Goal: Information Seeking & Learning: Learn about a topic

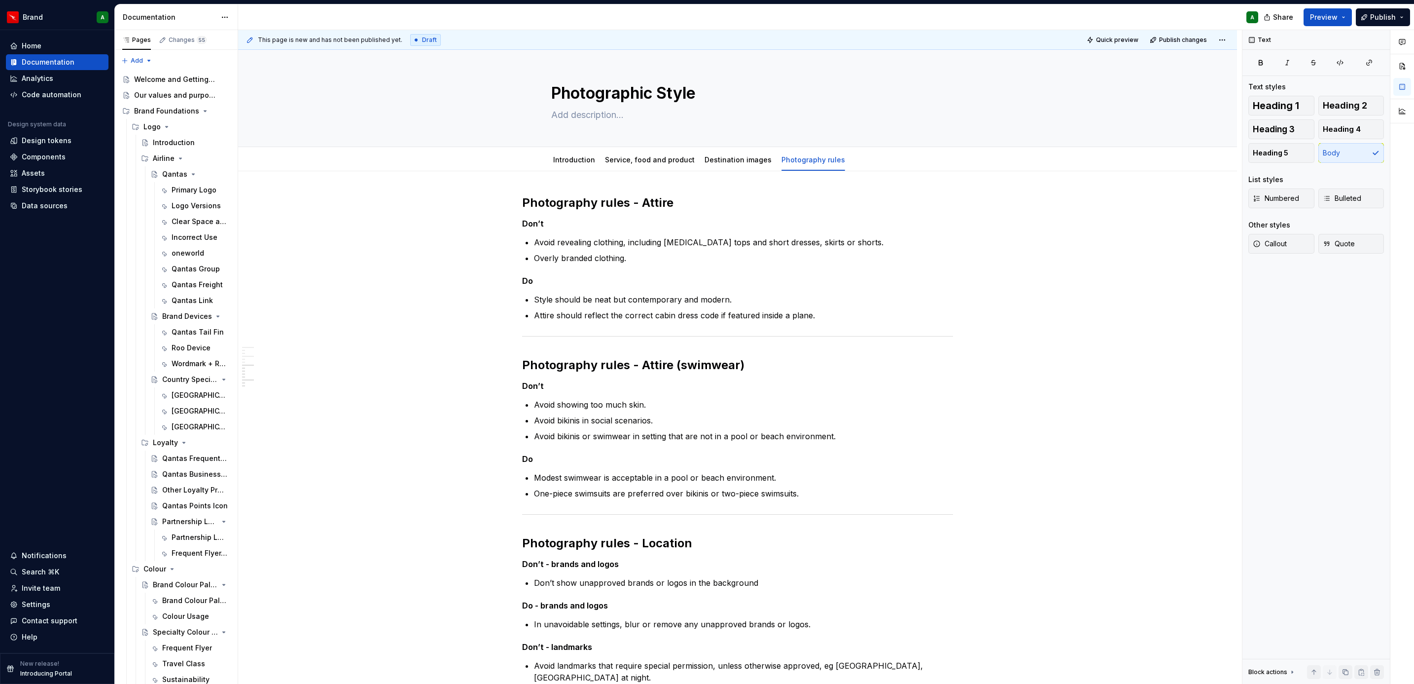
scroll to position [475, 0]
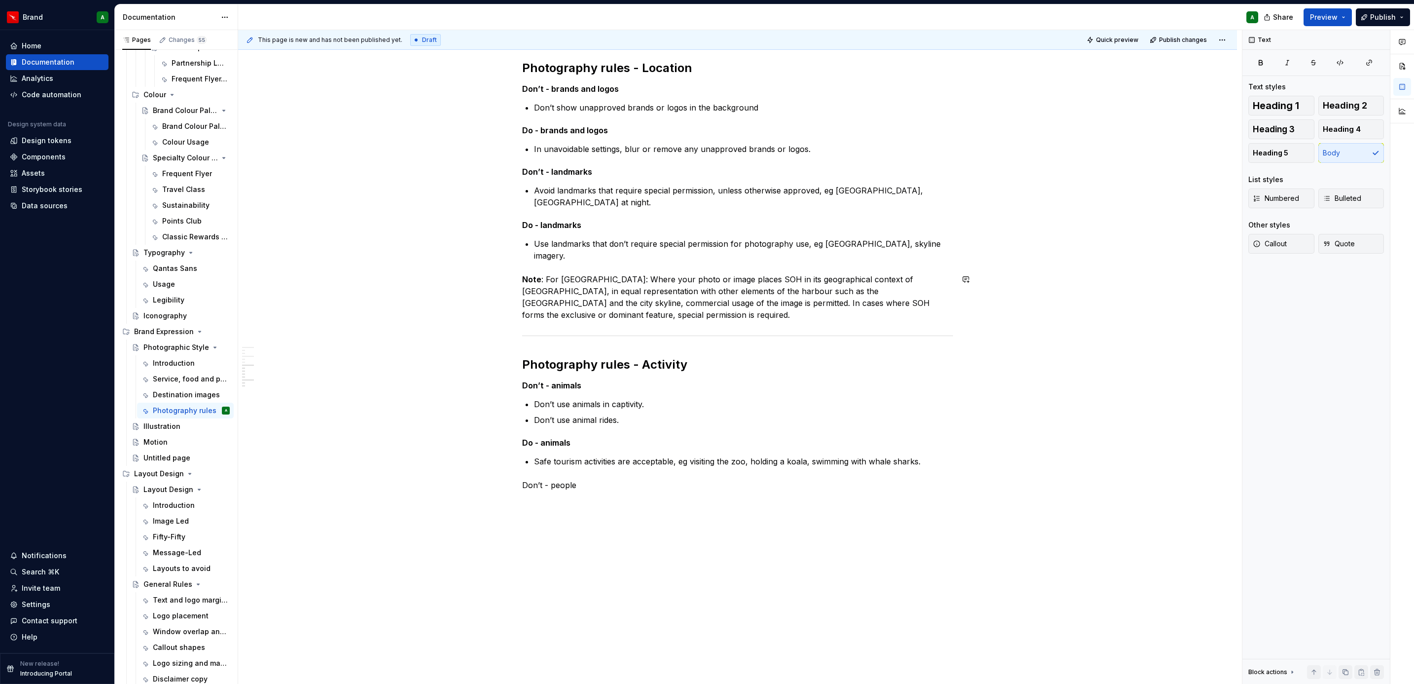
type textarea "*"
drag, startPoint x: 583, startPoint y: 487, endPoint x: 609, endPoint y: 446, distance: 48.7
click at [583, 487] on p "Don’t - people" at bounding box center [737, 485] width 431 height 12
click at [619, 493] on div "Photography rules - Attire Don’t Avoid revealing clothing, including [MEDICAL_D…" at bounding box center [737, 114] width 431 height 789
click at [542, 484] on p "Don’t - people" at bounding box center [737, 485] width 431 height 12
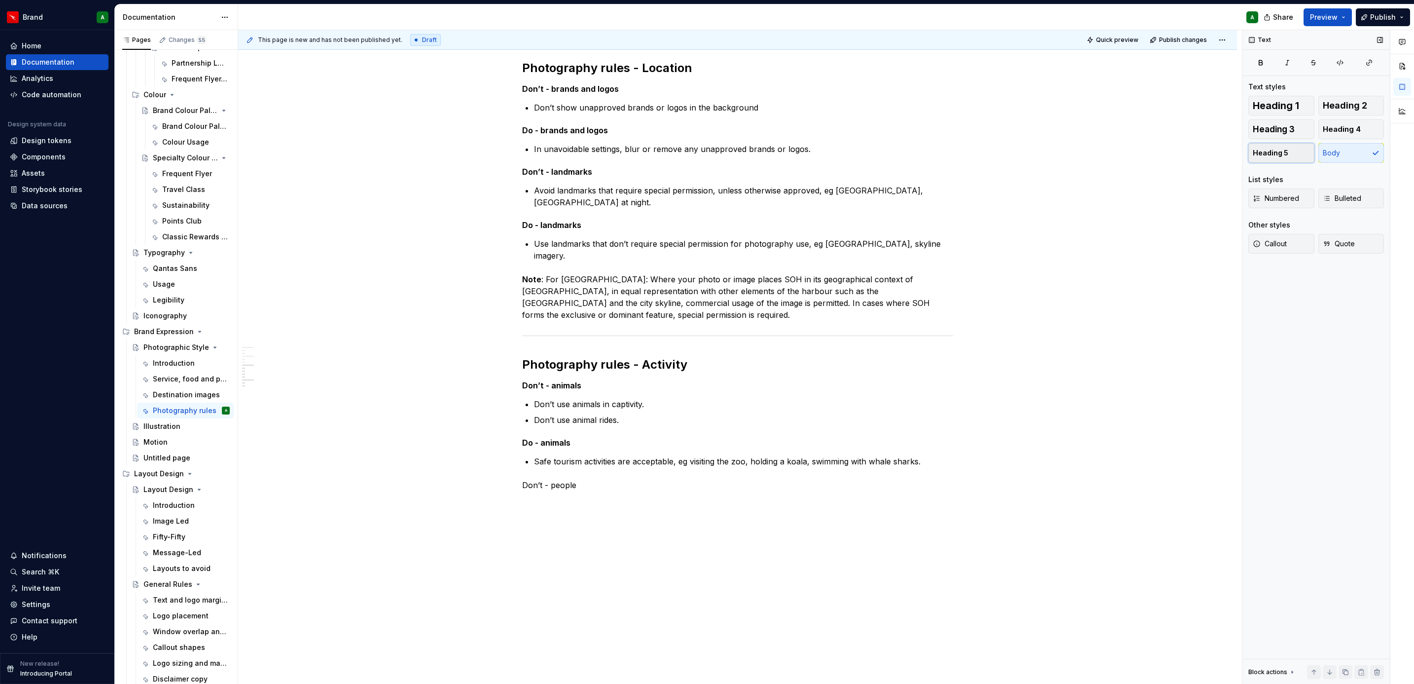
click at [1277, 157] on span "Heading 5" at bounding box center [1271, 153] width 36 height 10
click at [634, 557] on div "Photography rules - Attire Don’t Avoid revealing clothing, including [MEDICAL_D…" at bounding box center [737, 210] width 999 height 1029
click at [541, 519] on p "Do - people" at bounding box center [737, 520] width 431 height 12
click at [1289, 159] on button "Heading 5" at bounding box center [1282, 153] width 66 height 20
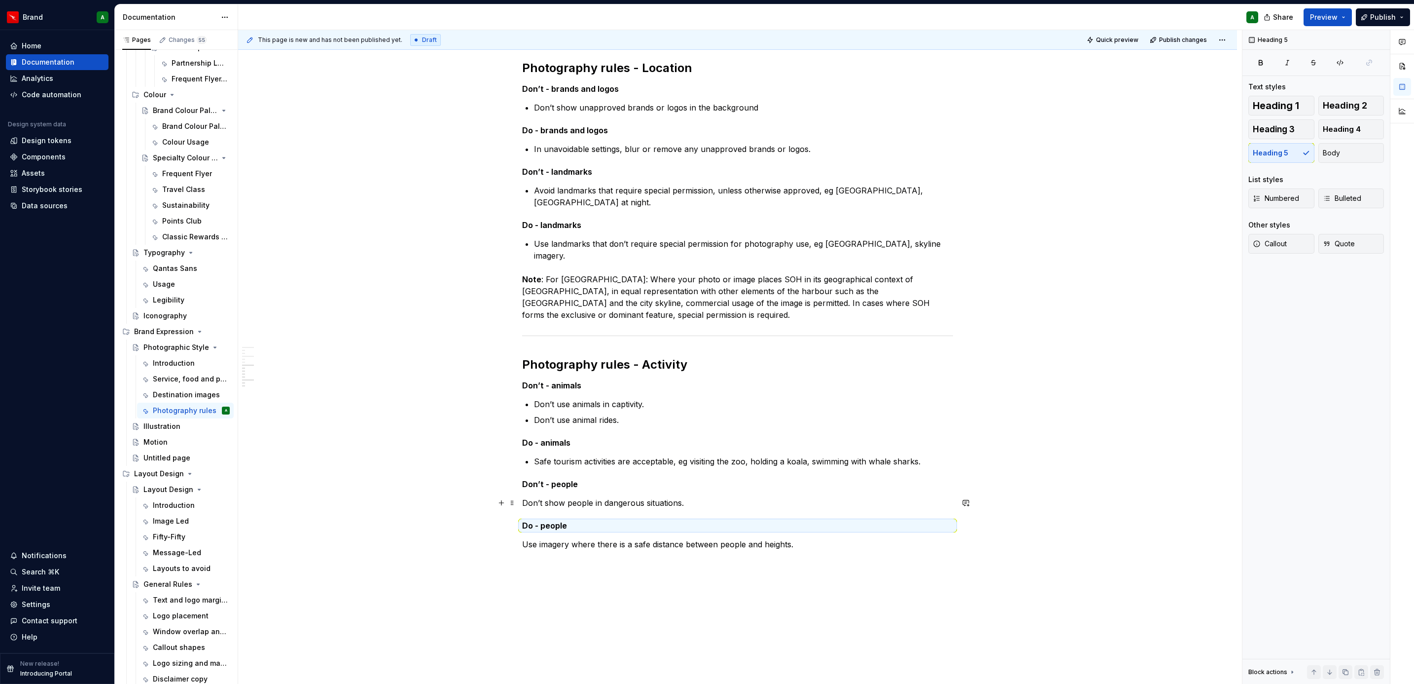
click at [641, 499] on p "Don’t show people in dangerous situations." at bounding box center [737, 503] width 431 height 12
click at [1339, 196] on span "Bulleted" at bounding box center [1342, 198] width 38 height 10
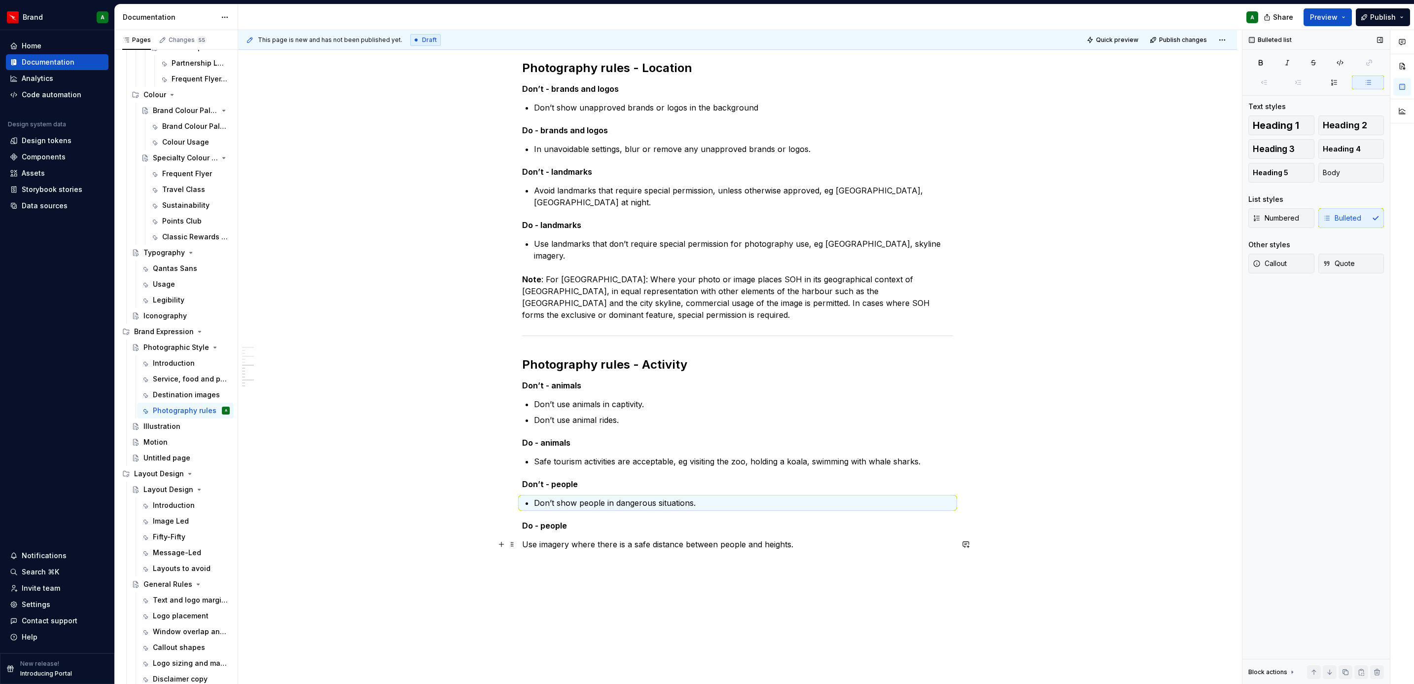
click at [774, 542] on p "Use imagery where there is a safe distance between people and heights." at bounding box center [737, 544] width 431 height 12
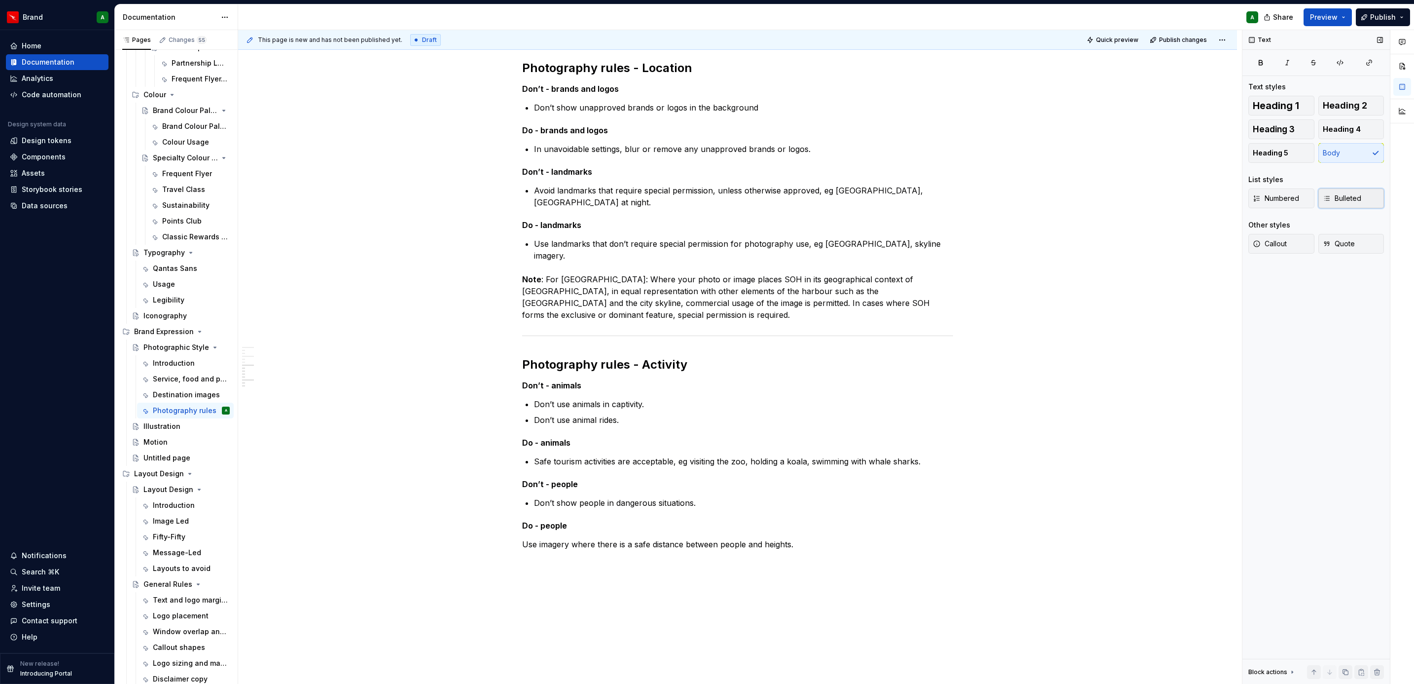
click at [1344, 199] on span "Bulleted" at bounding box center [1342, 198] width 38 height 10
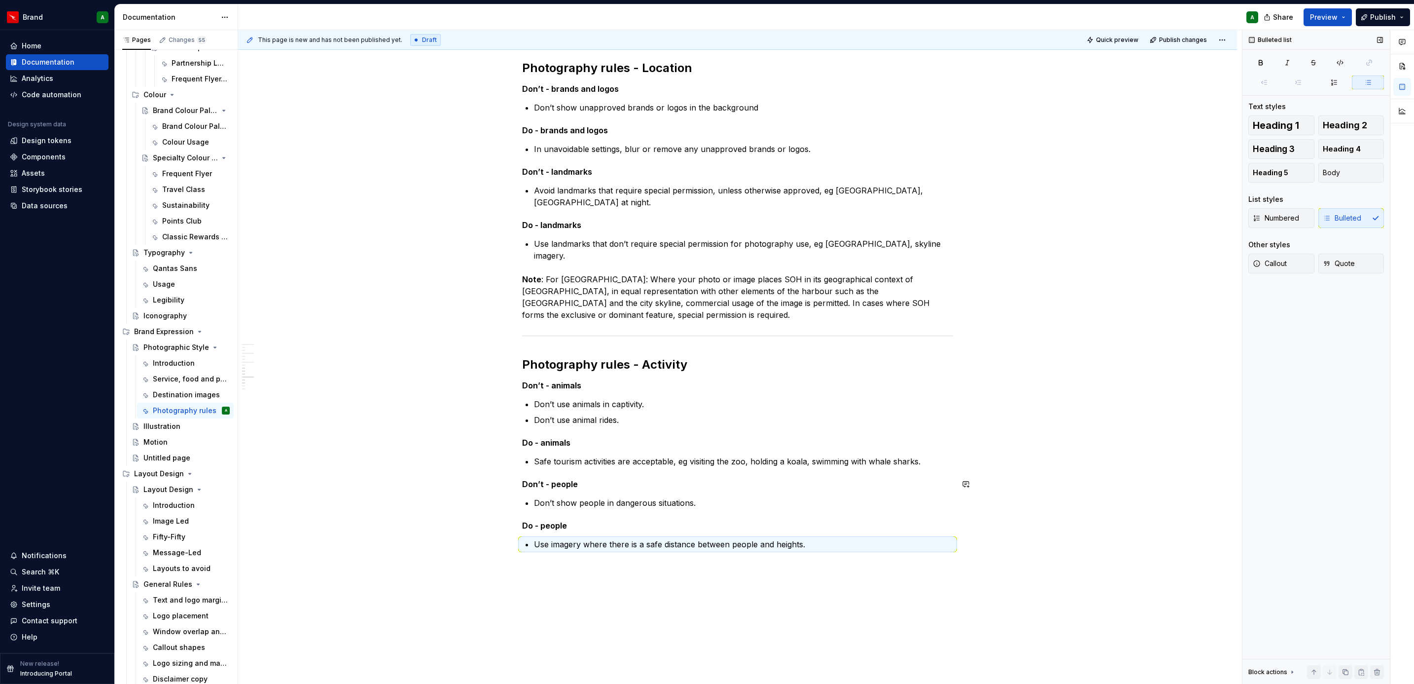
scroll to position [558, 0]
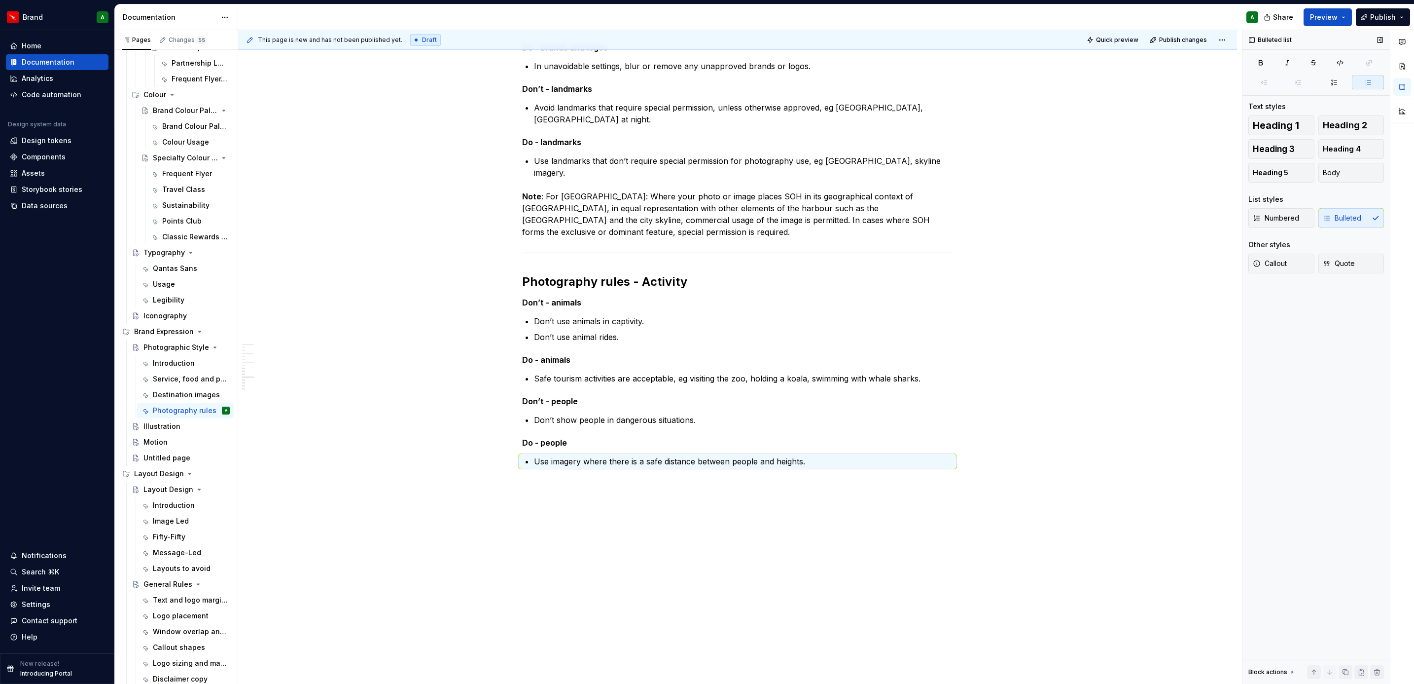
click at [640, 555] on div "Photography rules - Attire Don’t Avoid revealing clothing, including [MEDICAL_D…" at bounding box center [737, 148] width 999 height 1071
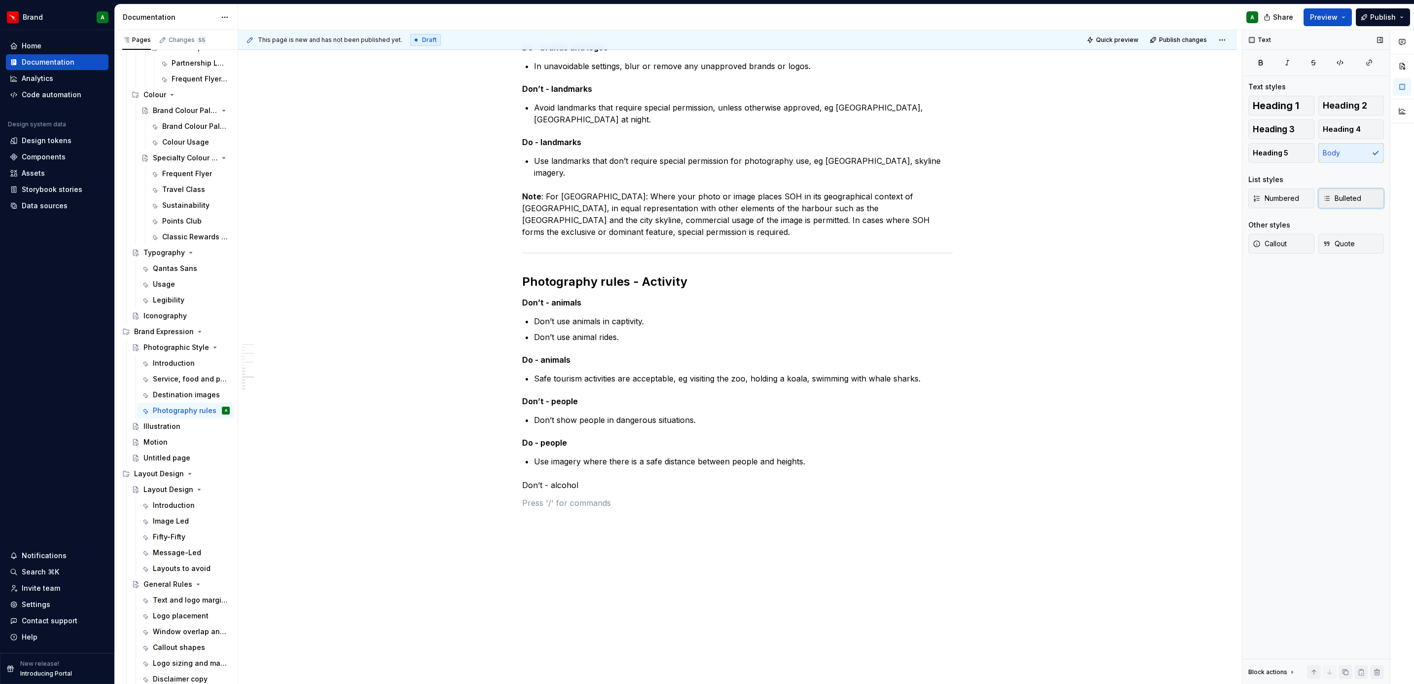
click at [1344, 206] on button "Bulleted" at bounding box center [1352, 198] width 66 height 20
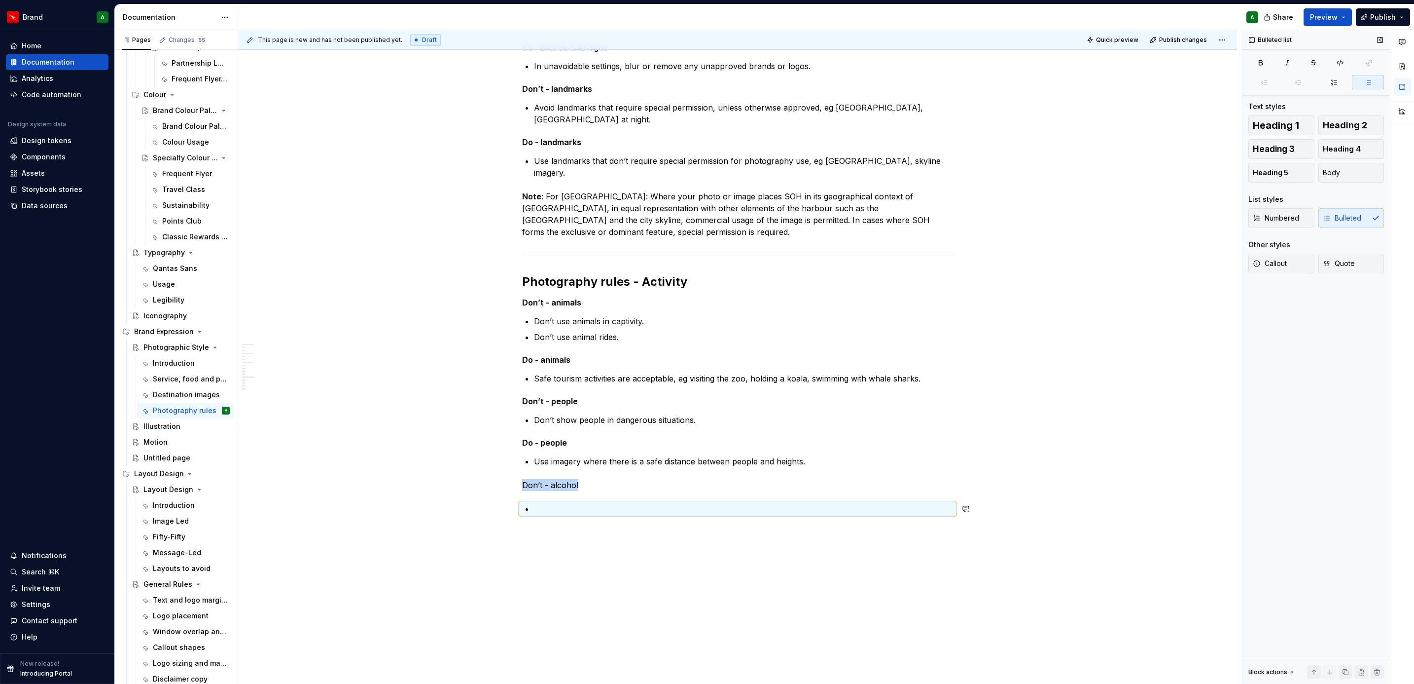
click at [832, 526] on div "Photography rules - Attire Don’t Avoid revealing clothing, including [MEDICAL_D…" at bounding box center [737, 81] width 431 height 889
click at [577, 492] on div "Photography rules - Attire Don’t Avoid revealing clothing, including [MEDICAL_D…" at bounding box center [737, 75] width 431 height 877
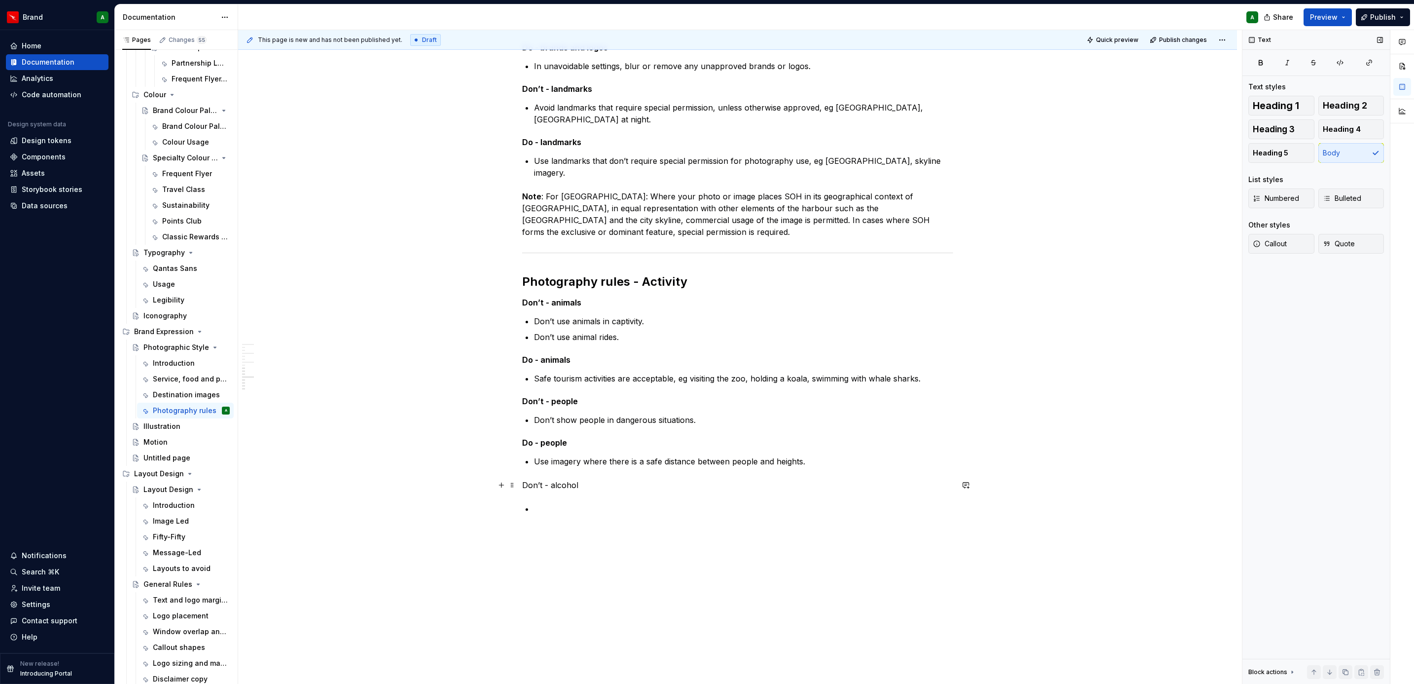
click at [570, 481] on p "Don’t - alcohol" at bounding box center [737, 485] width 431 height 12
click at [1301, 148] on button "Heading 5" at bounding box center [1282, 153] width 66 height 20
click at [661, 514] on div "Photography rules - Attire Don’t Avoid revealing clothing, including [MEDICAL_D…" at bounding box center [737, 78] width 431 height 883
click at [610, 504] on p at bounding box center [743, 503] width 419 height 12
click at [1345, 197] on span "Bulleted" at bounding box center [1342, 198] width 38 height 10
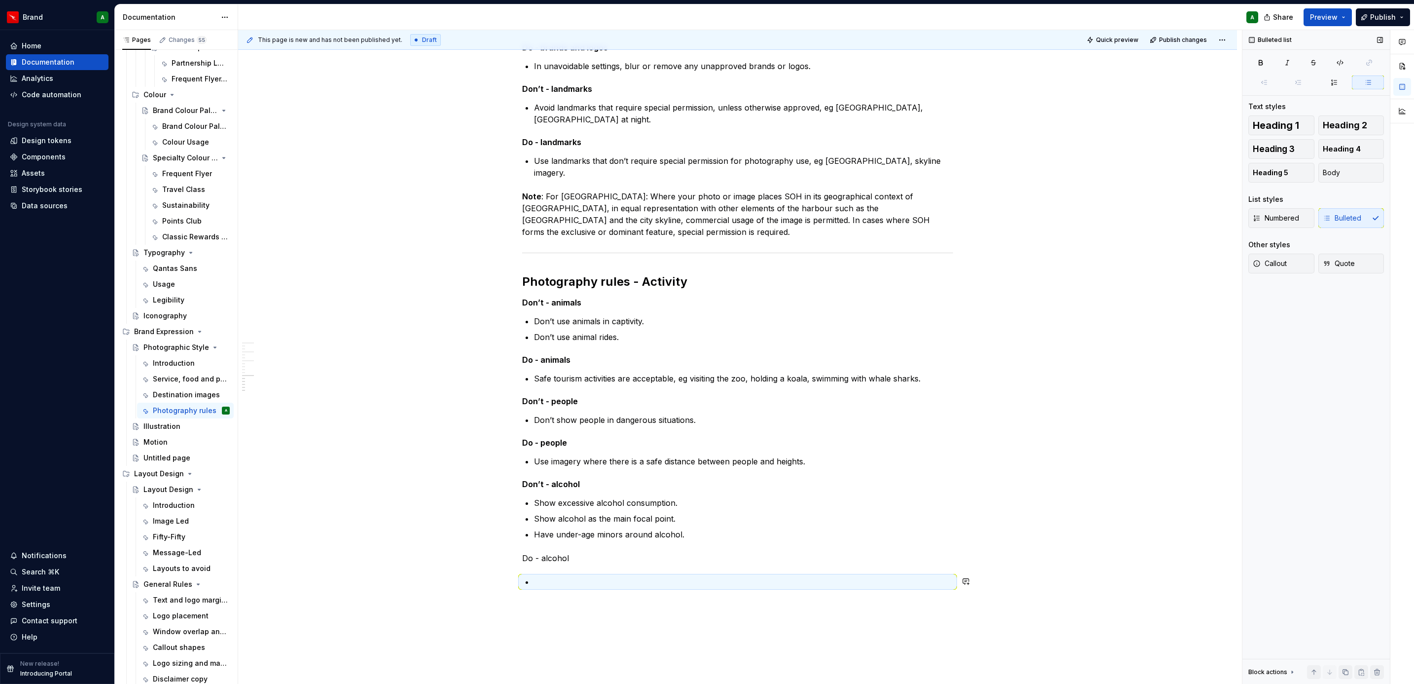
scroll to position [678, 0]
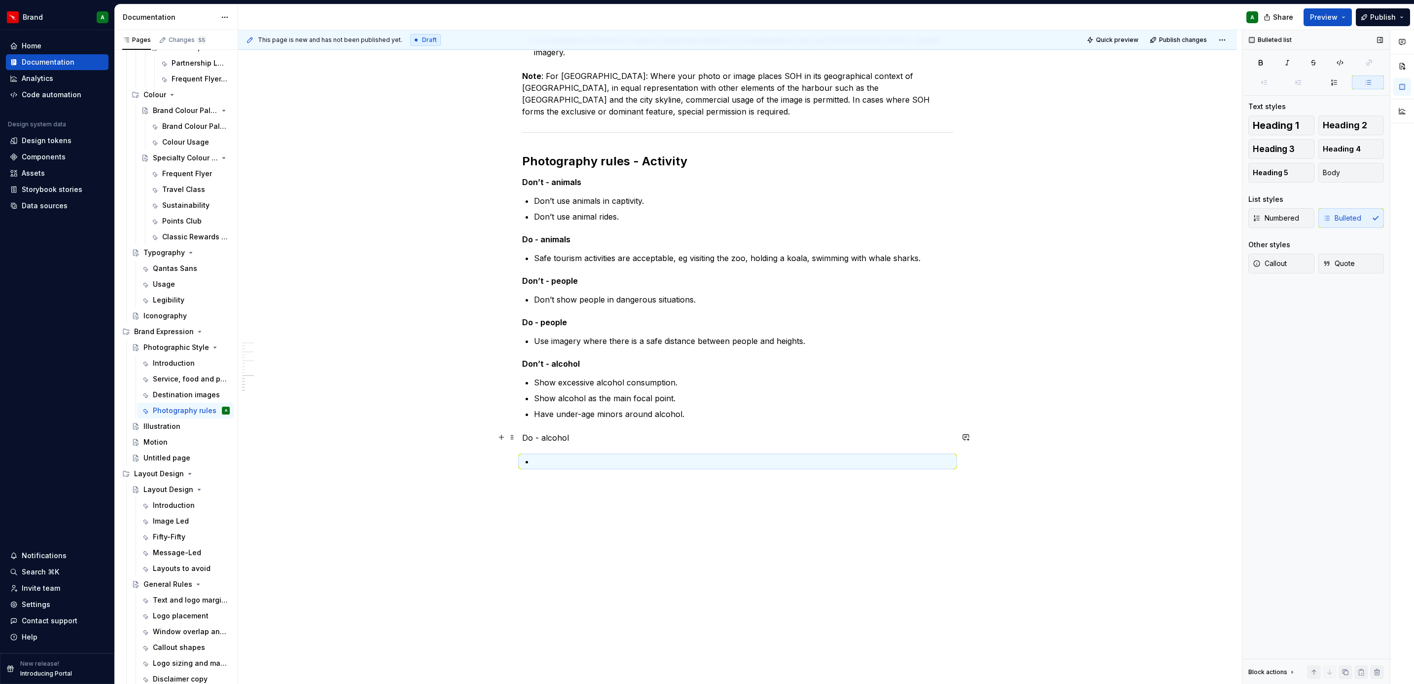
click at [573, 441] on p "Do - alcohol" at bounding box center [737, 438] width 431 height 12
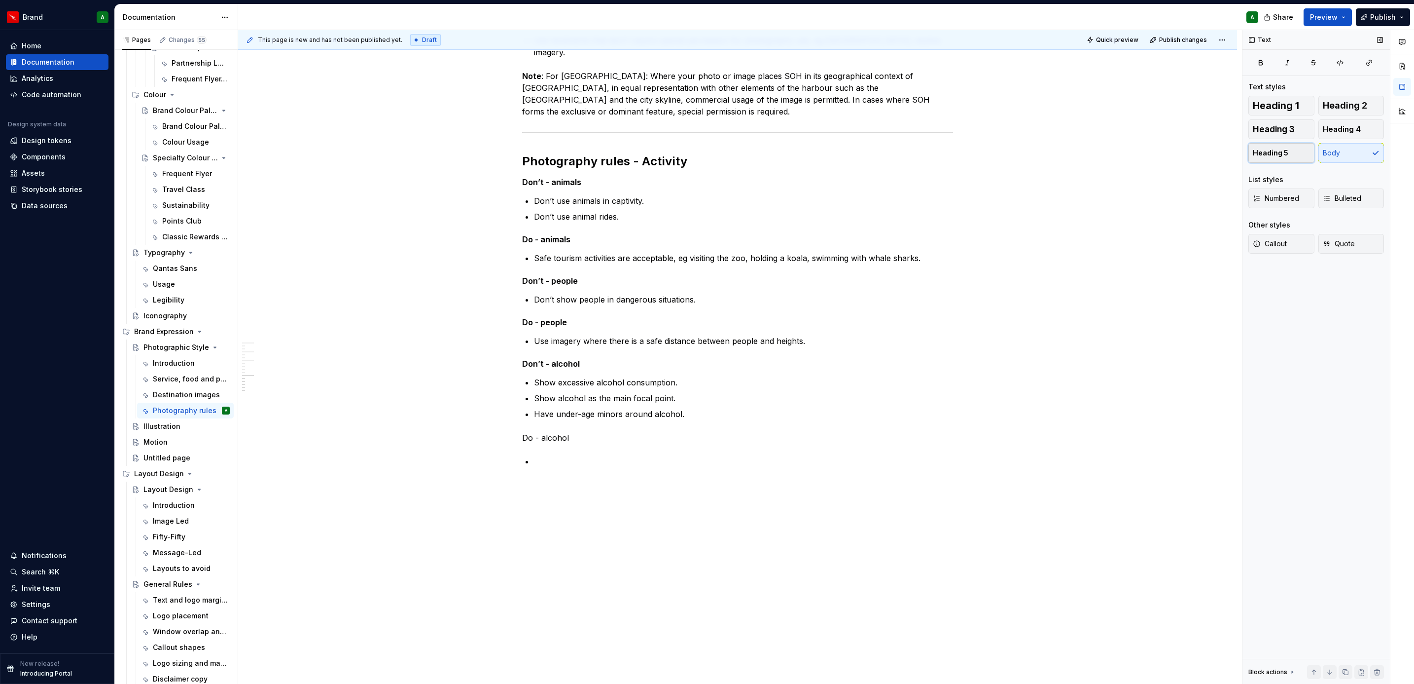
click at [1287, 148] on span "Heading 5" at bounding box center [1271, 153] width 36 height 10
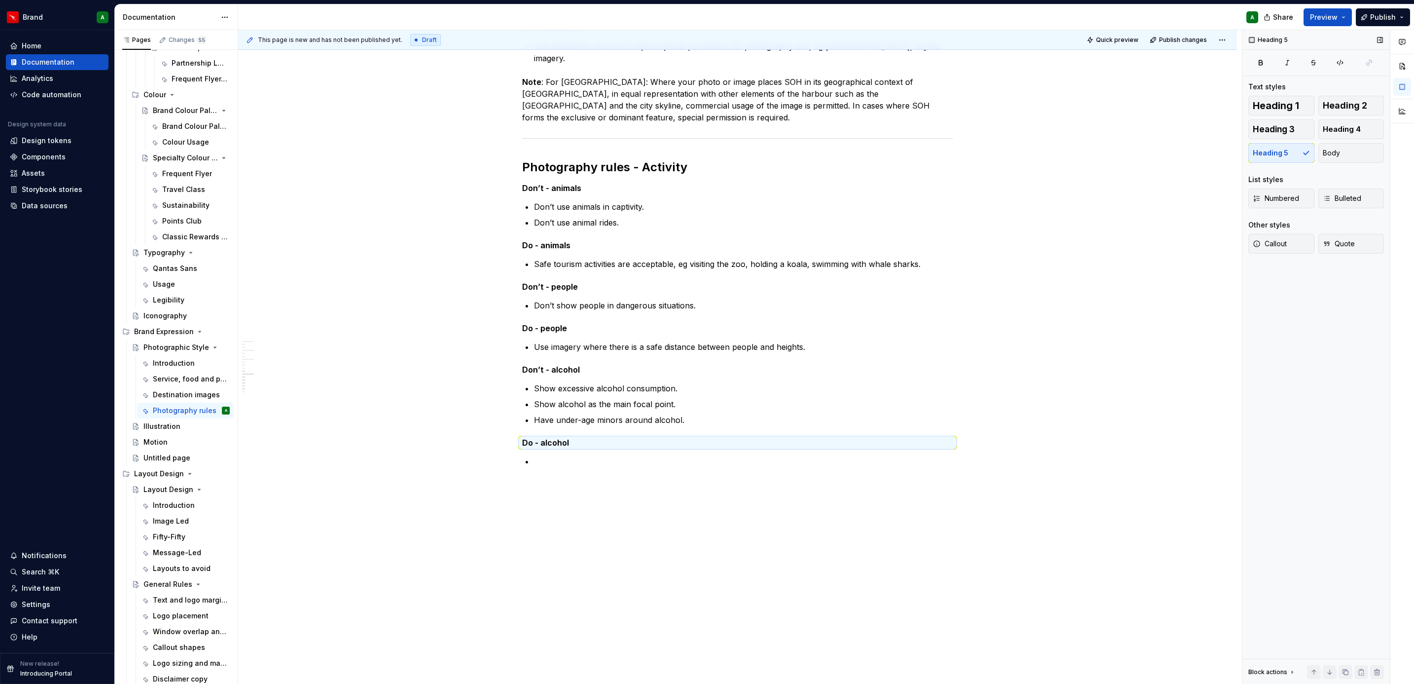
scroll to position [672, 0]
click at [669, 471] on div "Photography rules - Attire Don’t Avoid revealing clothing, including [MEDICAL_D…" at bounding box center [737, 1] width 431 height 956
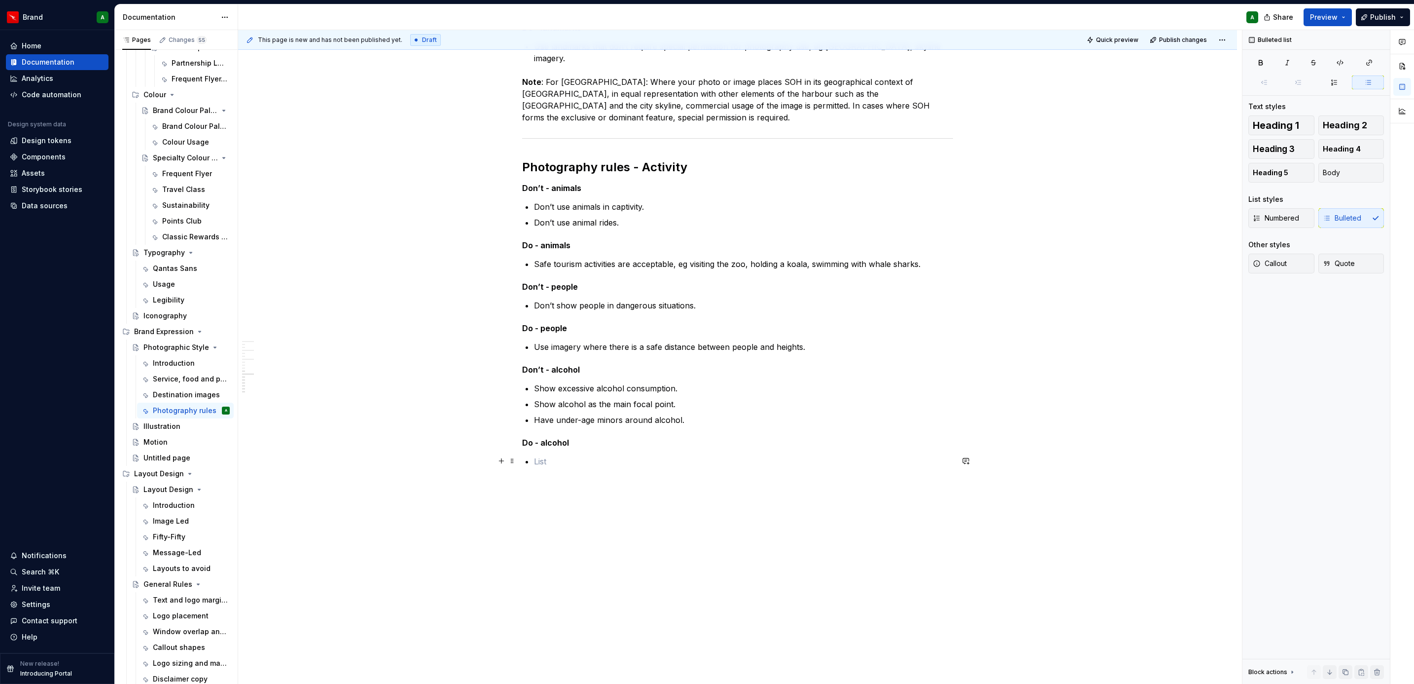
click at [573, 461] on p at bounding box center [743, 461] width 419 height 12
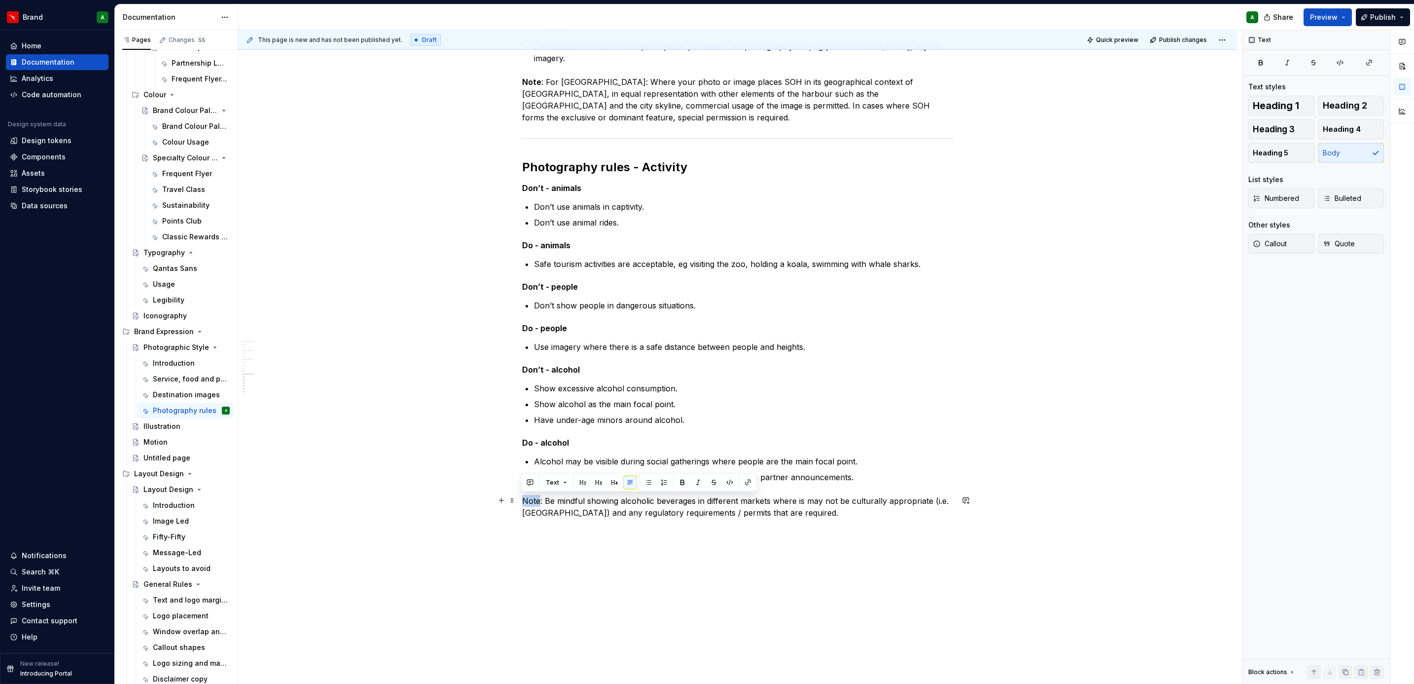
drag, startPoint x: 539, startPoint y: 503, endPoint x: 523, endPoint y: 503, distance: 15.8
click at [523, 503] on p "Note: Be mindful showing alcoholic beverages in different markets where is may …" at bounding box center [737, 507] width 431 height 24
click at [681, 483] on button "button" at bounding box center [683, 482] width 14 height 14
click at [635, 313] on div "Photography rules - Attire Don’t Avoid revealing clothing, including [MEDICAL_D…" at bounding box center [737, 21] width 431 height 996
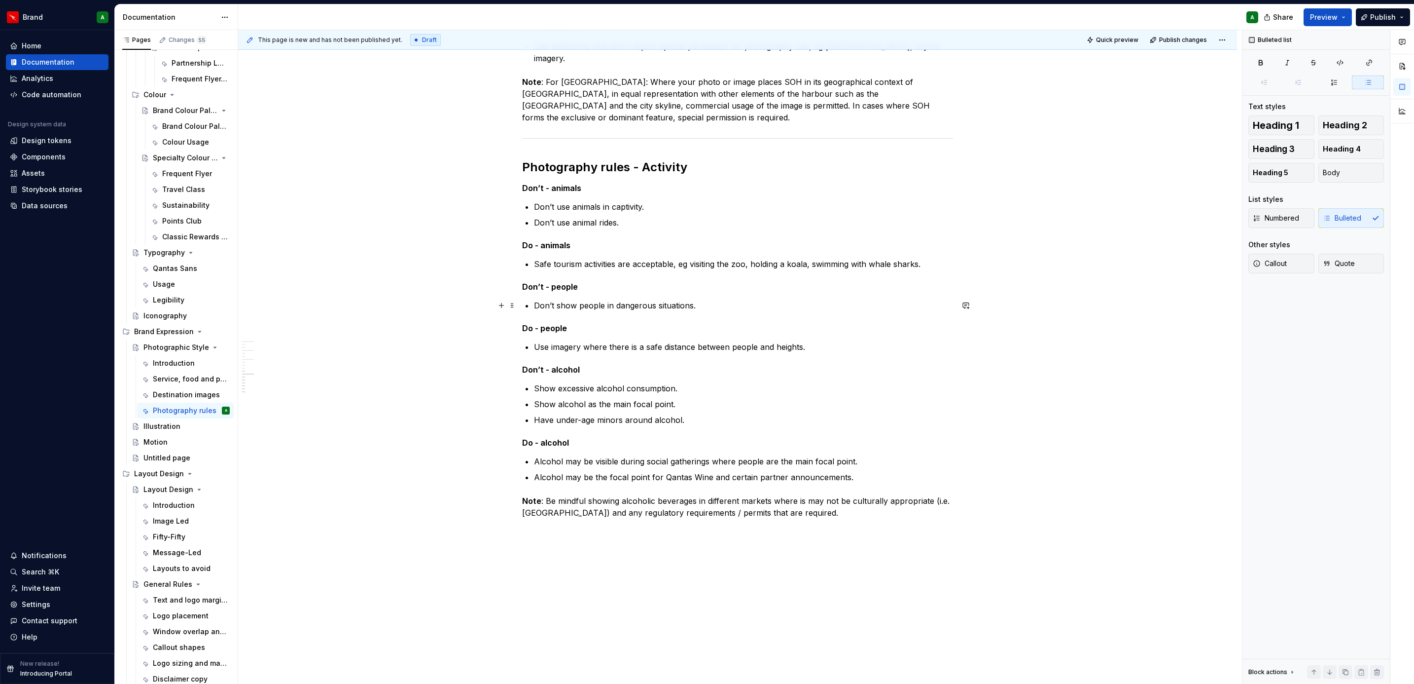
click at [752, 306] on p "Don’t show people in dangerous situations." at bounding box center [743, 305] width 419 height 12
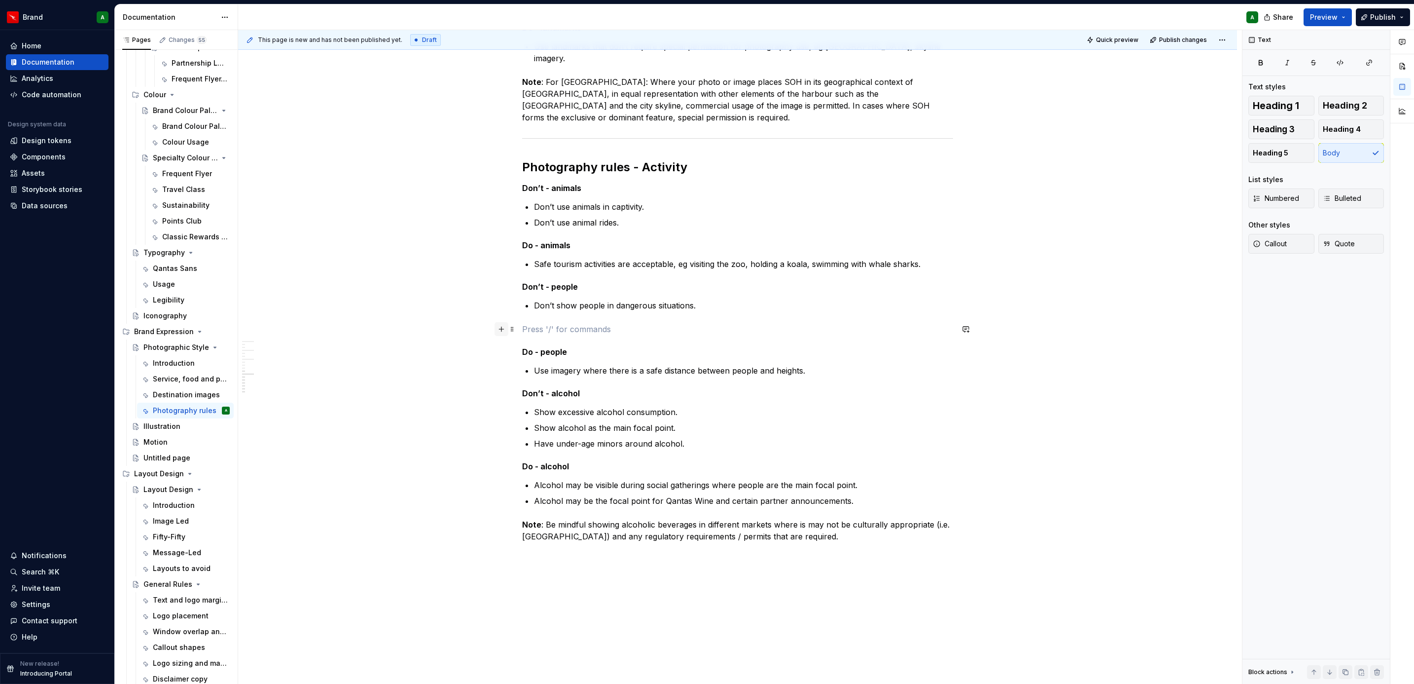
click at [499, 332] on button "button" at bounding box center [502, 329] width 14 height 14
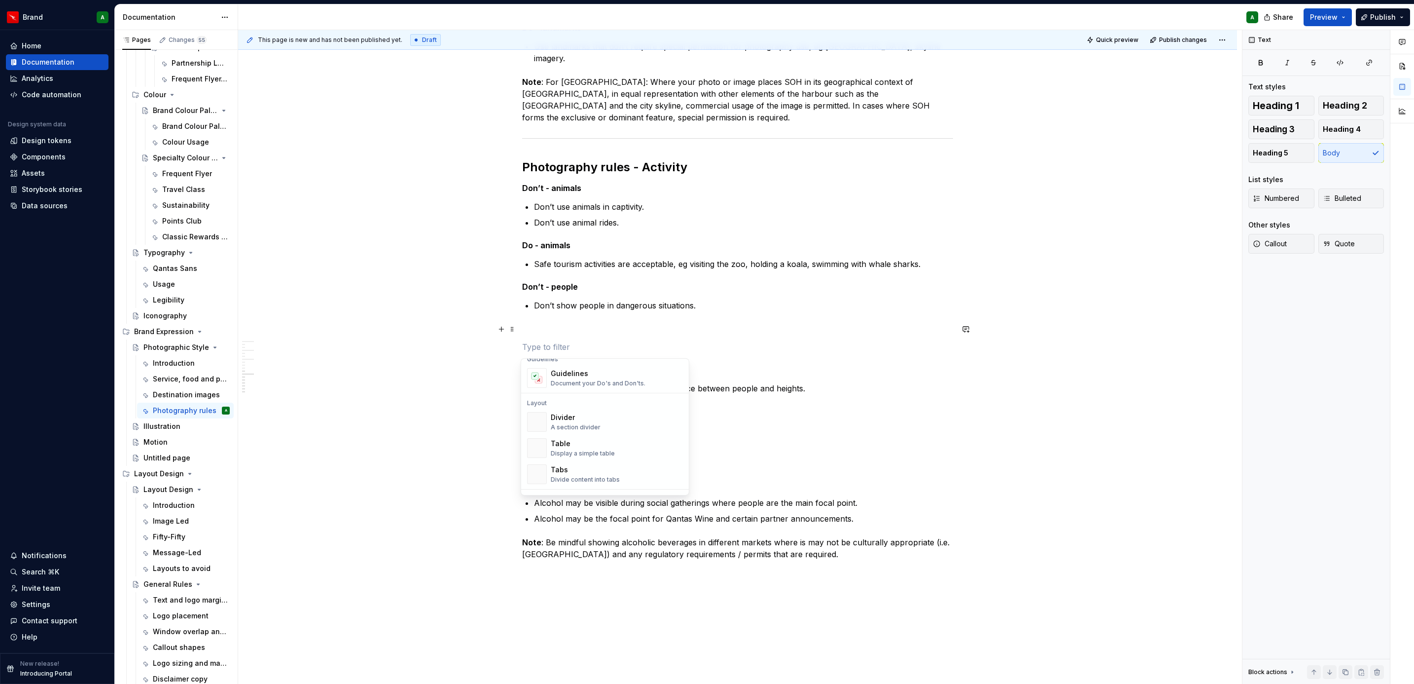
scroll to position [289, 0]
click at [572, 420] on div "Divider" at bounding box center [576, 417] width 50 height 10
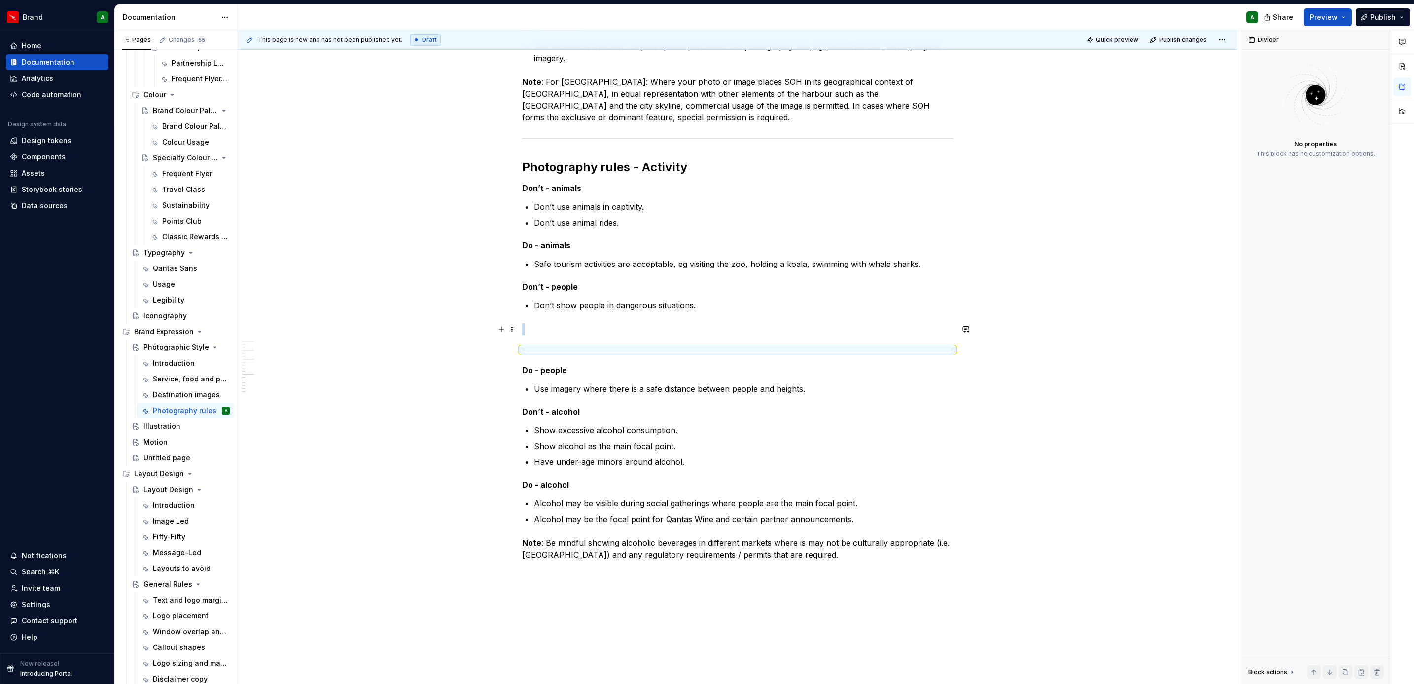
click at [556, 324] on p at bounding box center [737, 329] width 431 height 12
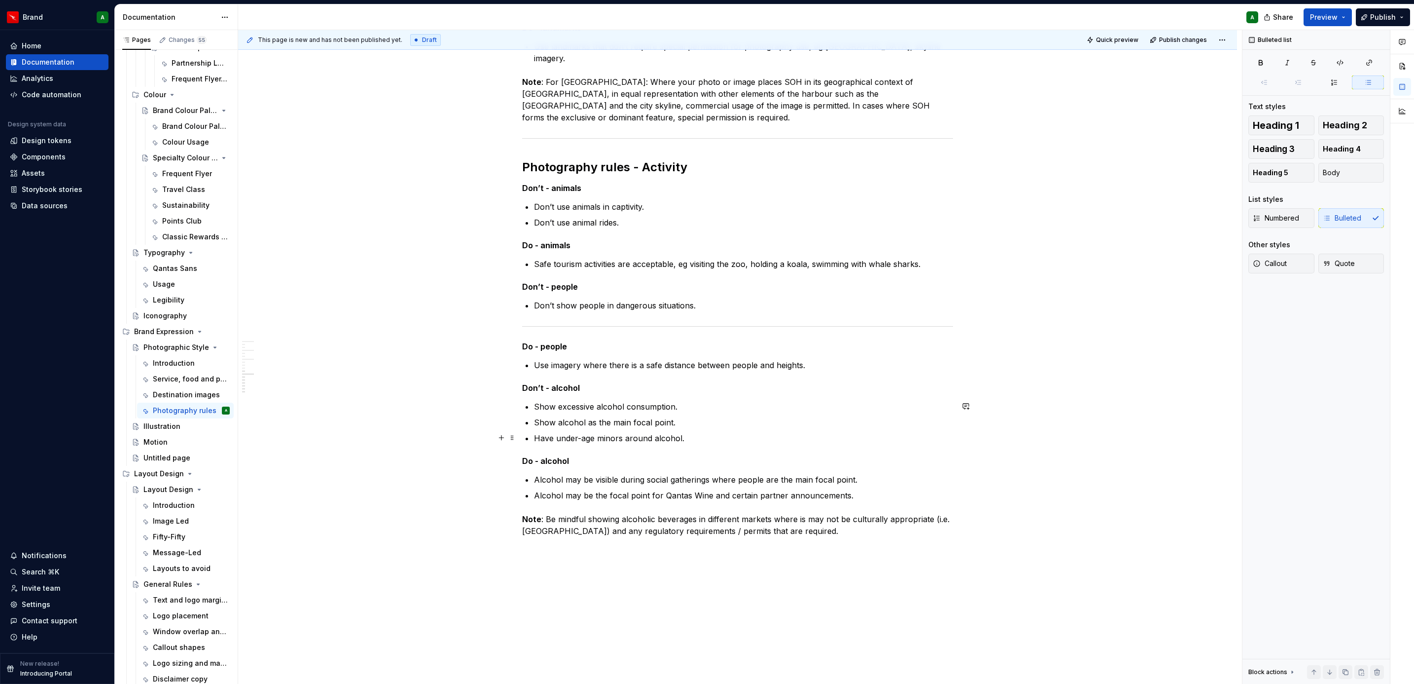
click at [730, 434] on p "Have under-age minors around alcohol." at bounding box center [743, 438] width 419 height 12
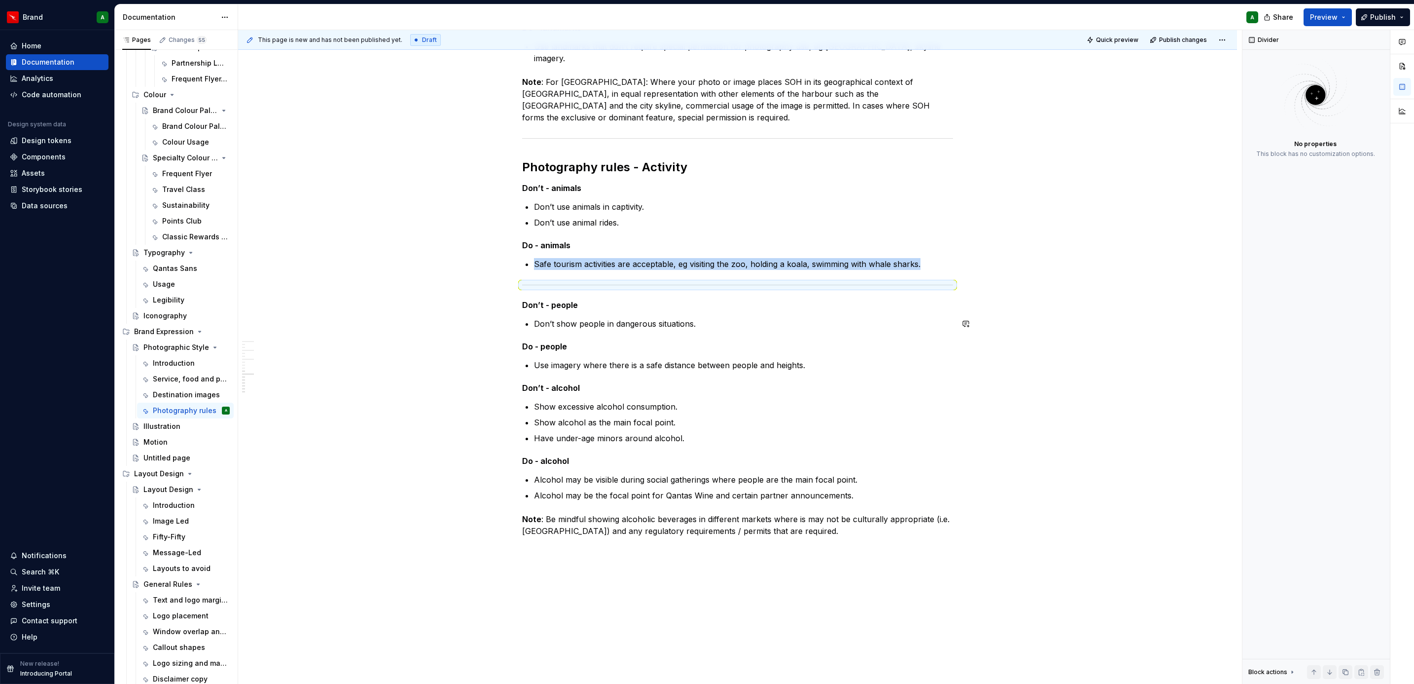
copy li "Safe tourism activities are acceptable, eg visiting the zoo, holding a koala, s…"
click at [826, 370] on p "Use imagery where there is a safe distance between people and heights." at bounding box center [743, 365] width 419 height 12
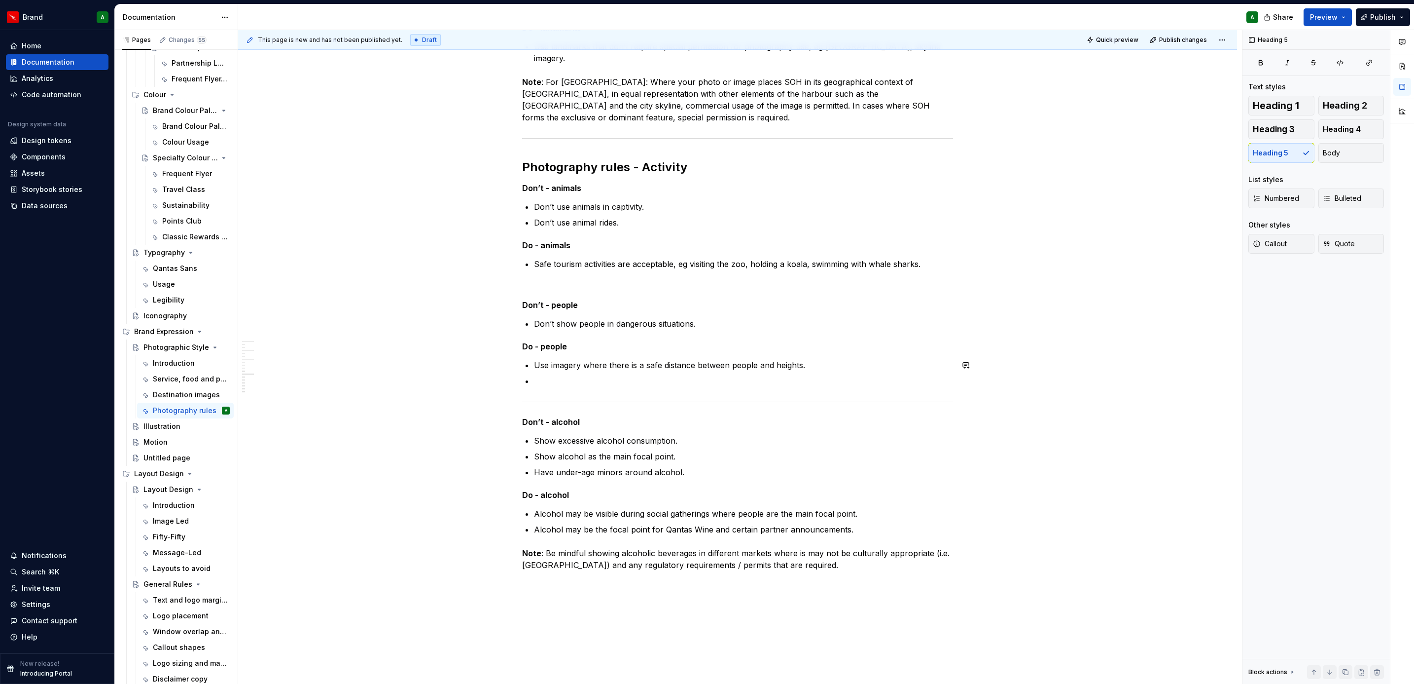
click at [650, 390] on div "Photography rules - Attire Don’t Avoid revealing clothing, including [MEDICAL_D…" at bounding box center [737, 47] width 431 height 1048
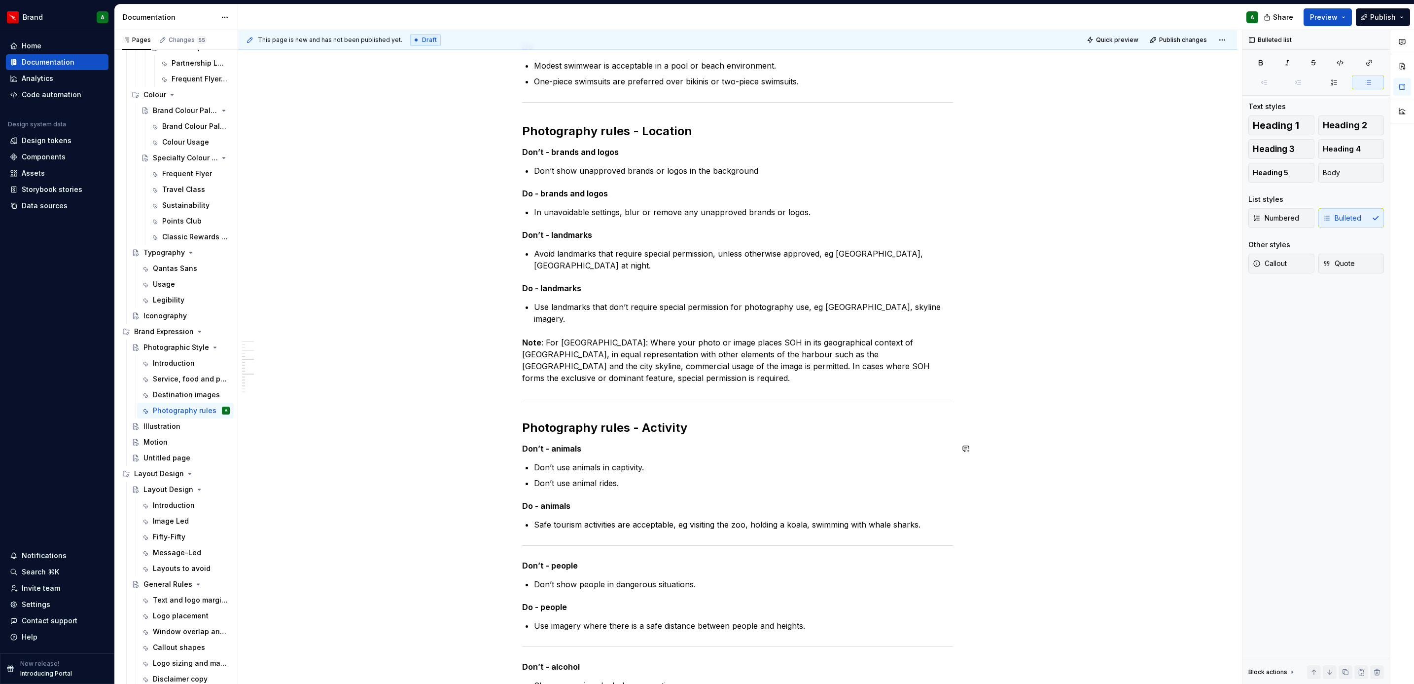
scroll to position [388, 0]
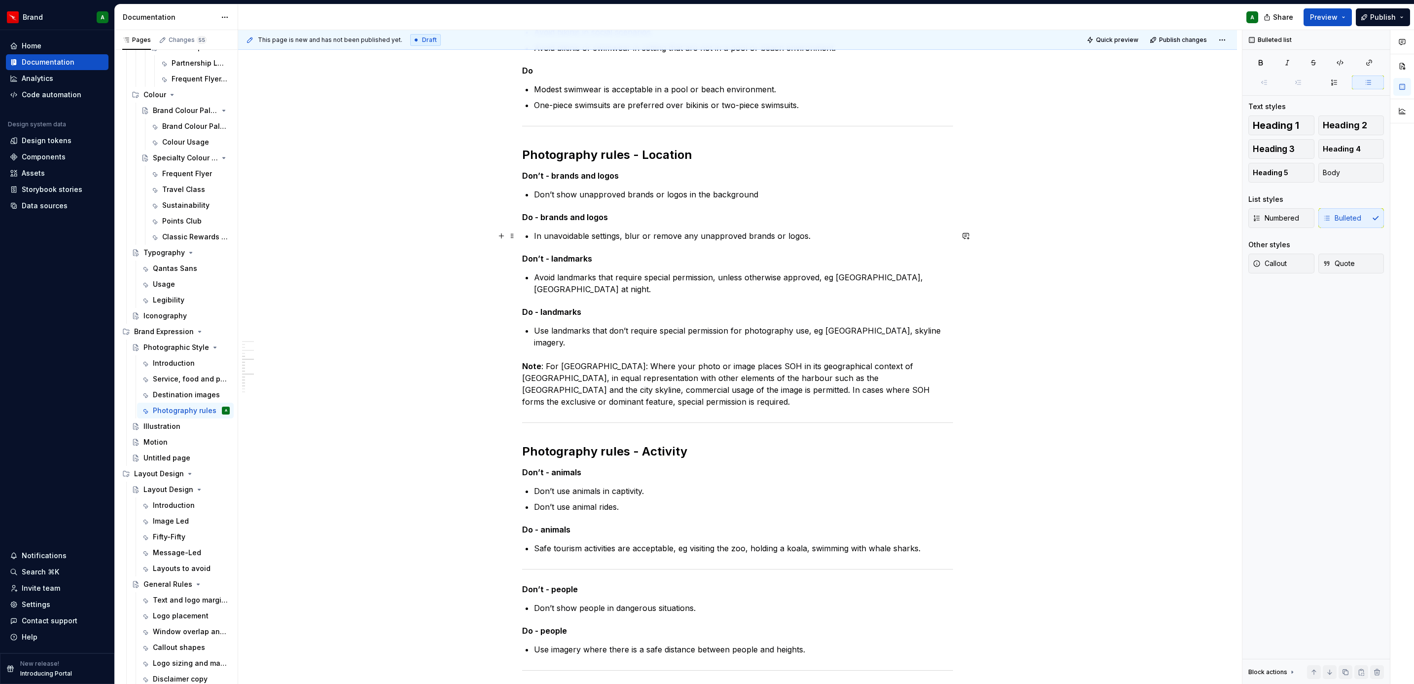
click at [828, 237] on p "In unavoidable settings, blur or remove any unapproved brands or logos." at bounding box center [743, 236] width 419 height 12
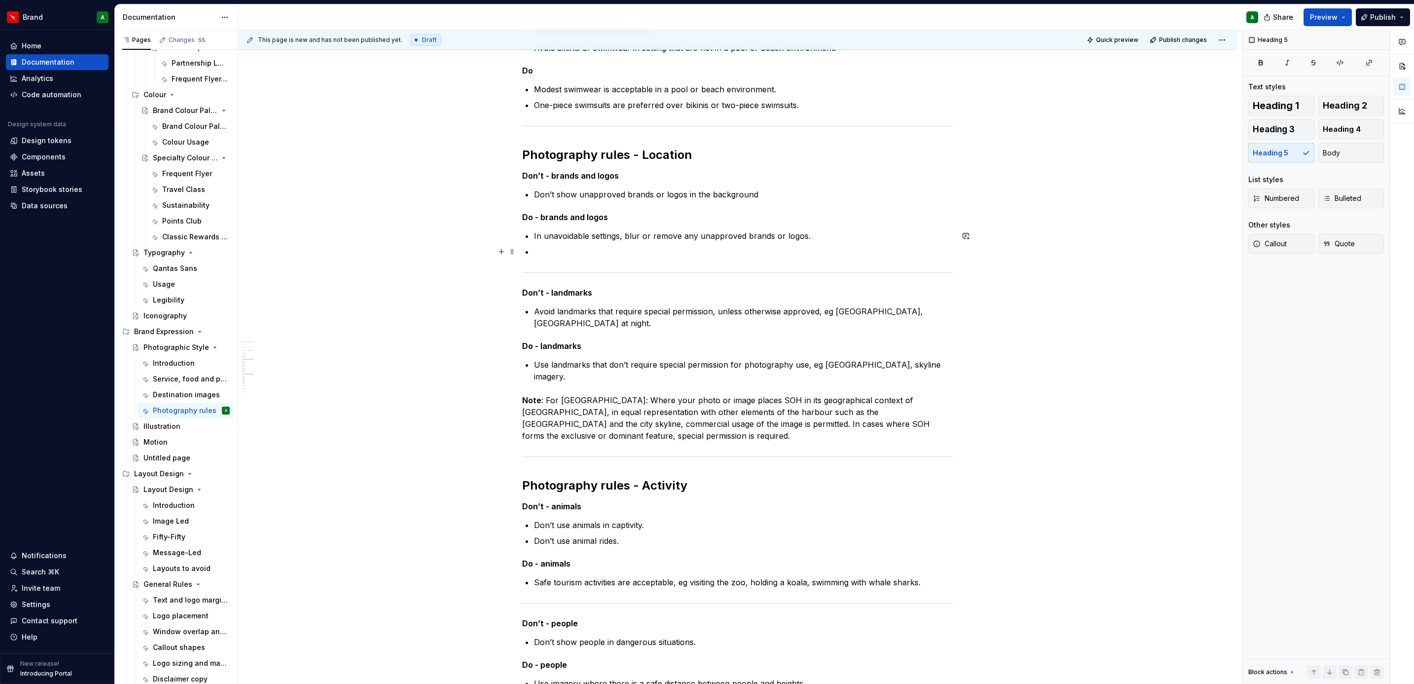
click at [657, 249] on p at bounding box center [743, 252] width 419 height 12
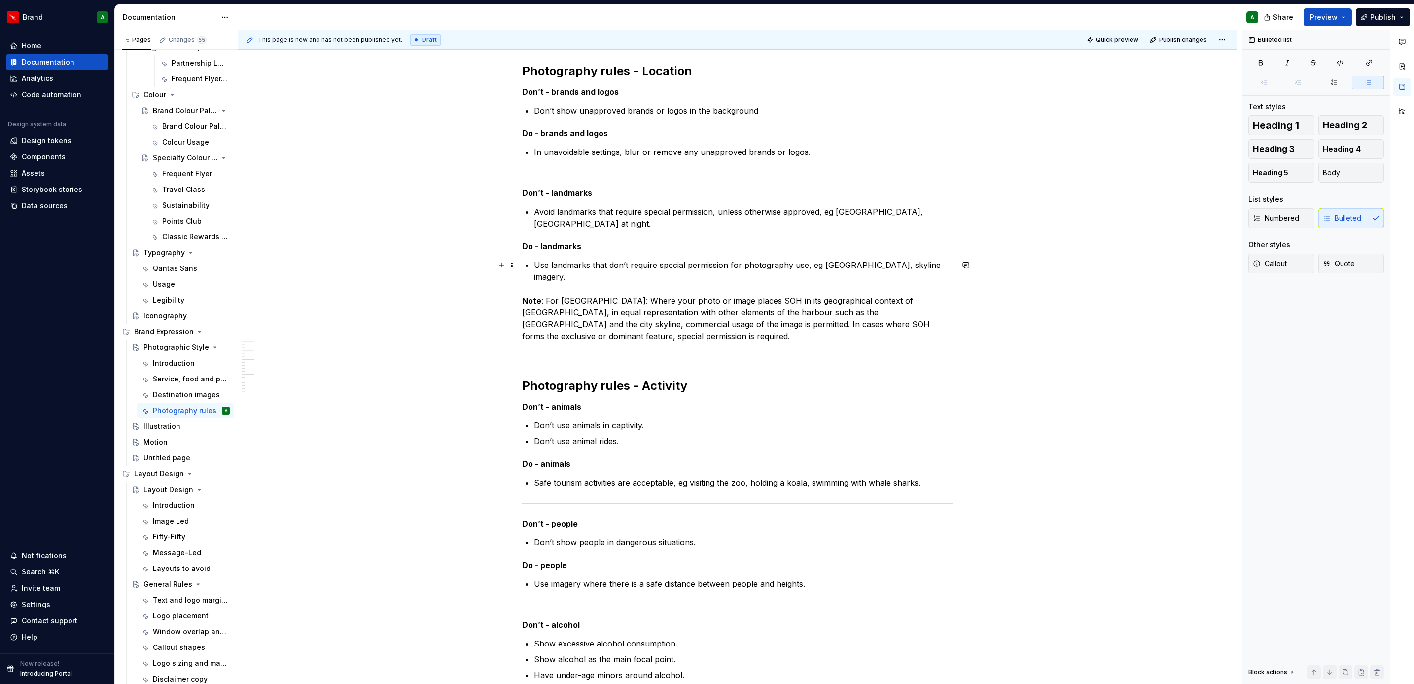
scroll to position [778, 0]
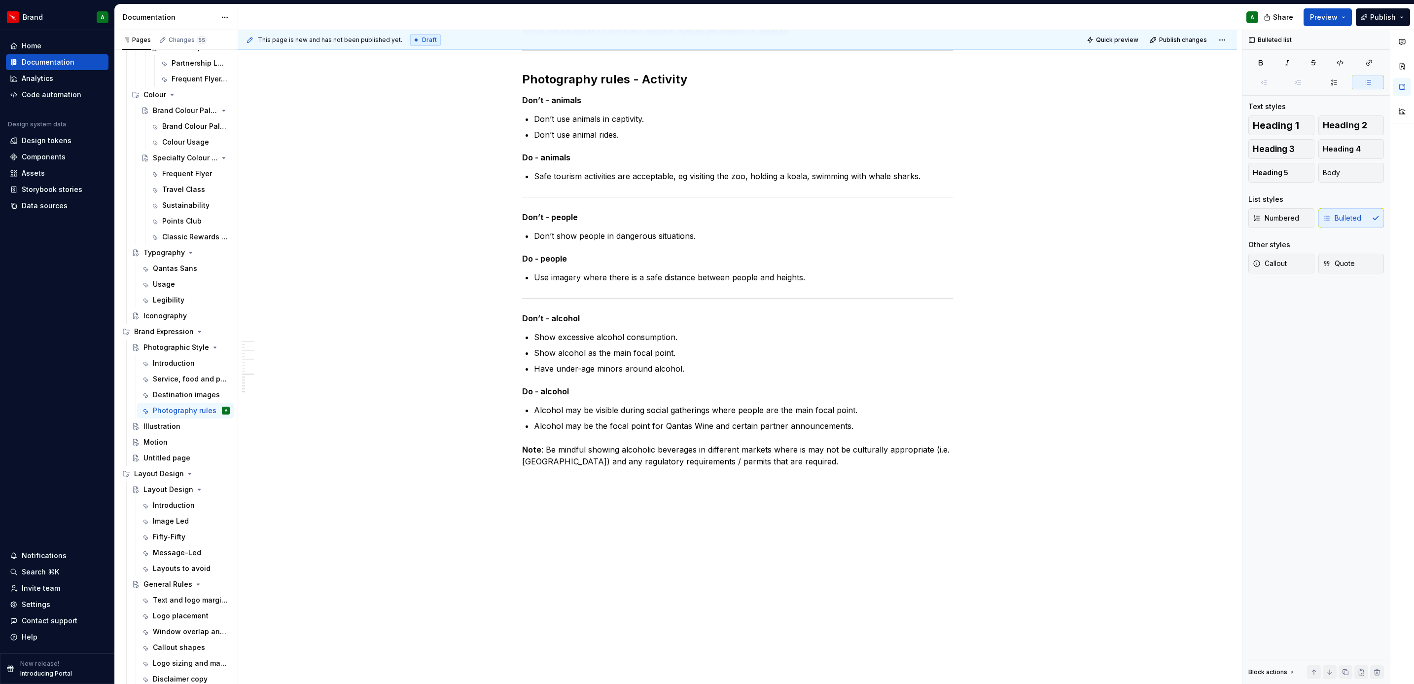
click at [0, 494] on html "Brand A Home Documentation Analytics Code automation Design system data Design …" at bounding box center [707, 342] width 1414 height 684
click at [491, 511] on div "Photography rules - Attire Don’t Avoid revealing clothing, including [MEDICAL_D…" at bounding box center [737, 38] width 999 height 1291
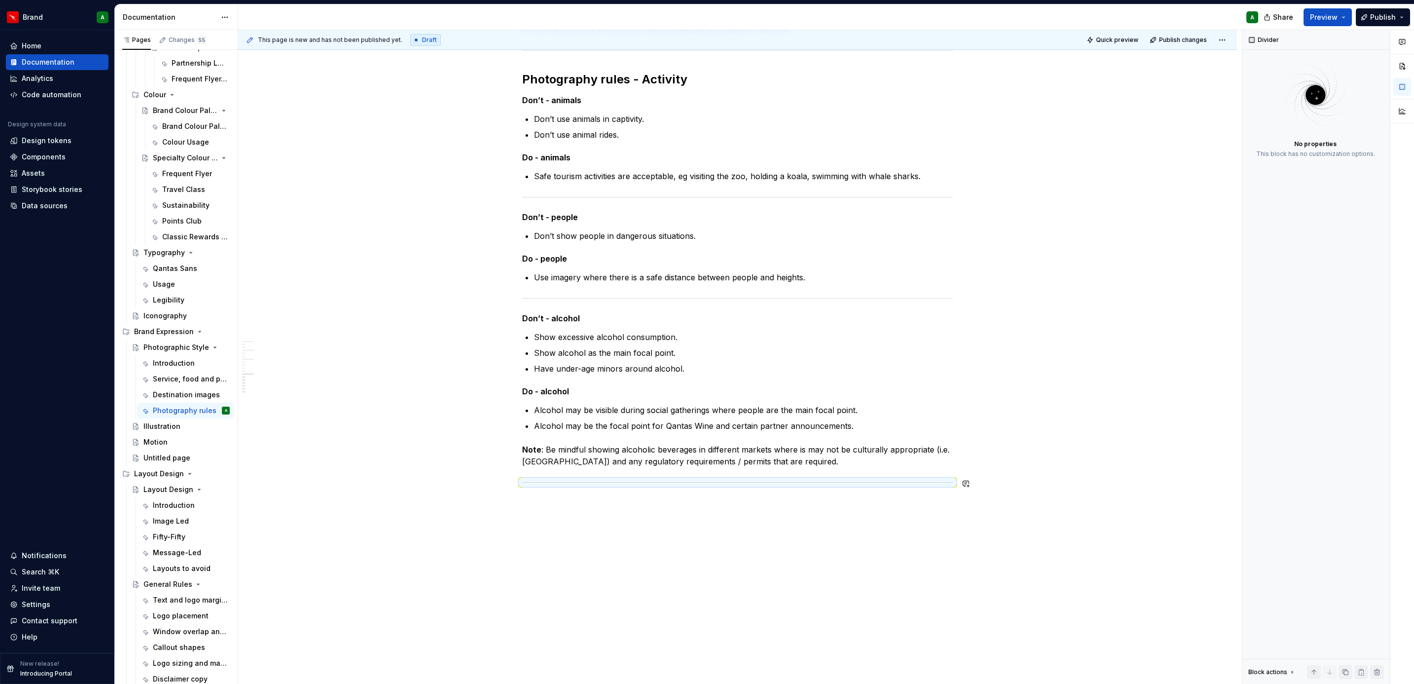
click at [543, 509] on div "Photography rules - Attire Don’t Avoid revealing clothing, including [MEDICAL_D…" at bounding box center [737, 47] width 999 height 1309
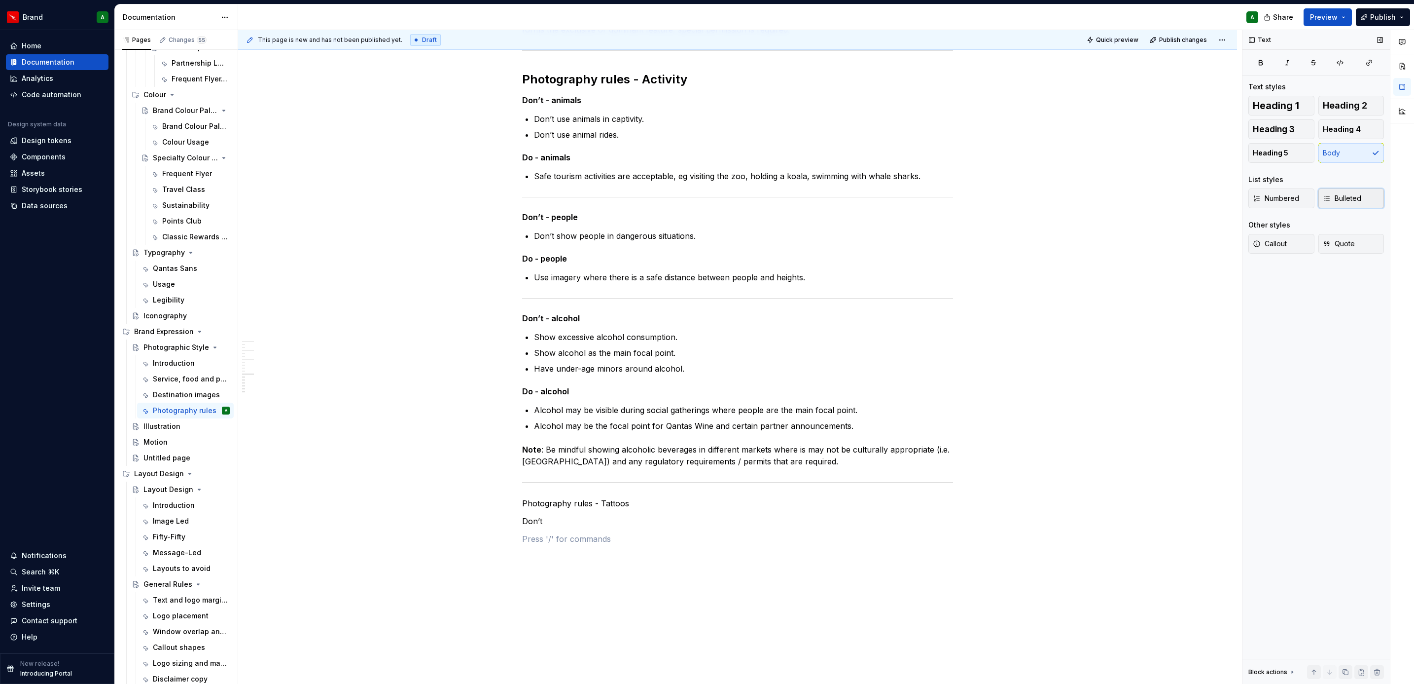
click at [1364, 200] on button "Bulleted" at bounding box center [1352, 198] width 66 height 20
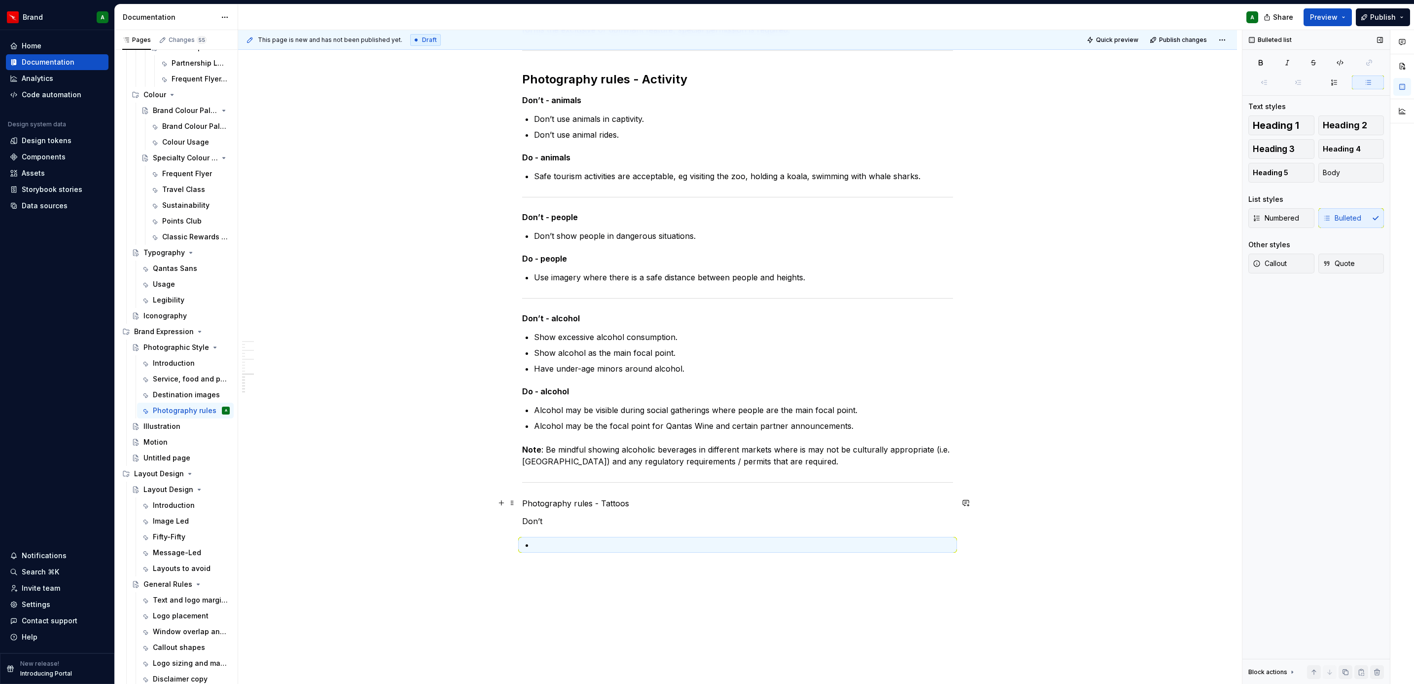
click at [636, 507] on p "Photography rules - Tattoos" at bounding box center [737, 503] width 431 height 12
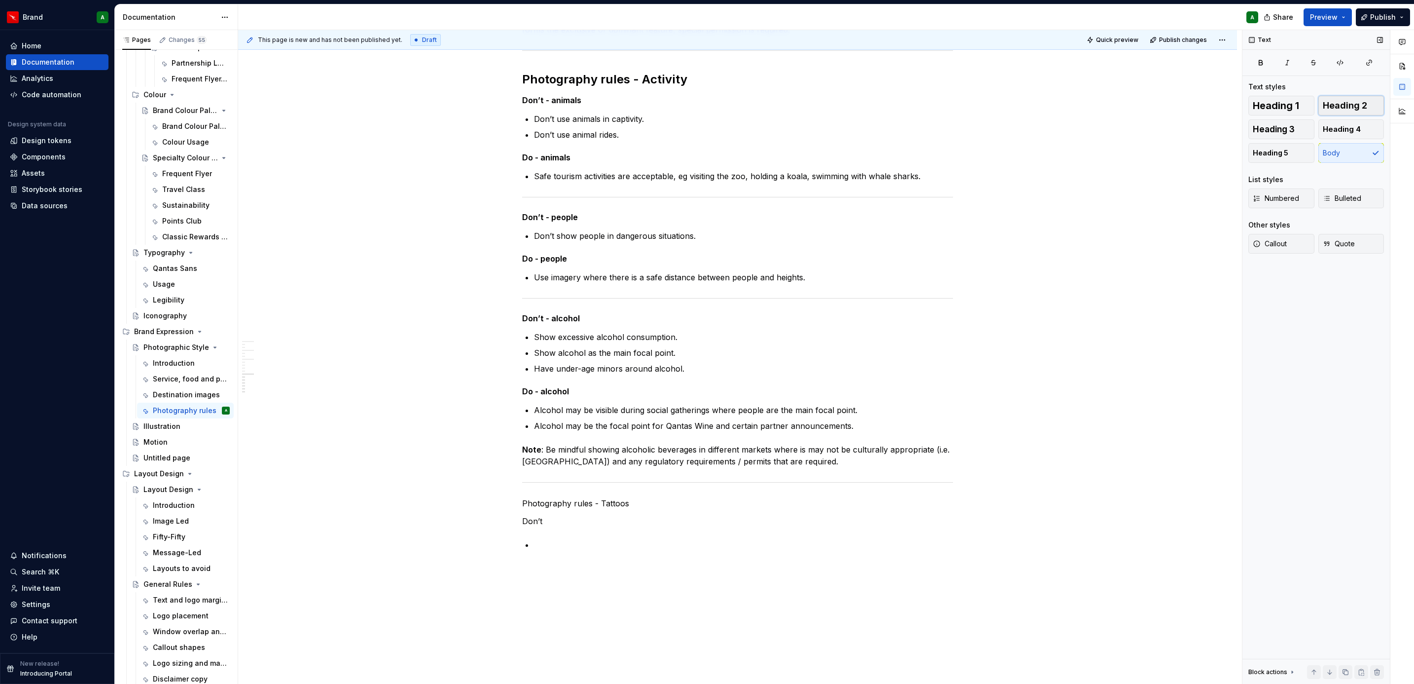
click at [1348, 107] on span "Heading 2" at bounding box center [1345, 106] width 44 height 10
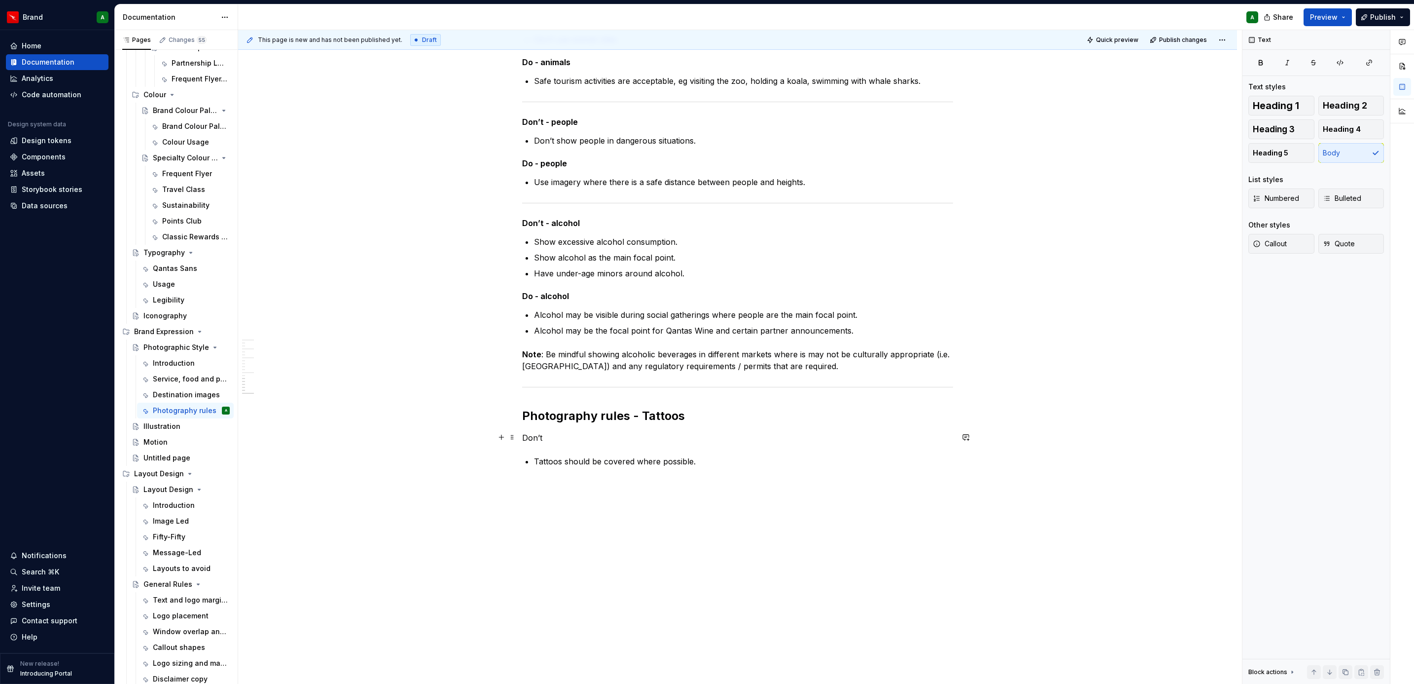
click at [552, 438] on p "Don’t" at bounding box center [737, 438] width 431 height 12
click at [1293, 155] on button "Heading 5" at bounding box center [1282, 153] width 66 height 20
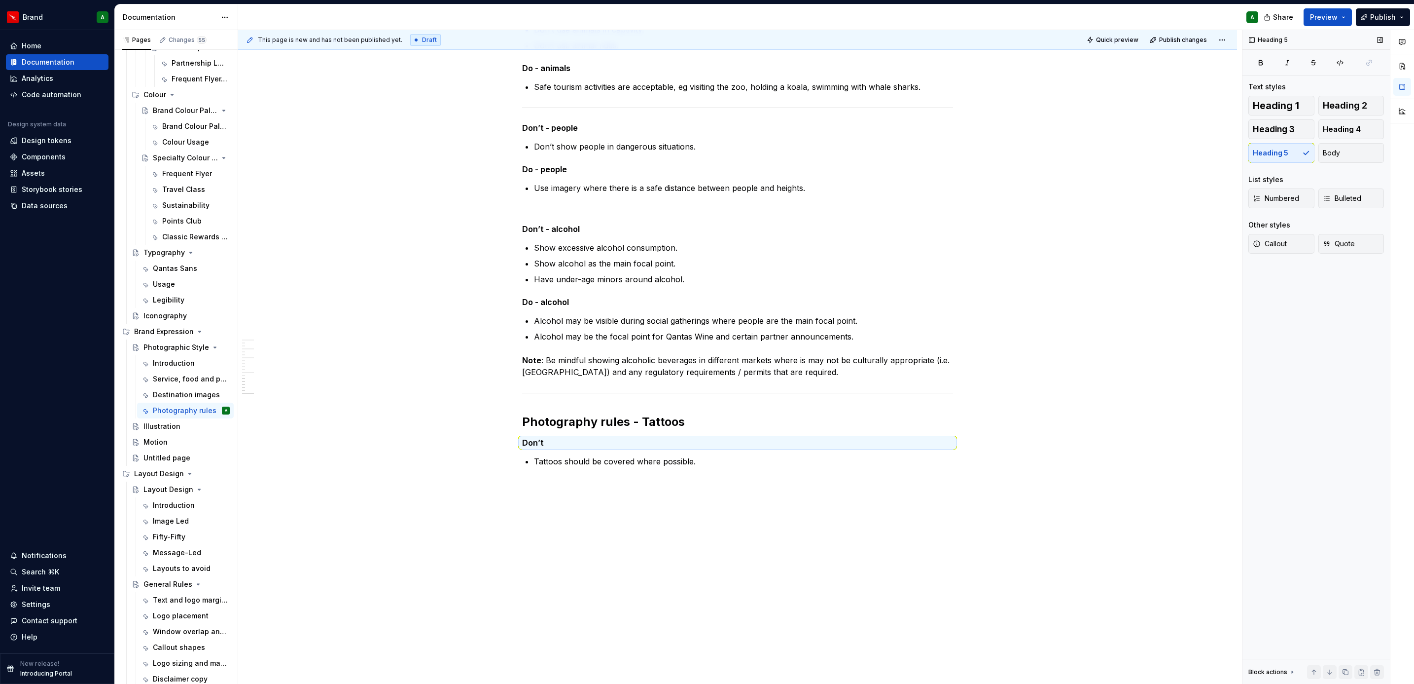
scroll to position [868, 0]
click at [1343, 192] on button "Bulleted" at bounding box center [1352, 198] width 66 height 20
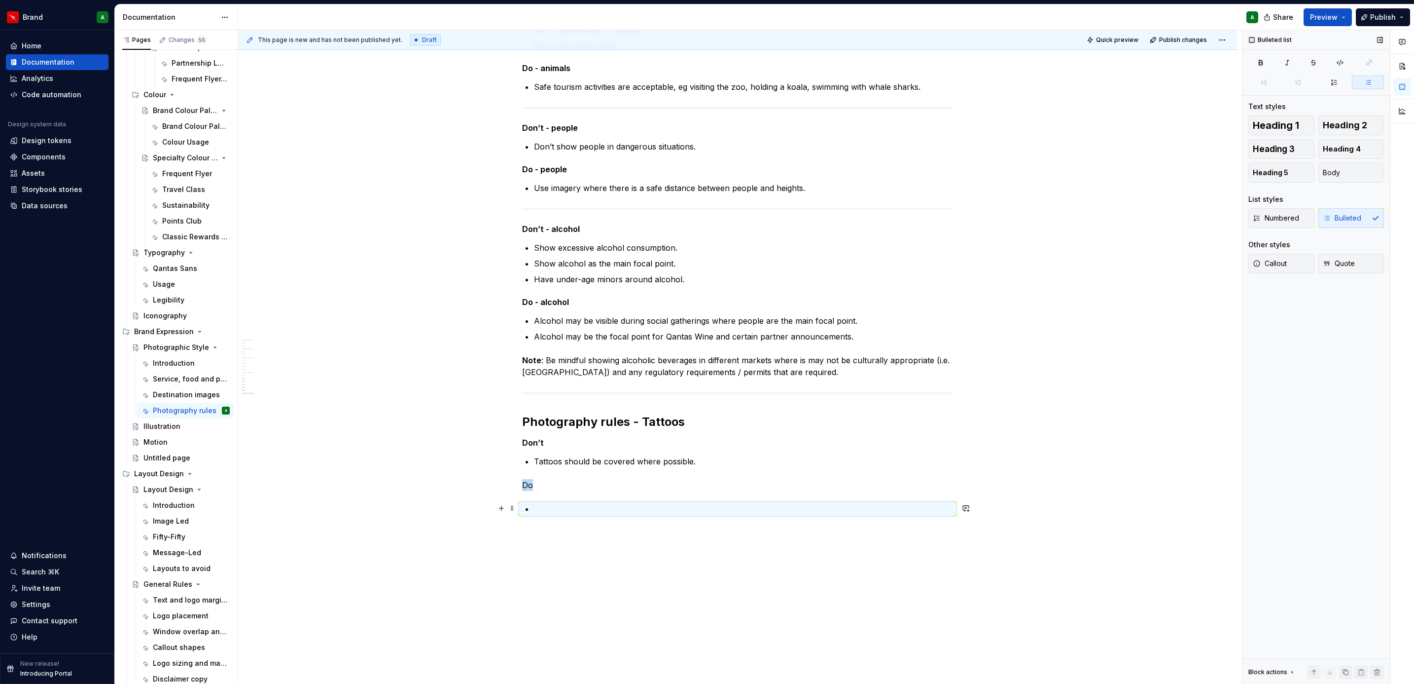
click at [928, 503] on p at bounding box center [743, 509] width 419 height 12
click at [542, 484] on p "Do" at bounding box center [737, 485] width 431 height 12
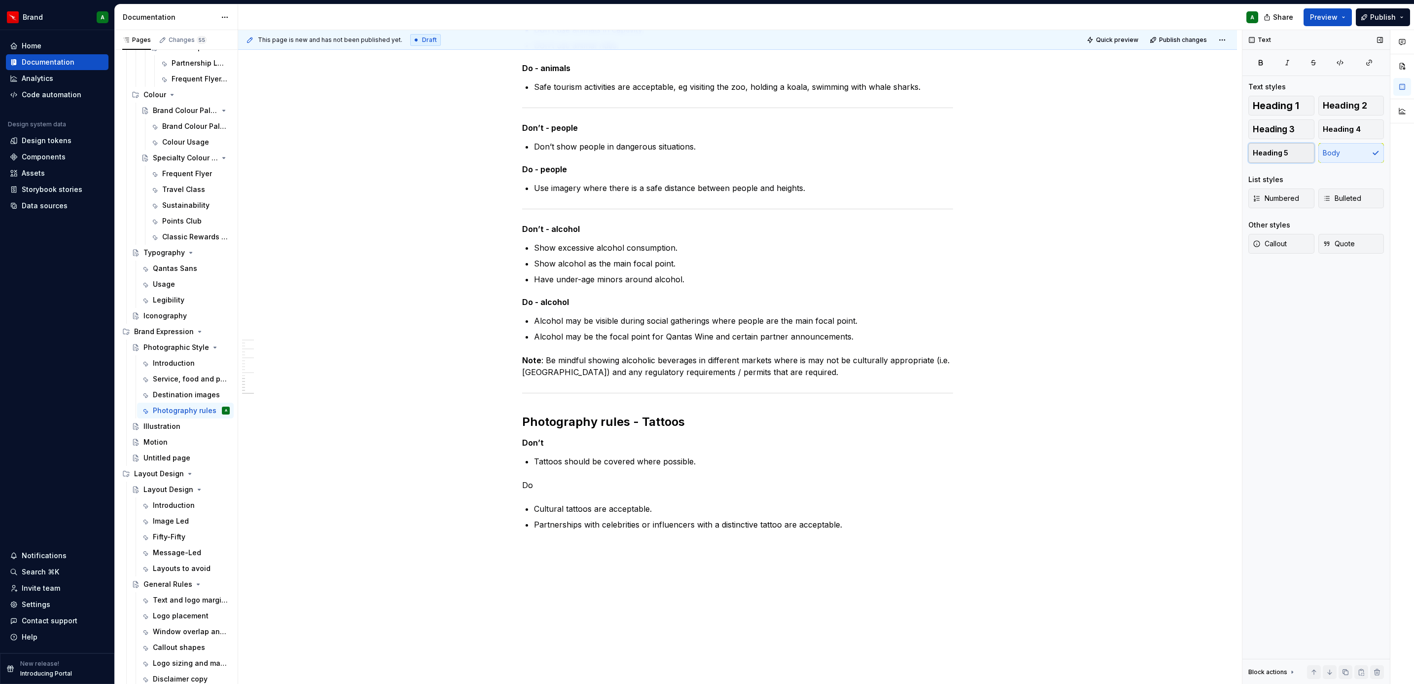
click at [1261, 149] on span "Heading 5" at bounding box center [1271, 153] width 36 height 10
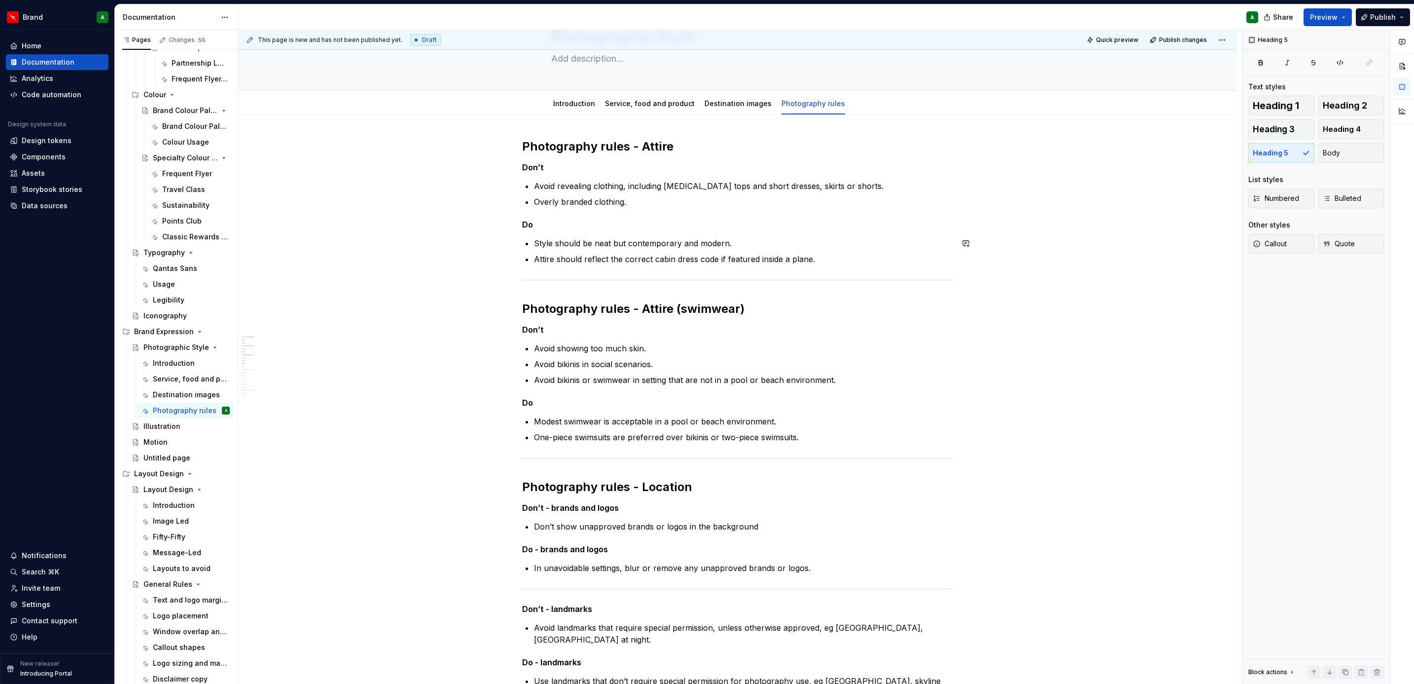
scroll to position [0, 0]
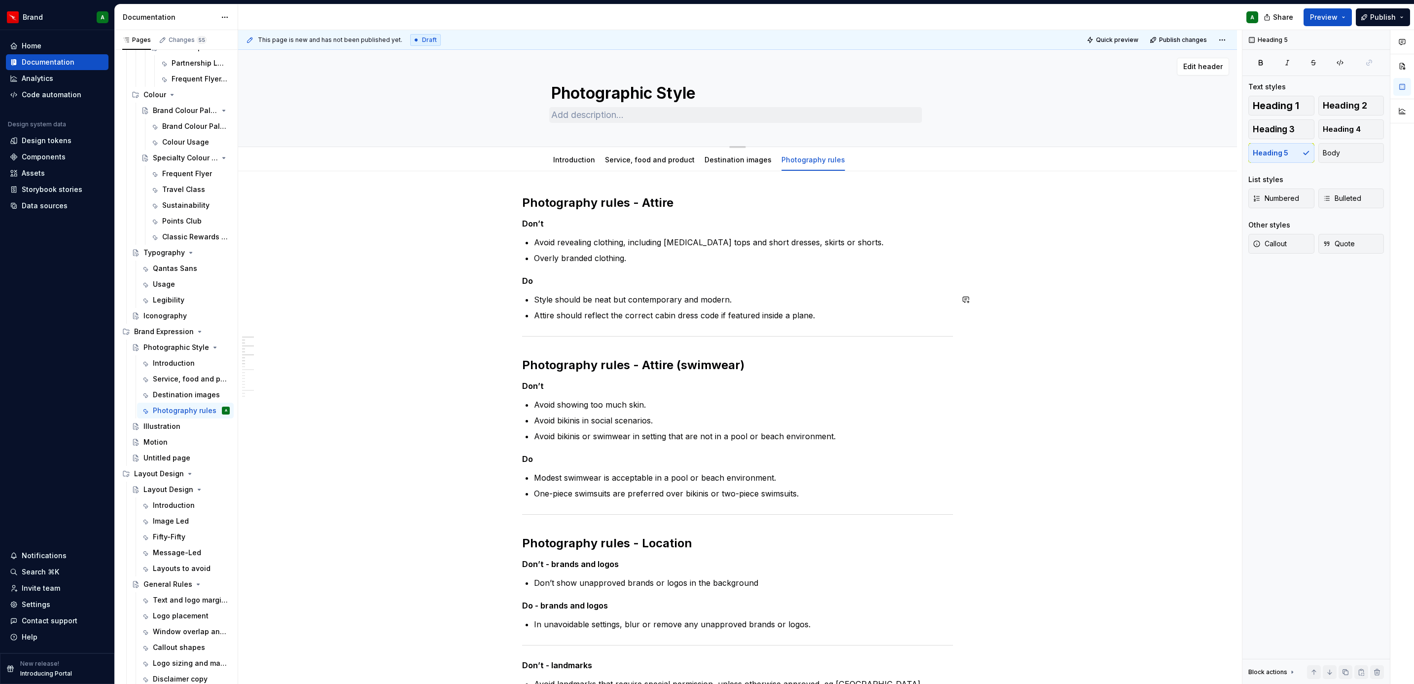
type textarea "*"
click at [868, 156] on span "Add tab" at bounding box center [879, 160] width 23 height 8
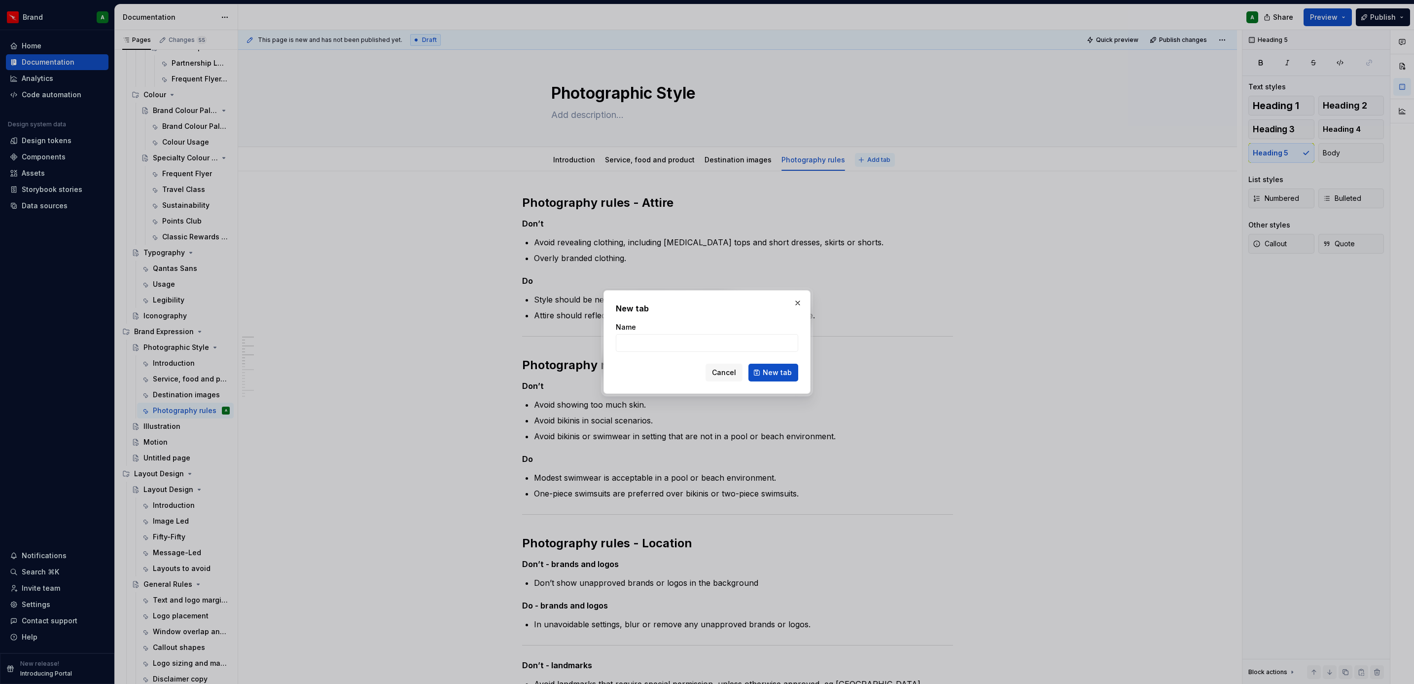
type input "P"
type textarea "*"
type input "Photography don'ts"
click button "New tab" at bounding box center [774, 372] width 50 height 18
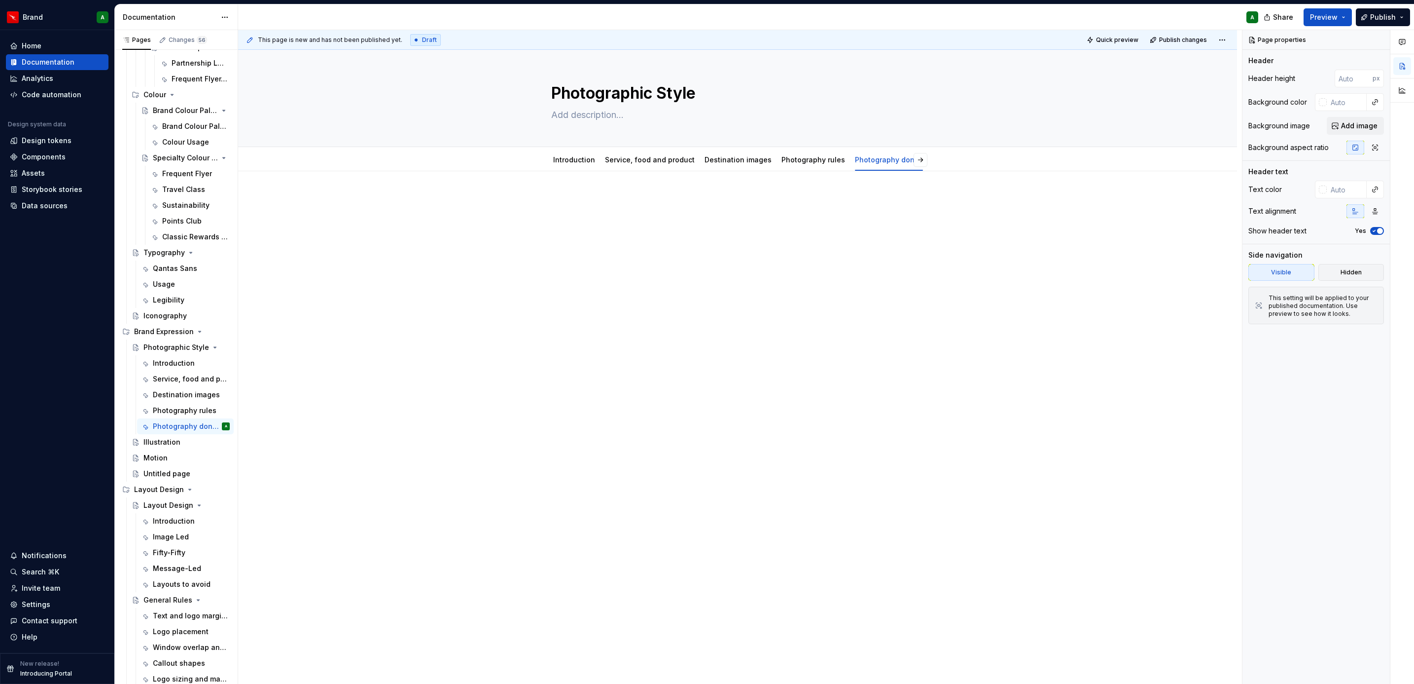
type textarea "*"
click at [721, 219] on div at bounding box center [737, 213] width 431 height 37
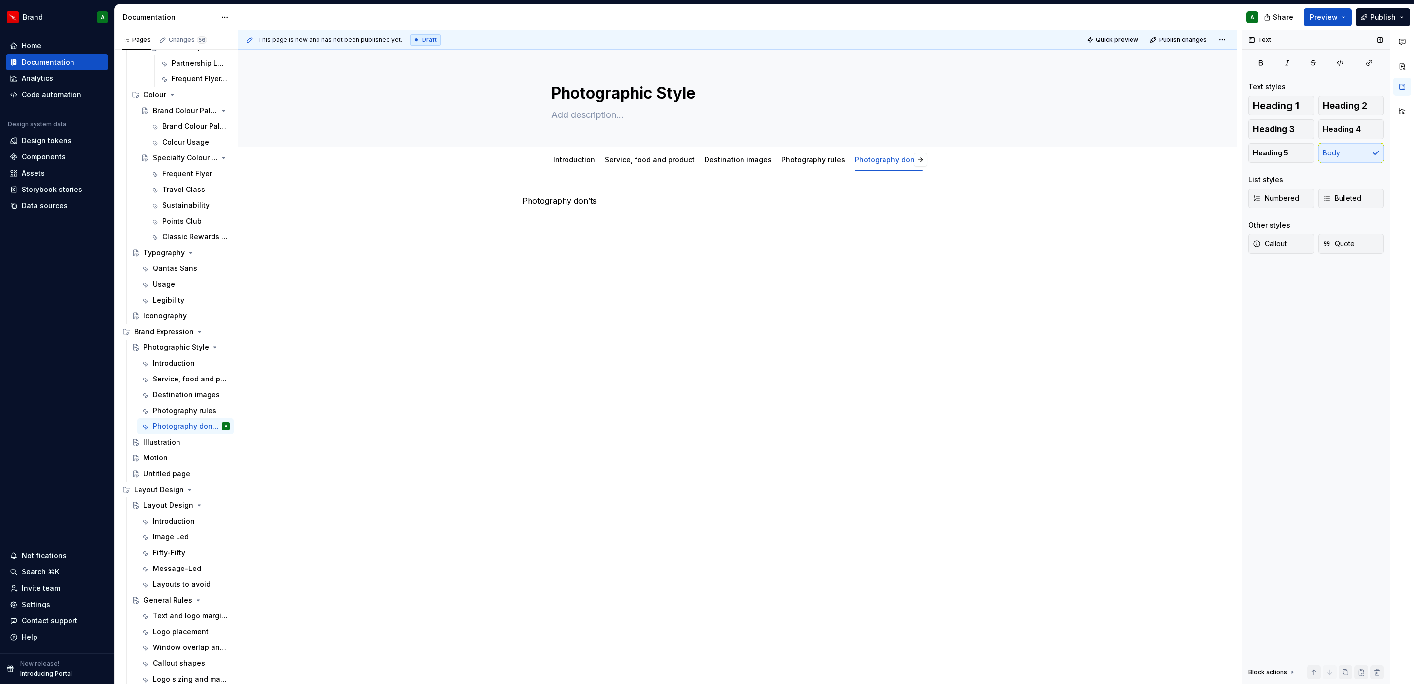
click at [1329, 90] on div "Text styles" at bounding box center [1317, 87] width 136 height 10
click at [1335, 96] on button "Heading 2" at bounding box center [1352, 106] width 66 height 20
click at [786, 334] on div "Photography don’ts" at bounding box center [737, 310] width 999 height 278
click at [496, 226] on button "button" at bounding box center [502, 224] width 14 height 14
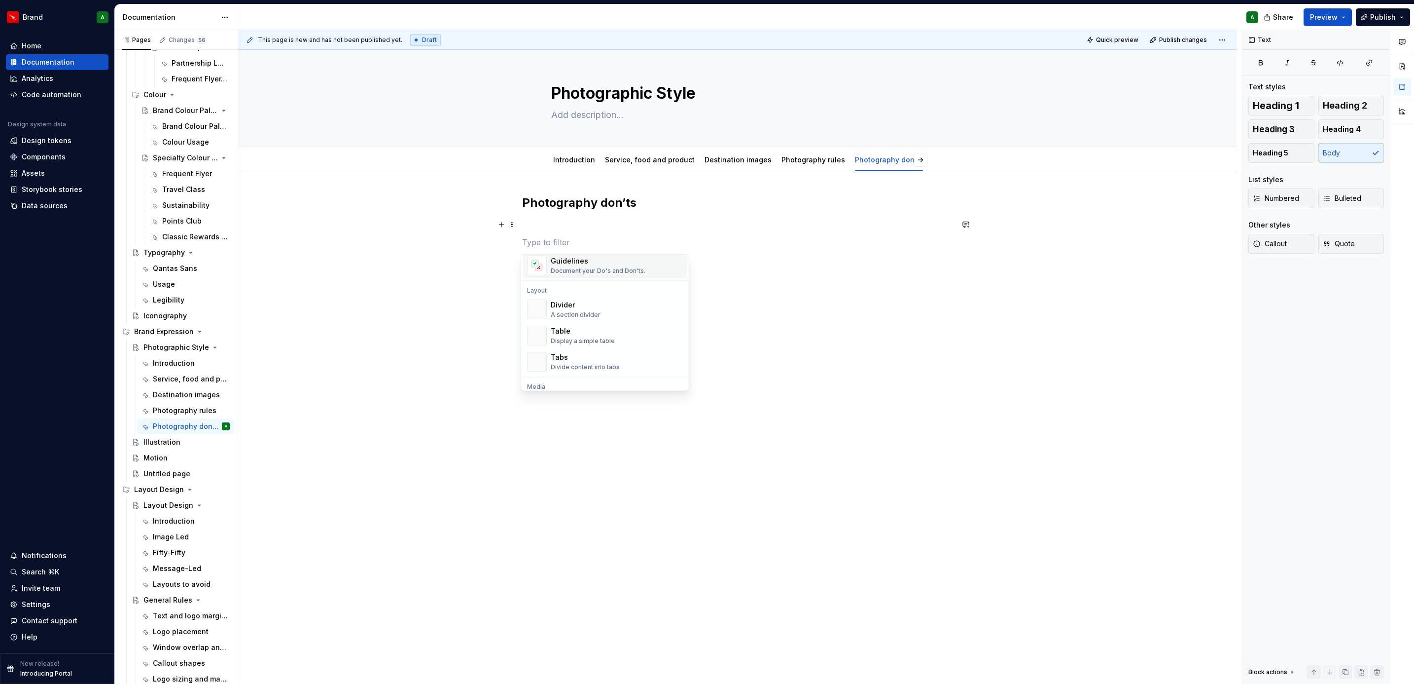
click at [586, 266] on div "Guidelines Document your Do's and Don'ts." at bounding box center [598, 265] width 95 height 19
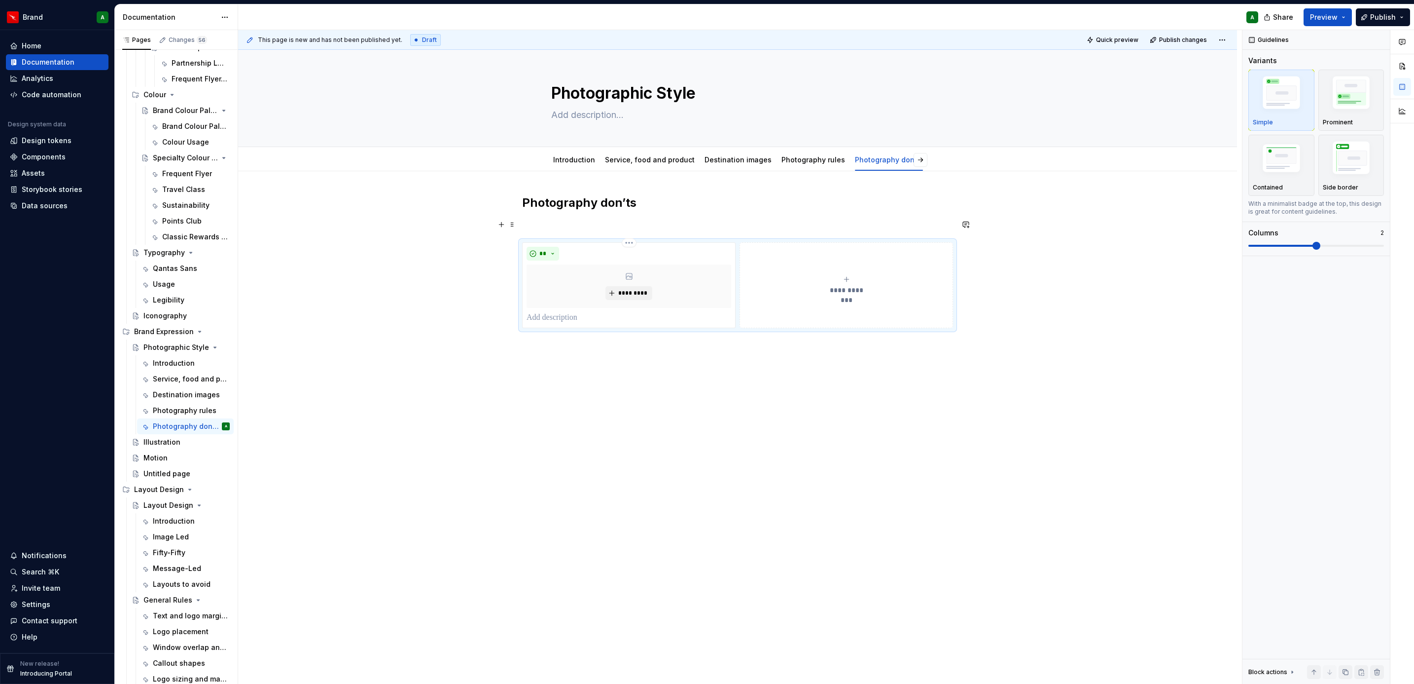
type textarea "*"
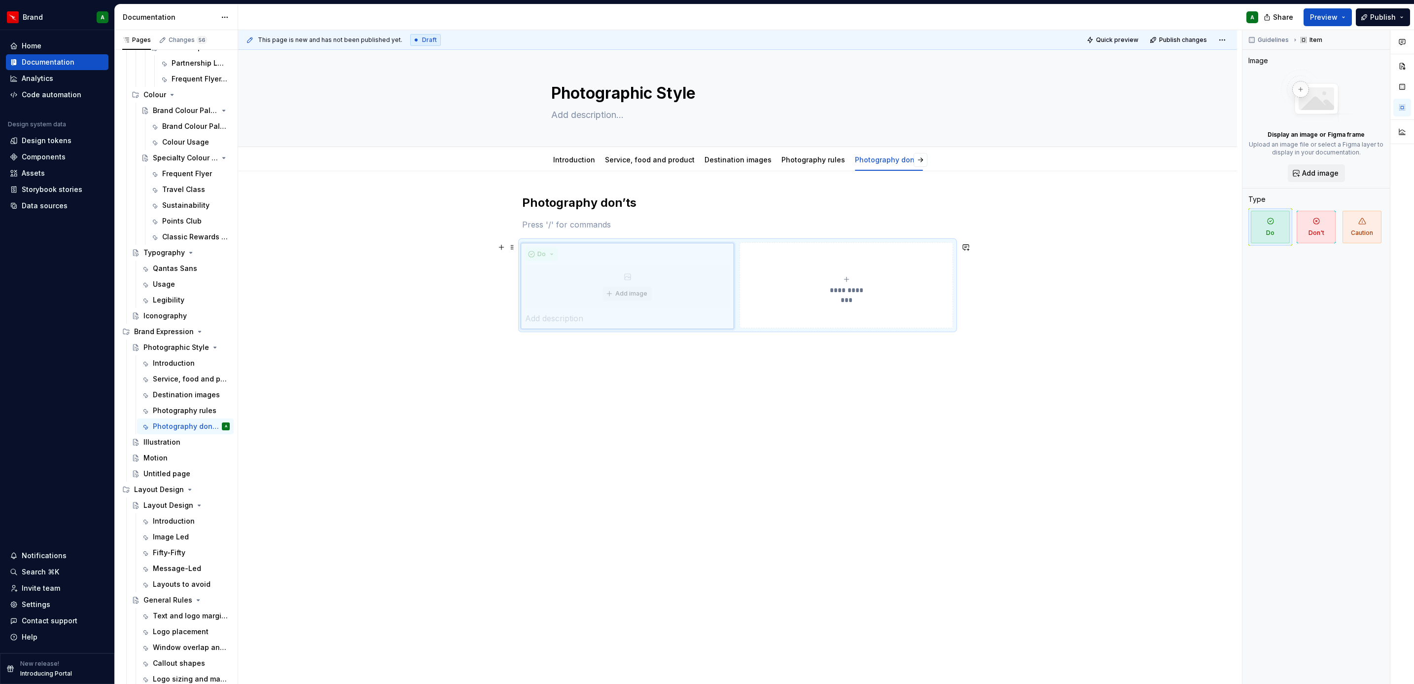
drag, startPoint x: 586, startPoint y: 266, endPoint x: 576, endPoint y: 278, distance: 15.7
click at [576, 278] on body "Brand A Home Documentation Analytics Code automation Design system data Design …" at bounding box center [707, 342] width 1414 height 684
click at [535, 245] on div "** *********" at bounding box center [629, 285] width 214 height 86
click at [542, 252] on span "**" at bounding box center [543, 254] width 8 height 8
click at [564, 287] on div "Don't" at bounding box center [565, 290] width 18 height 10
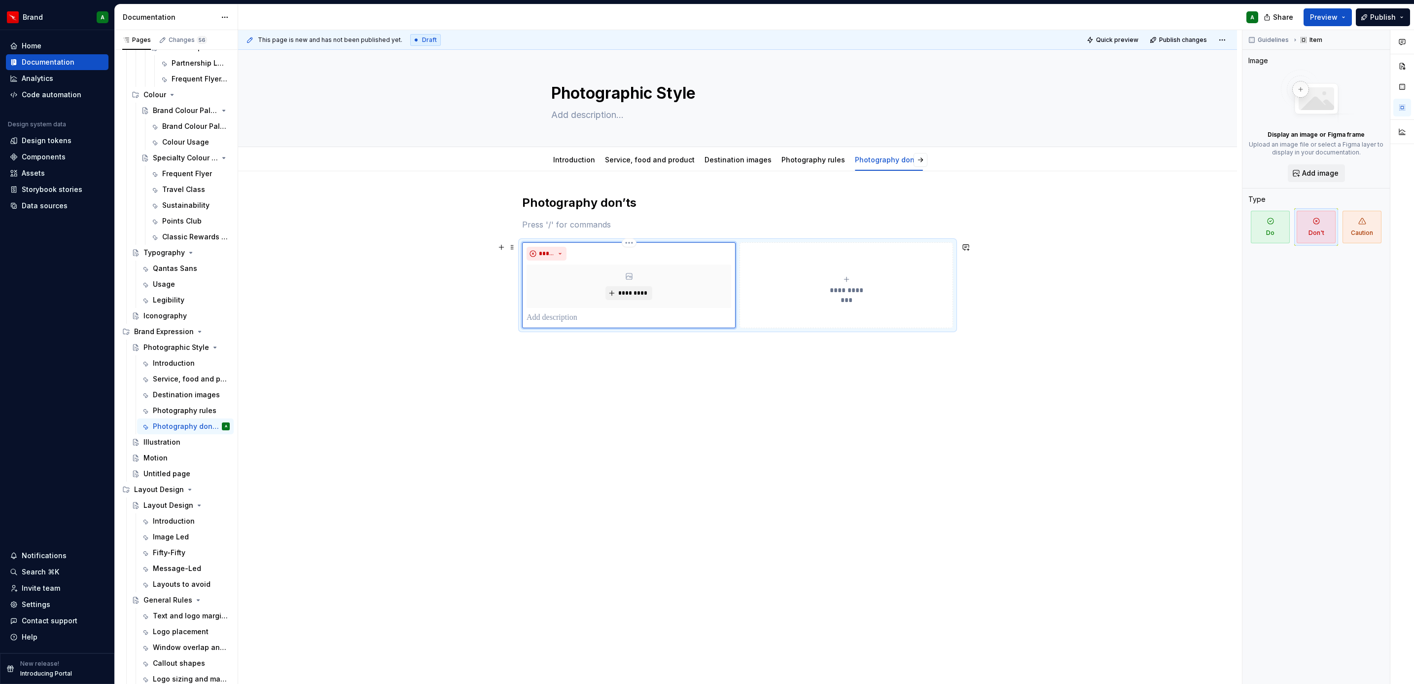
click at [552, 316] on p at bounding box center [629, 318] width 205 height 12
click at [567, 313] on p "**********" at bounding box center [629, 318] width 204 height 12
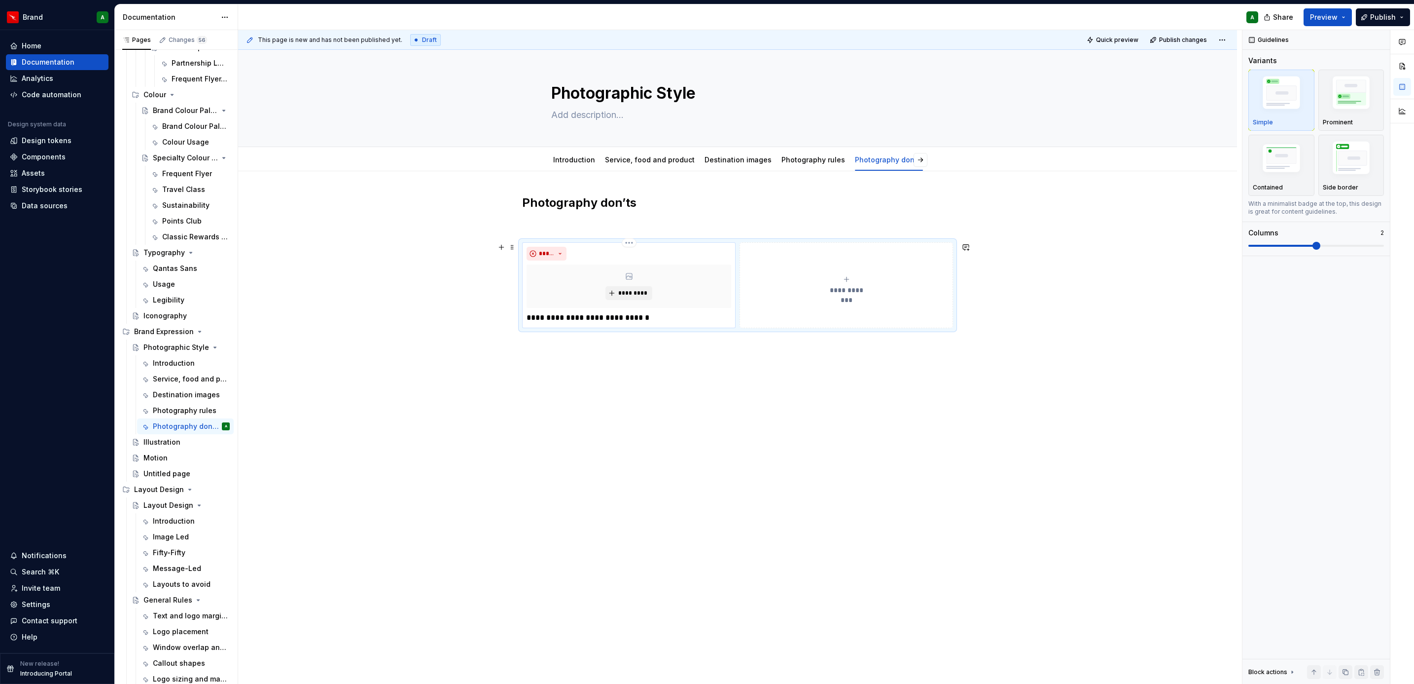
click at [571, 317] on p "**********" at bounding box center [629, 318] width 204 height 12
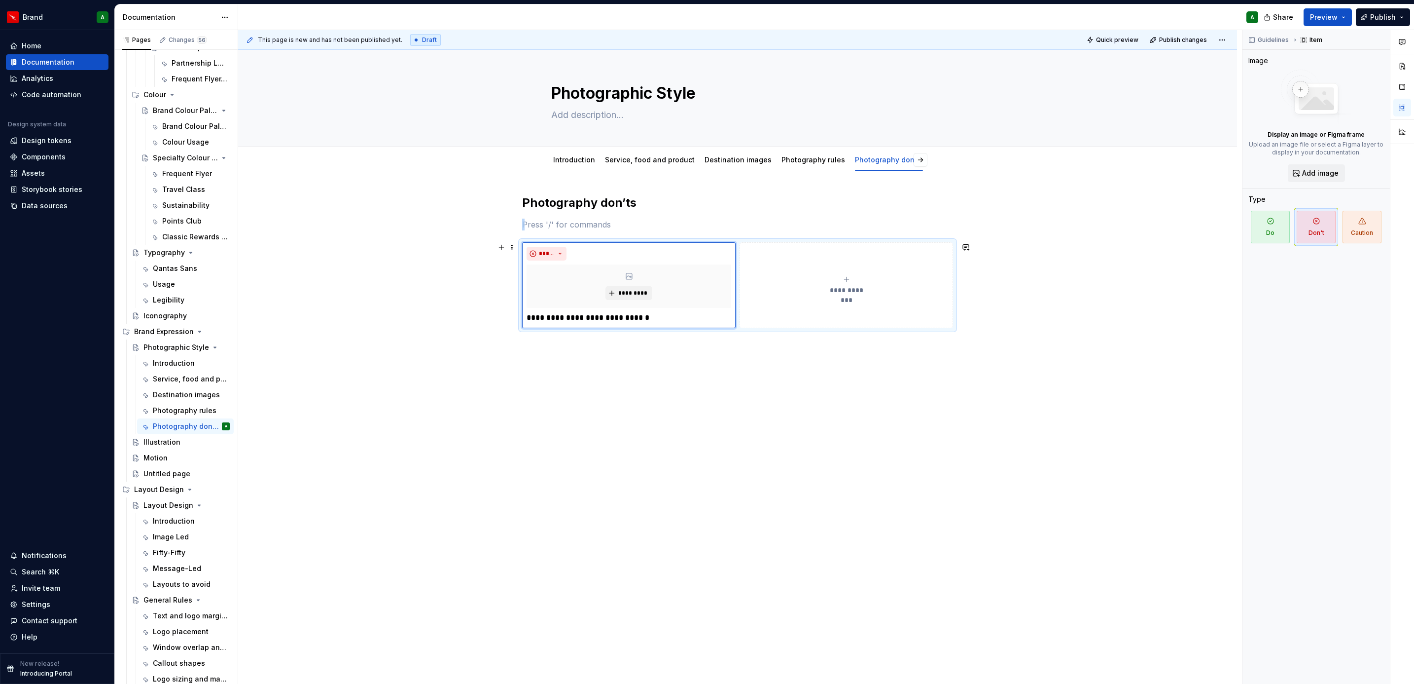
click at [818, 317] on button "**********" at bounding box center [847, 285] width 214 height 86
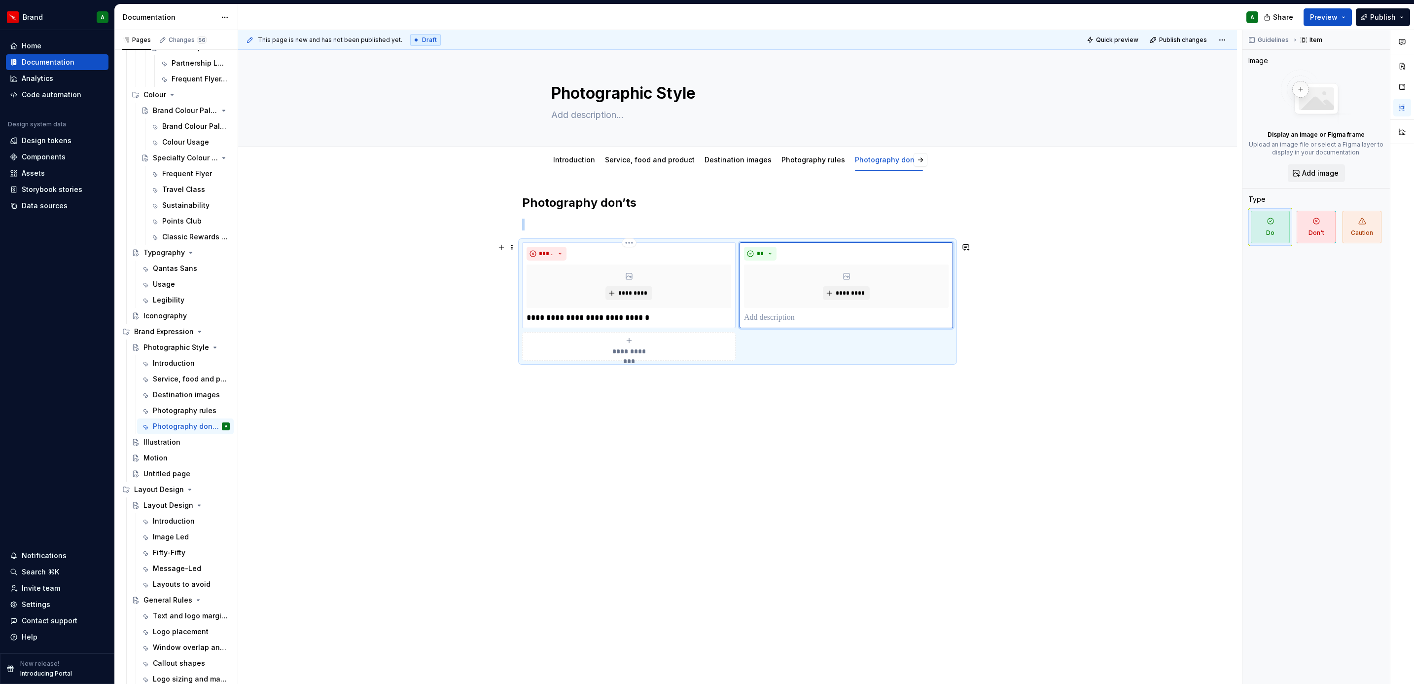
click at [558, 310] on div "**********" at bounding box center [629, 285] width 205 height 77
click at [561, 313] on p "**********" at bounding box center [629, 318] width 204 height 12
click at [787, 314] on p at bounding box center [846, 318] width 205 height 12
click at [770, 248] on button "**" at bounding box center [760, 254] width 33 height 14
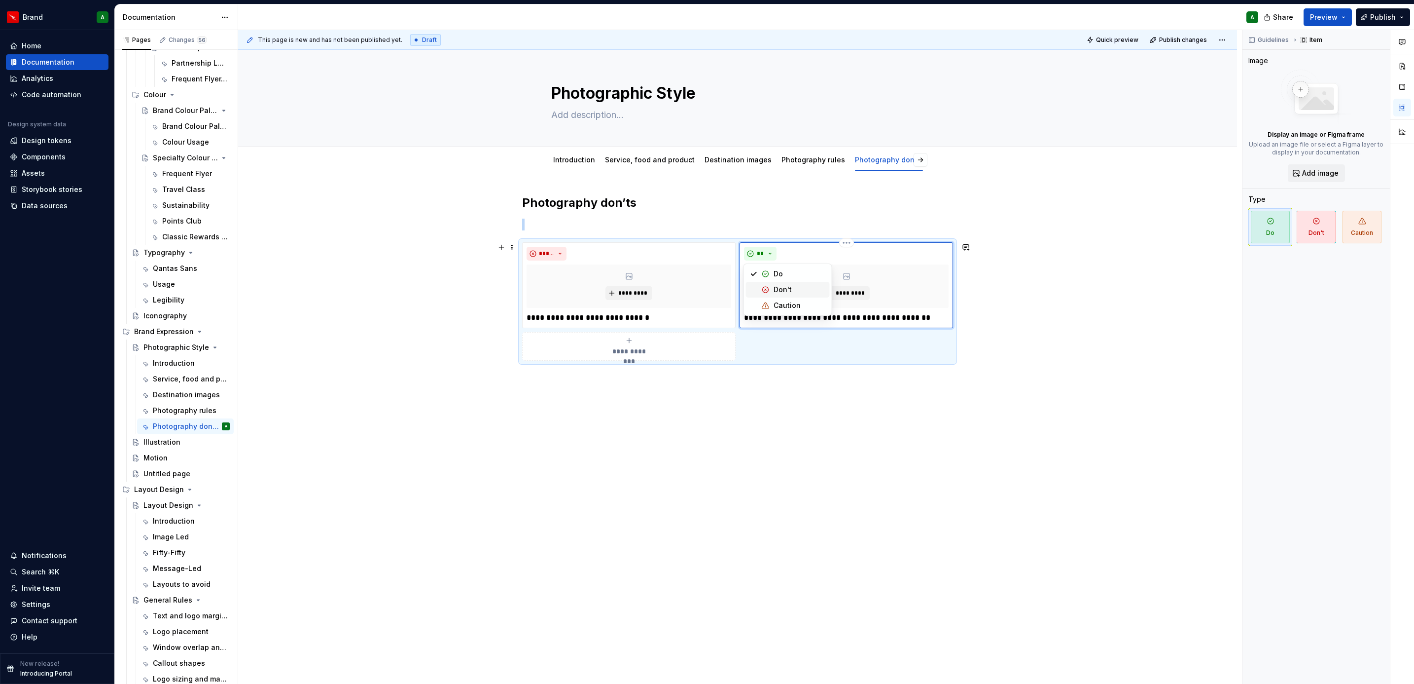
click at [777, 290] on div "Don't" at bounding box center [783, 290] width 18 height 10
click at [664, 371] on div "**********" at bounding box center [737, 284] width 431 height 178
click at [645, 358] on button "**********" at bounding box center [629, 346] width 214 height 29
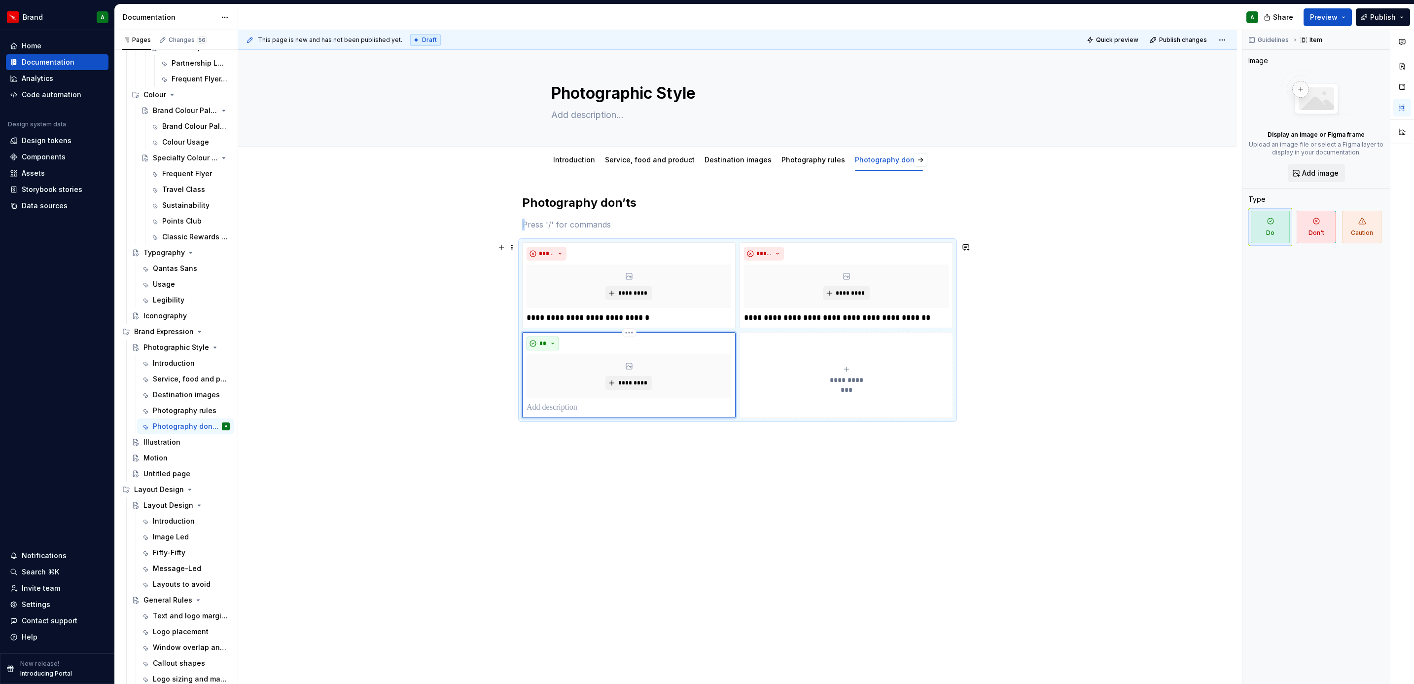
click at [539, 347] on span "**" at bounding box center [543, 343] width 8 height 8
click at [568, 379] on div "Don't" at bounding box center [565, 380] width 18 height 10
click at [580, 408] on p at bounding box center [629, 407] width 205 height 12
click at [808, 366] on div "**********" at bounding box center [846, 375] width 205 height 20
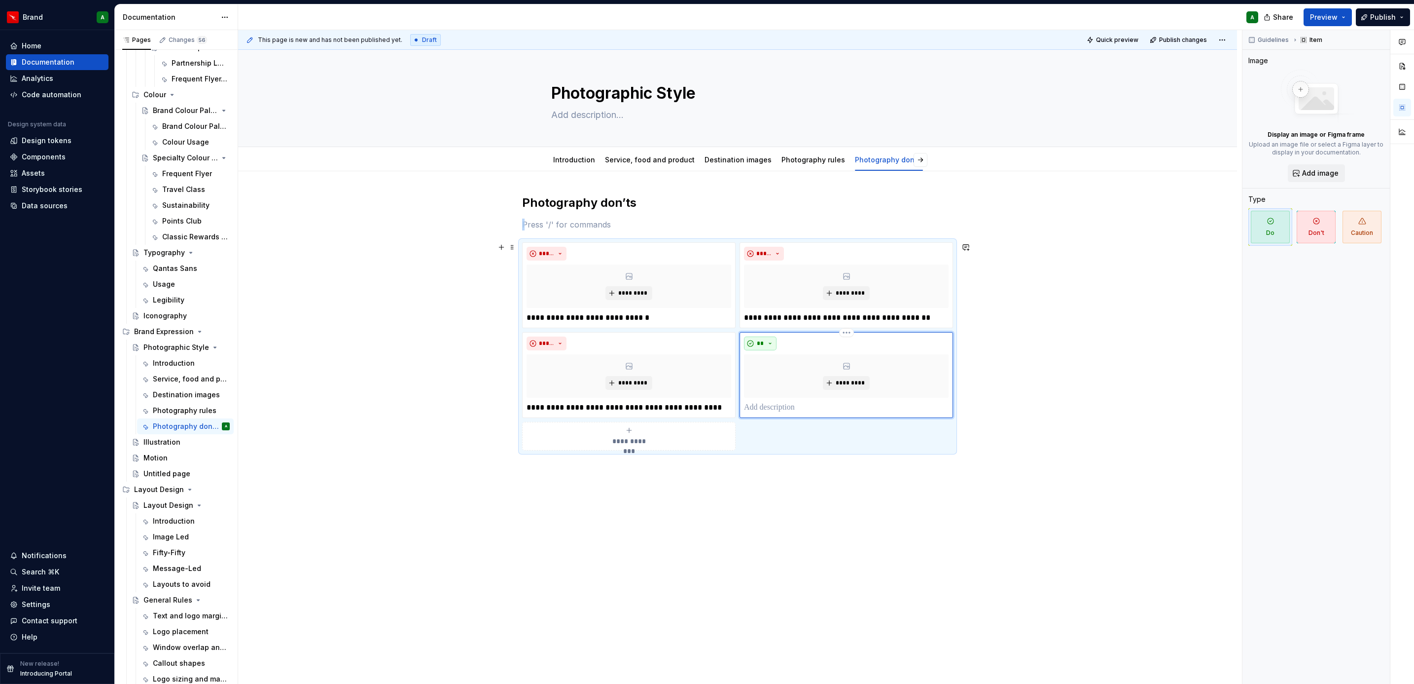
click at [765, 345] on button "**" at bounding box center [760, 343] width 33 height 14
click at [775, 375] on div "Don't" at bounding box center [783, 380] width 18 height 10
click at [771, 404] on p at bounding box center [846, 407] width 205 height 12
click at [667, 450] on div "**********" at bounding box center [737, 346] width 431 height 208
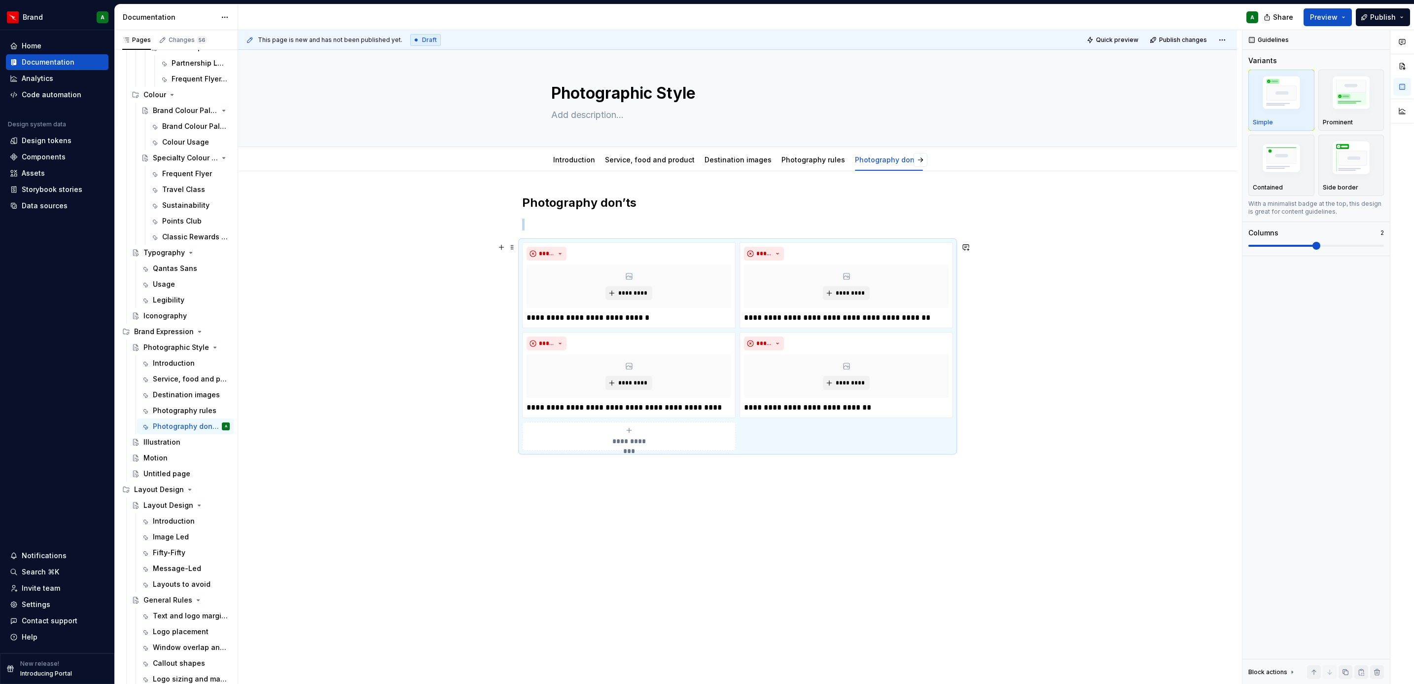
click at [631, 434] on icon "submit" at bounding box center [629, 430] width 8 height 8
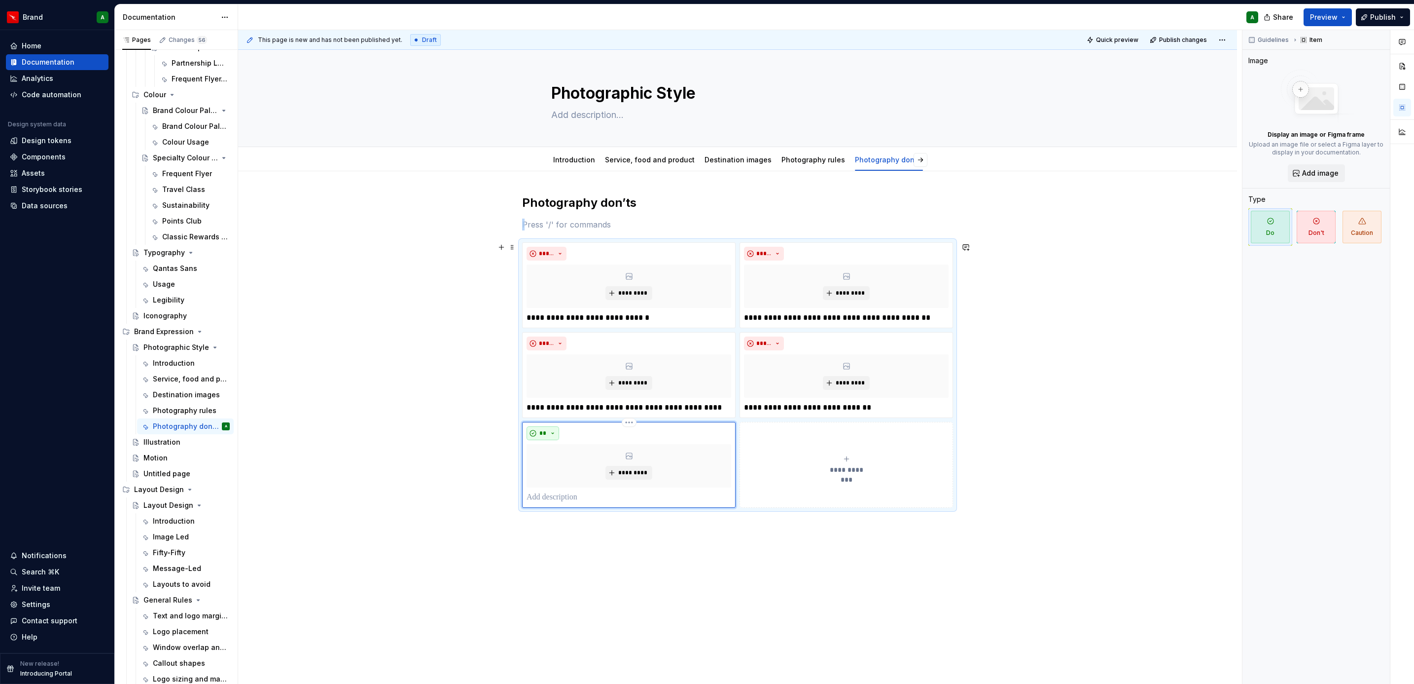
click at [546, 435] on span "**" at bounding box center [543, 433] width 8 height 8
click at [571, 468] on div "Don't" at bounding box center [565, 470] width 18 height 10
click at [575, 494] on p at bounding box center [629, 497] width 205 height 12
click at [740, 495] on button "**********" at bounding box center [847, 465] width 214 height 86
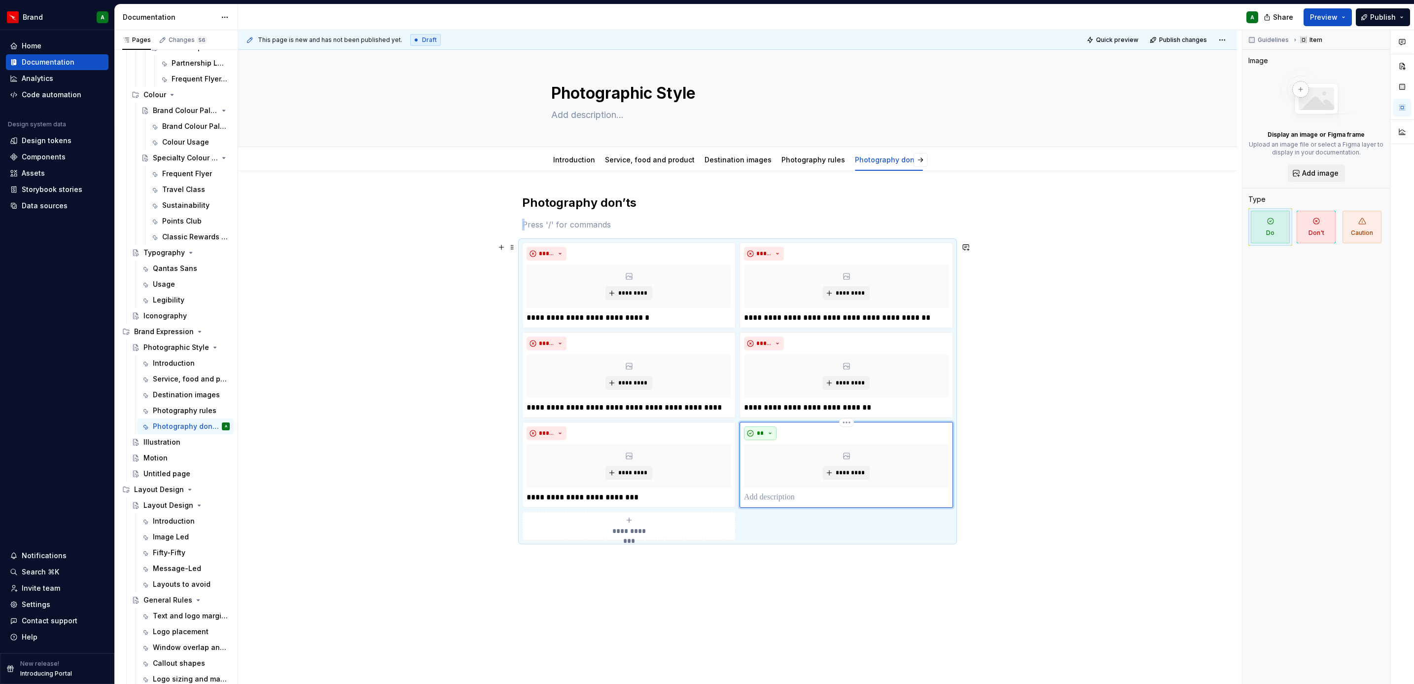
click at [766, 434] on button "**" at bounding box center [760, 433] width 33 height 14
click at [780, 463] on span "Don't" at bounding box center [788, 470] width 84 height 16
click at [779, 490] on div "***** *********" at bounding box center [846, 464] width 205 height 77
click at [757, 496] on p at bounding box center [846, 497] width 205 height 12
click at [866, 496] on p "**********" at bounding box center [846, 497] width 204 height 12
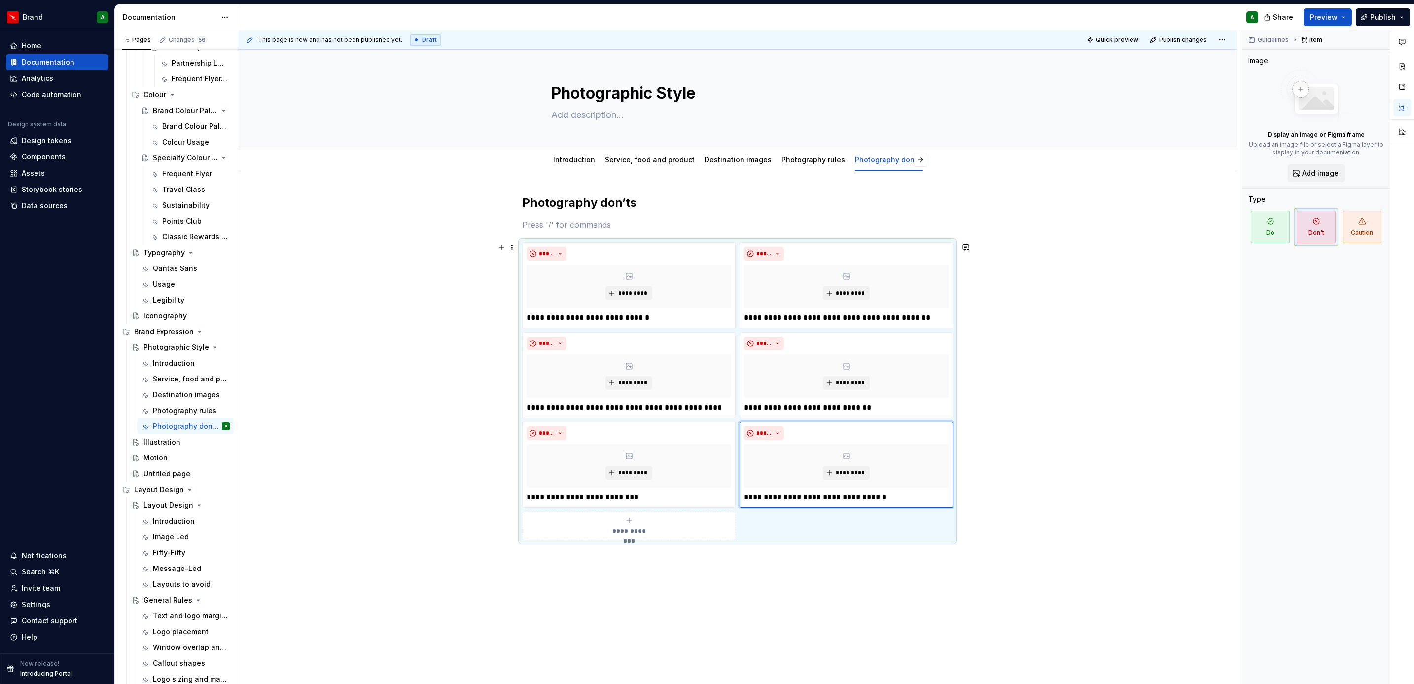
click at [689, 526] on div "**********" at bounding box center [629, 526] width 205 height 20
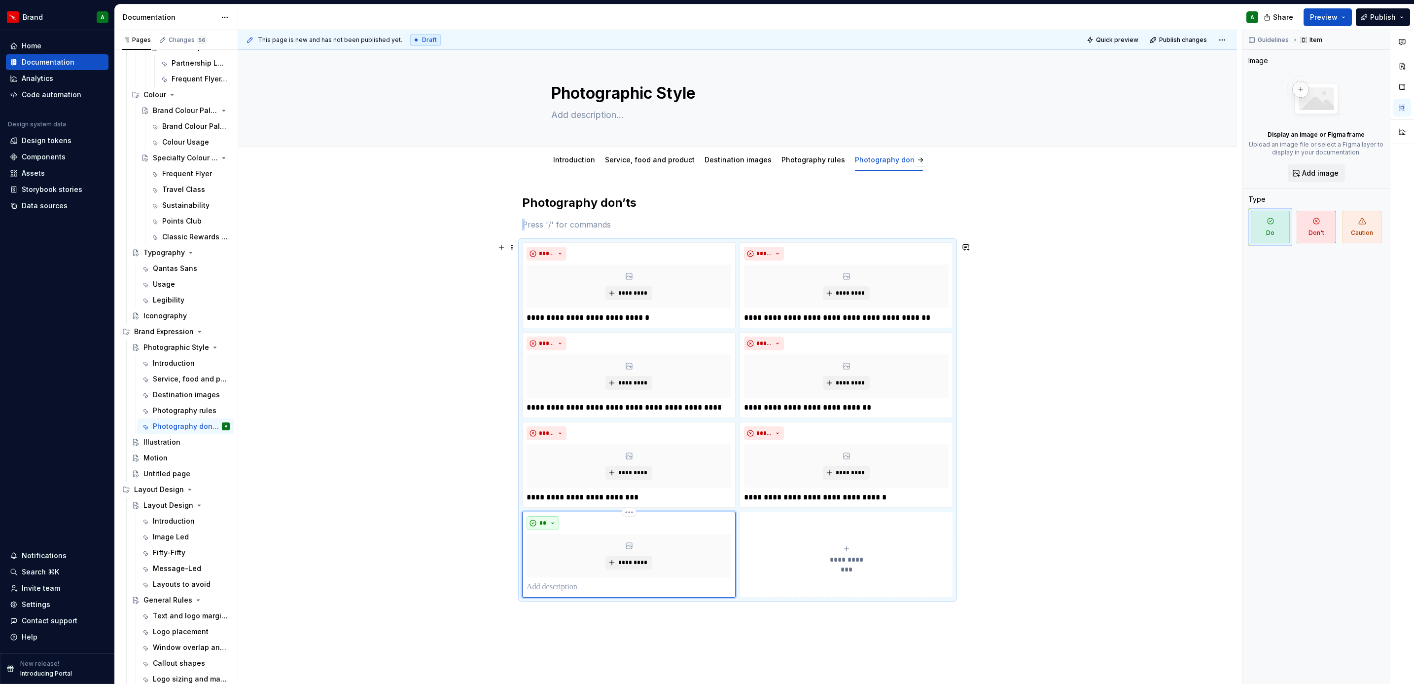
click at [550, 528] on button "**" at bounding box center [543, 523] width 33 height 14
click at [562, 566] on span "Don't" at bounding box center [571, 560] width 84 height 16
click at [566, 589] on p at bounding box center [629, 587] width 205 height 12
click at [590, 583] on p at bounding box center [629, 587] width 205 height 12
click at [836, 574] on button "**********" at bounding box center [847, 554] width 214 height 86
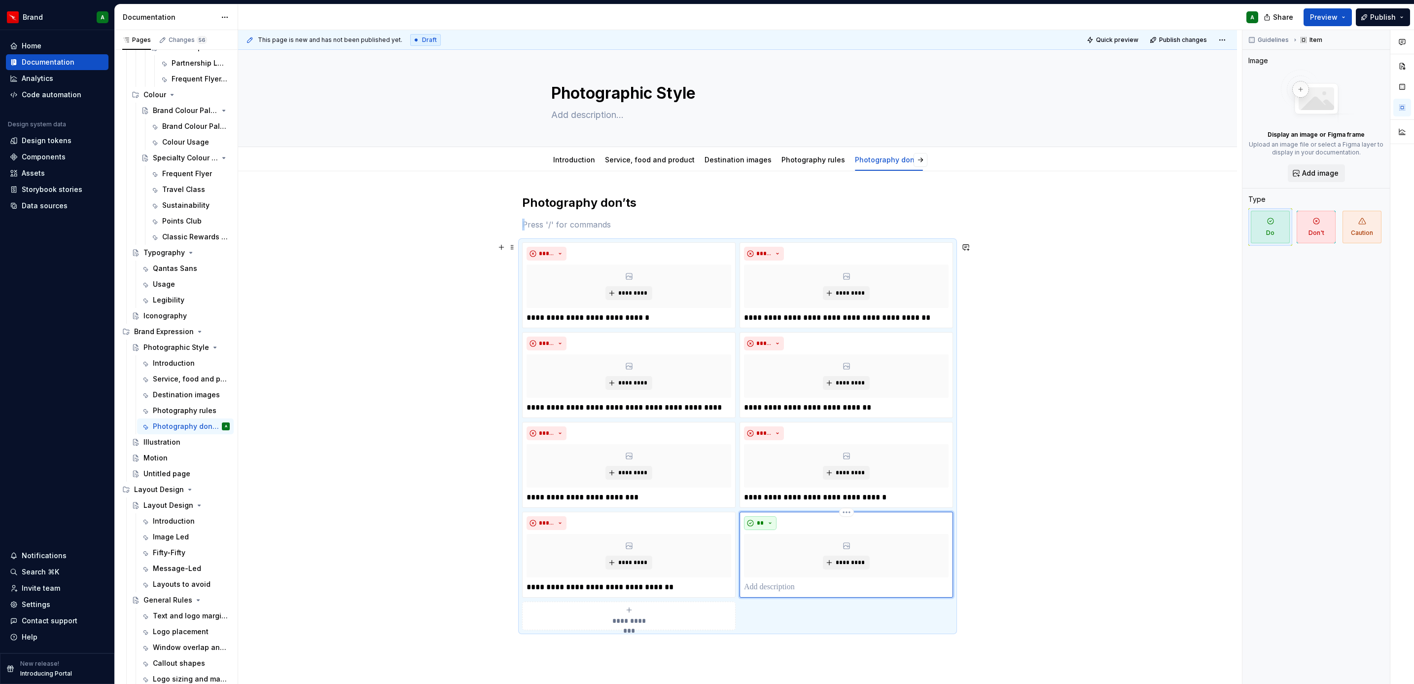
click at [759, 527] on span "**" at bounding box center [761, 523] width 8 height 8
click at [774, 561] on div "Don't" at bounding box center [783, 560] width 18 height 10
click at [752, 586] on p at bounding box center [846, 587] width 205 height 12
click at [914, 151] on div "Introduction Service, food and product Destination images Photography rules Pho…" at bounding box center [737, 160] width 385 height 22
click at [914, 160] on span "Add tab" at bounding box center [914, 160] width 23 height 8
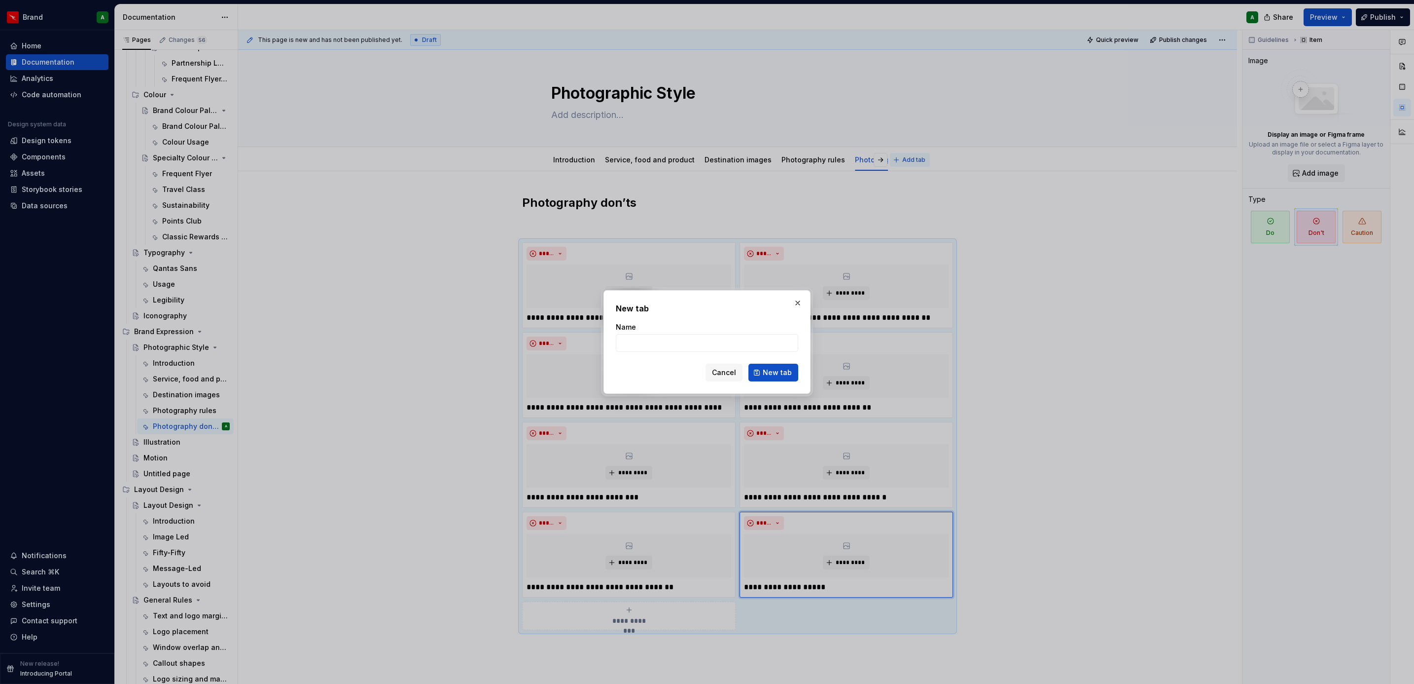
type textarea "*"
type input "User generated content campaigns"
click button "New tab" at bounding box center [774, 372] width 50 height 18
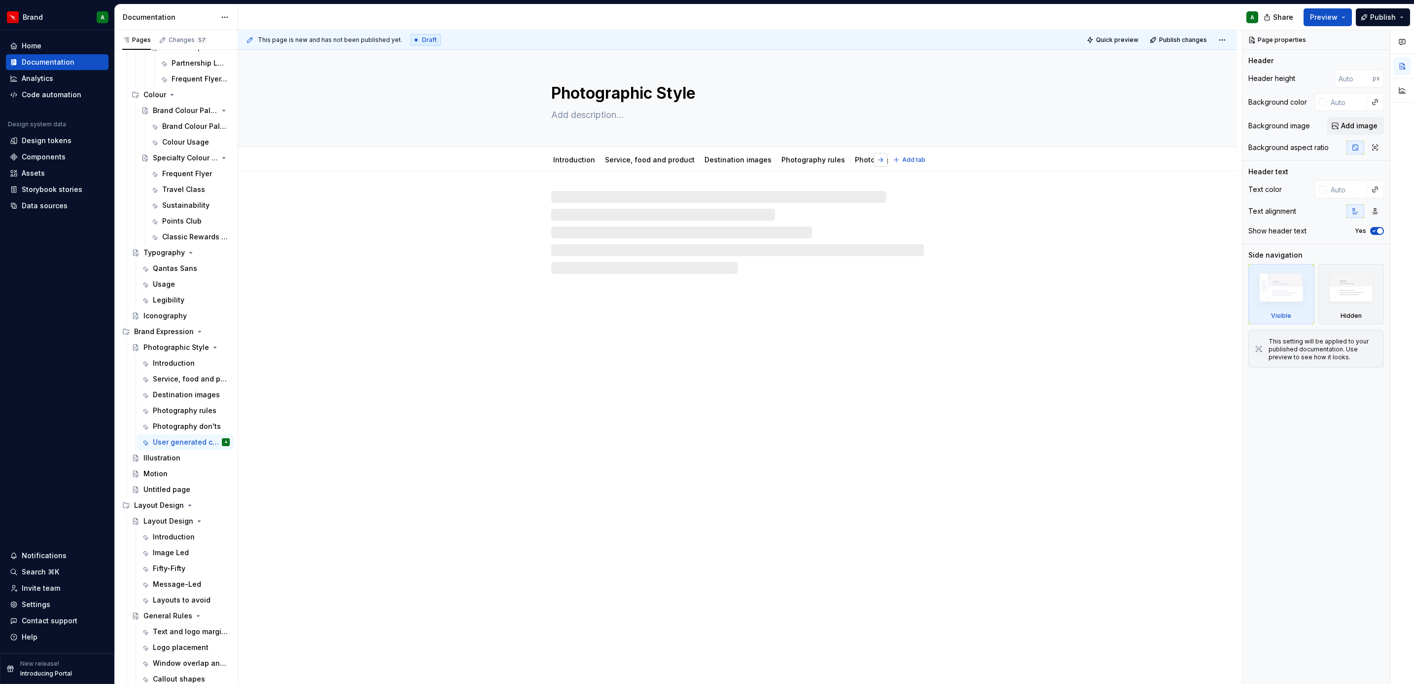
click at [879, 163] on button "button" at bounding box center [881, 160] width 14 height 14
click at [725, 217] on div at bounding box center [737, 232] width 373 height 83
type textarea "*"
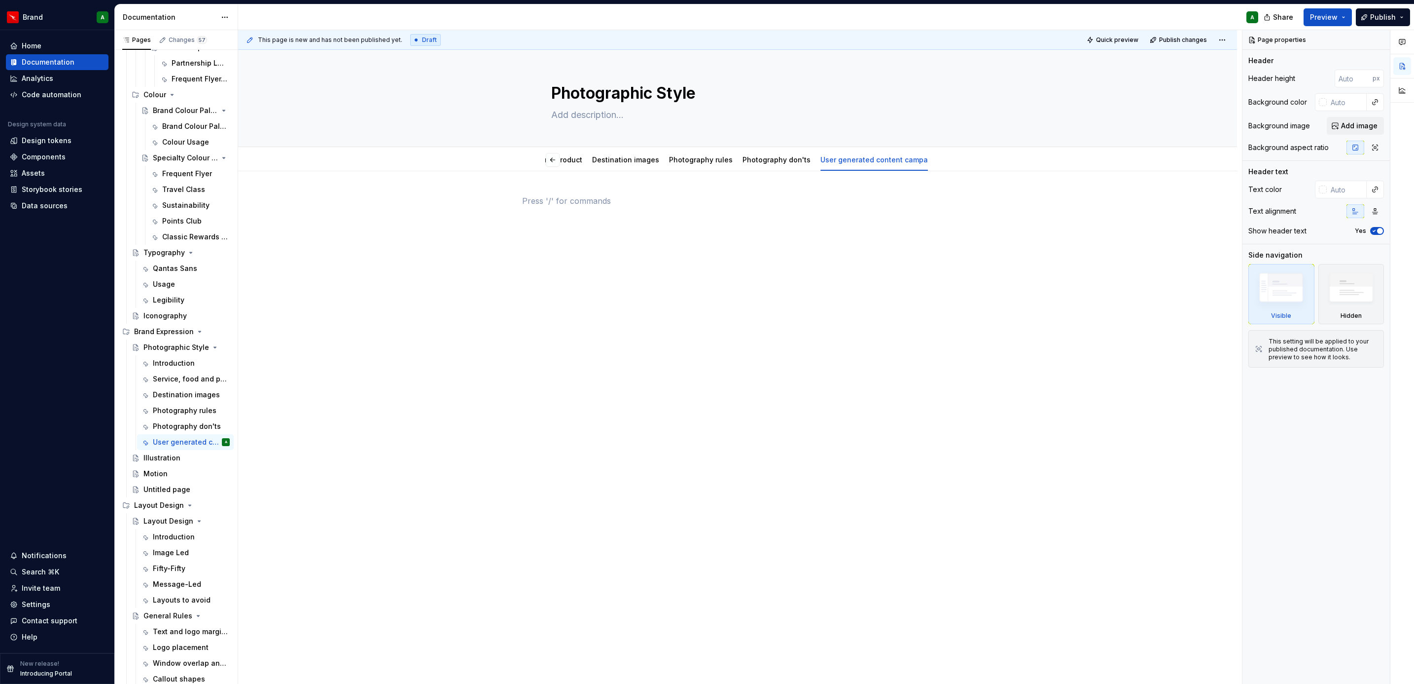
click at [669, 209] on div at bounding box center [737, 213] width 431 height 37
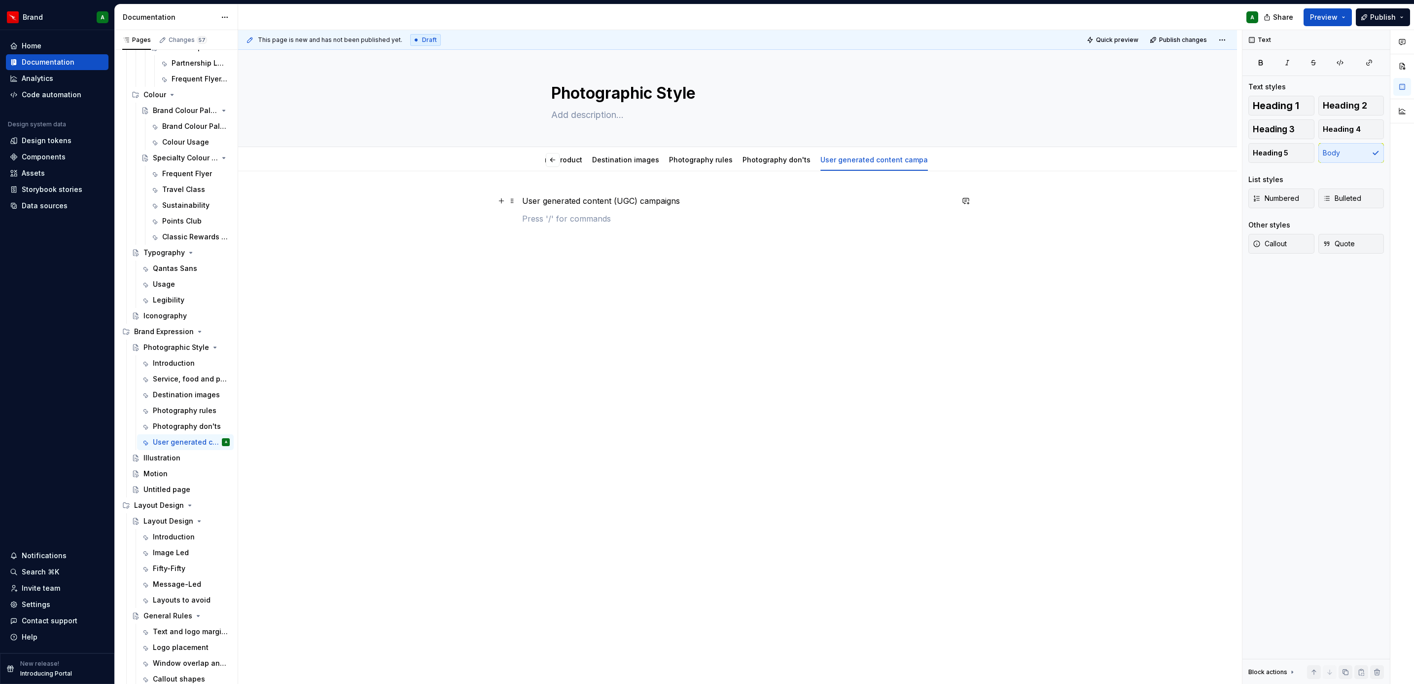
click at [644, 200] on p "User generated content (UGC) campaigns" at bounding box center [737, 201] width 431 height 12
click at [1343, 98] on button "Heading 2" at bounding box center [1352, 106] width 66 height 20
click at [859, 215] on div "User generated content (UGC) campaigns" at bounding box center [737, 213] width 431 height 37
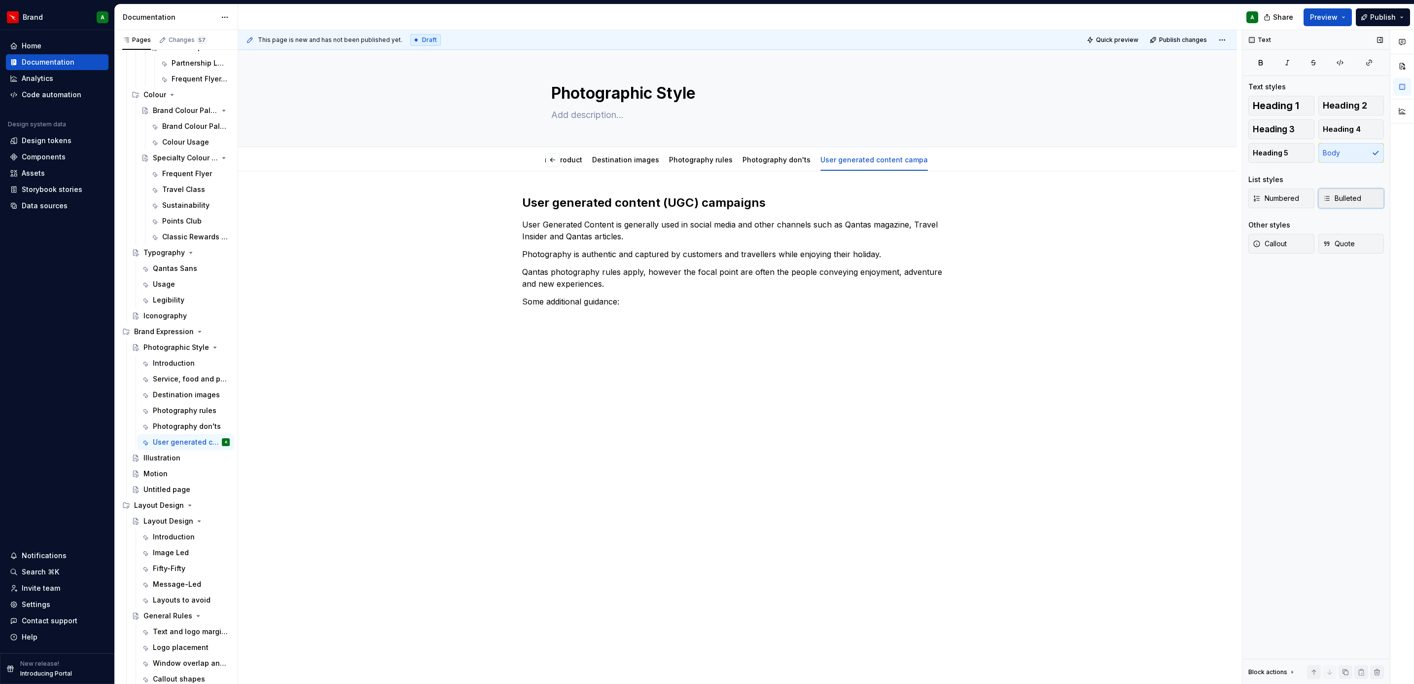
click at [1358, 207] on button "Bulleted" at bounding box center [1352, 198] width 66 height 20
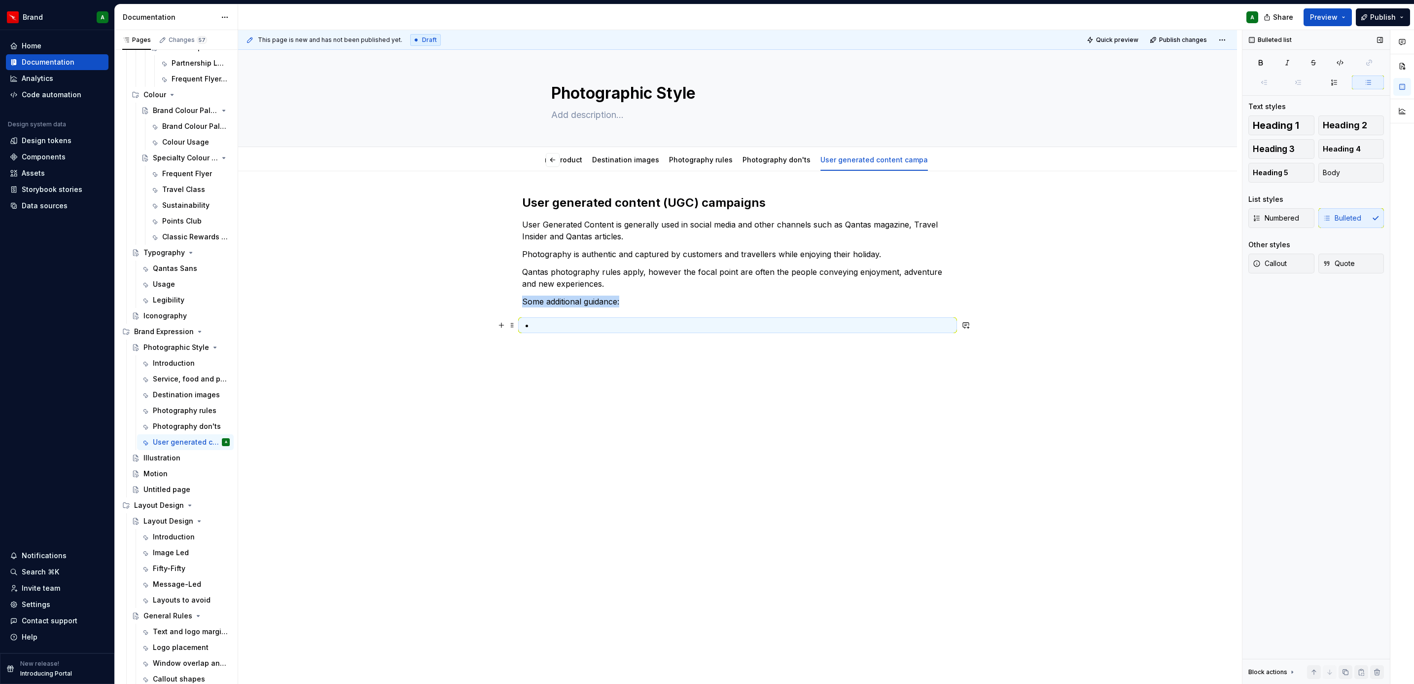
click at [799, 329] on p at bounding box center [743, 325] width 419 height 12
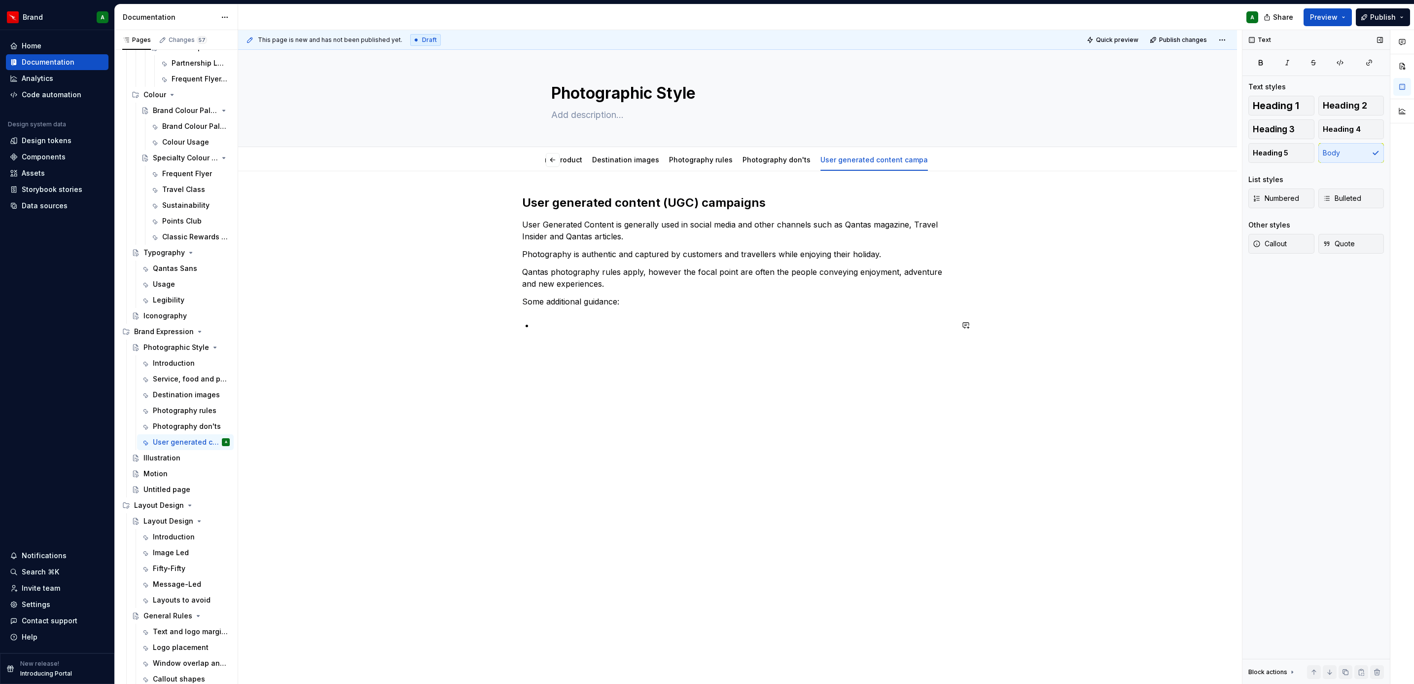
click at [681, 333] on div "User generated content (UGC) campaigns User Generated Content is generally used…" at bounding box center [737, 269] width 431 height 148
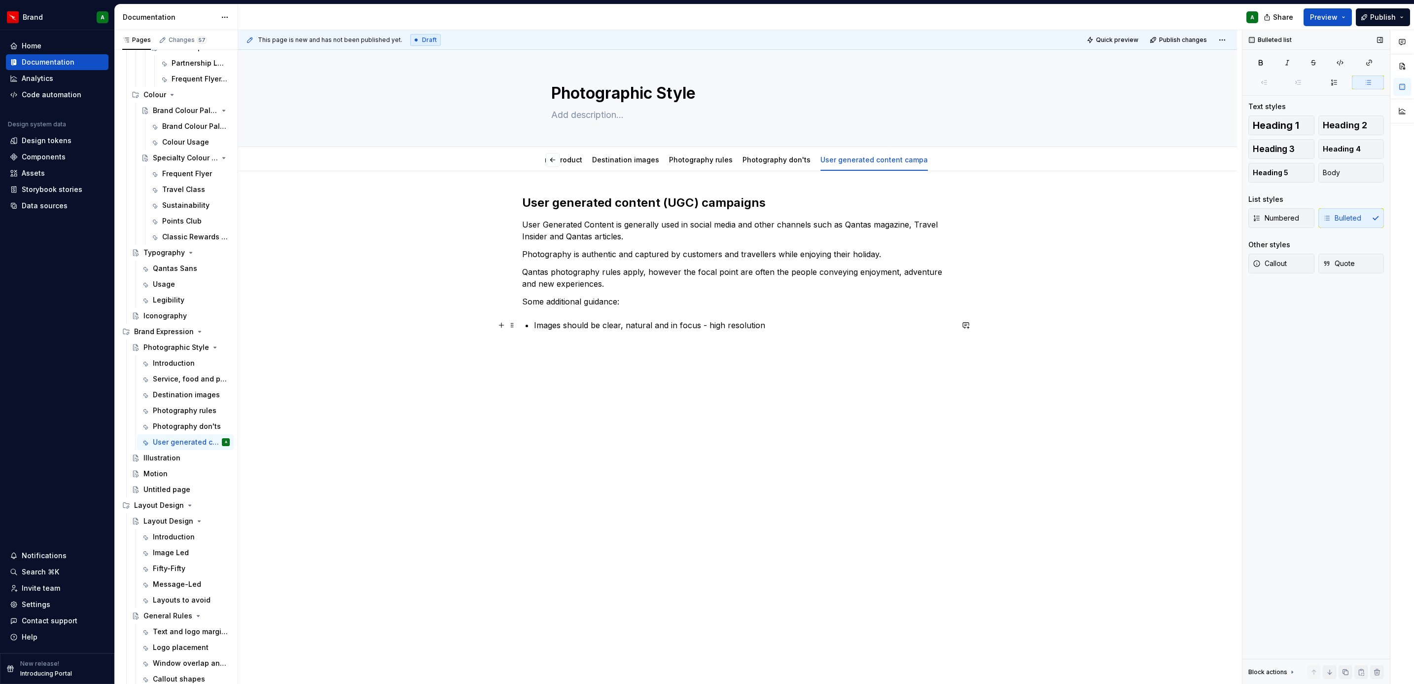
click at [706, 323] on p "Images should be clear, natural and in focus - high resolution" at bounding box center [743, 325] width 419 height 12
click at [790, 318] on div "User generated content (UGC) campaigns User Generated Content is generally used…" at bounding box center [737, 263] width 431 height 136
click at [776, 326] on p "Images should be clear, natural and in focus — high resolution" at bounding box center [743, 325] width 419 height 12
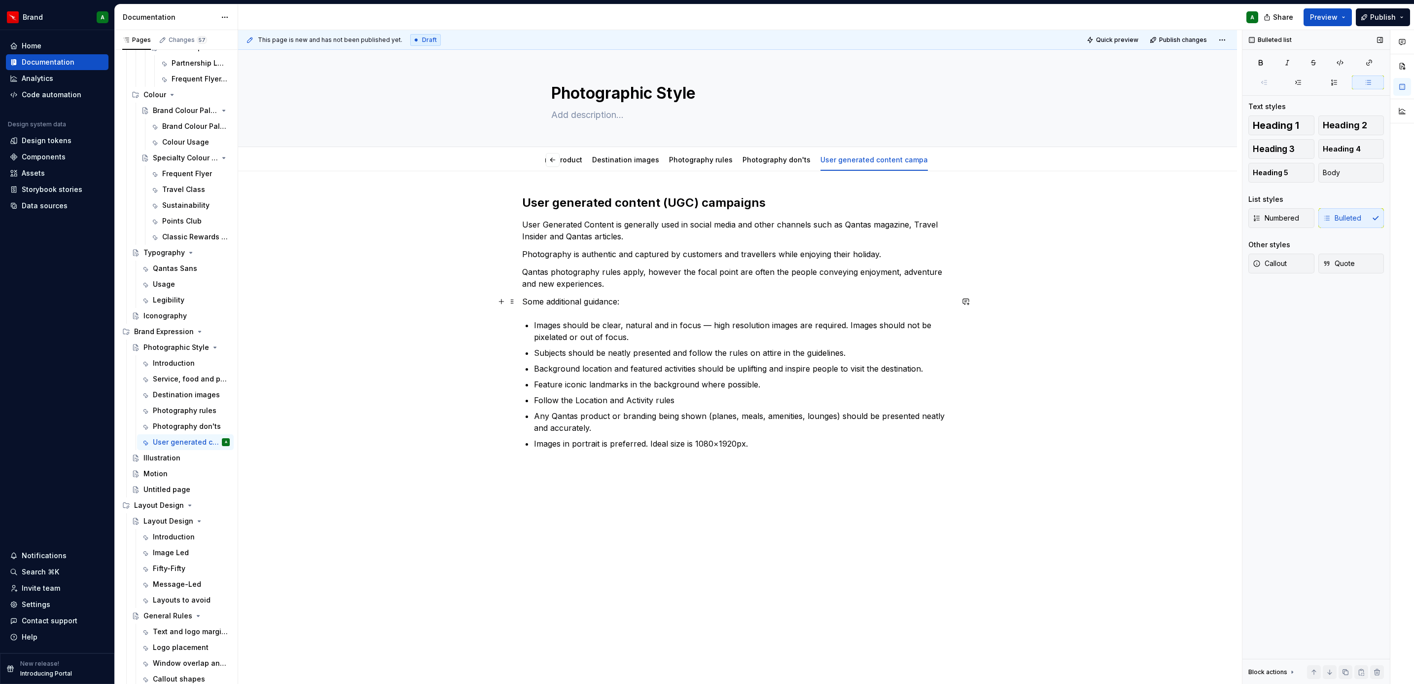
click at [610, 296] on p "Some additional guidance:" at bounding box center [737, 301] width 431 height 12
click at [1264, 145] on button "Heading 5" at bounding box center [1282, 153] width 66 height 20
click at [762, 395] on p "Follow the Location and Activity rules" at bounding box center [743, 400] width 419 height 12
click at [912, 157] on span "Add tab" at bounding box center [914, 160] width 23 height 8
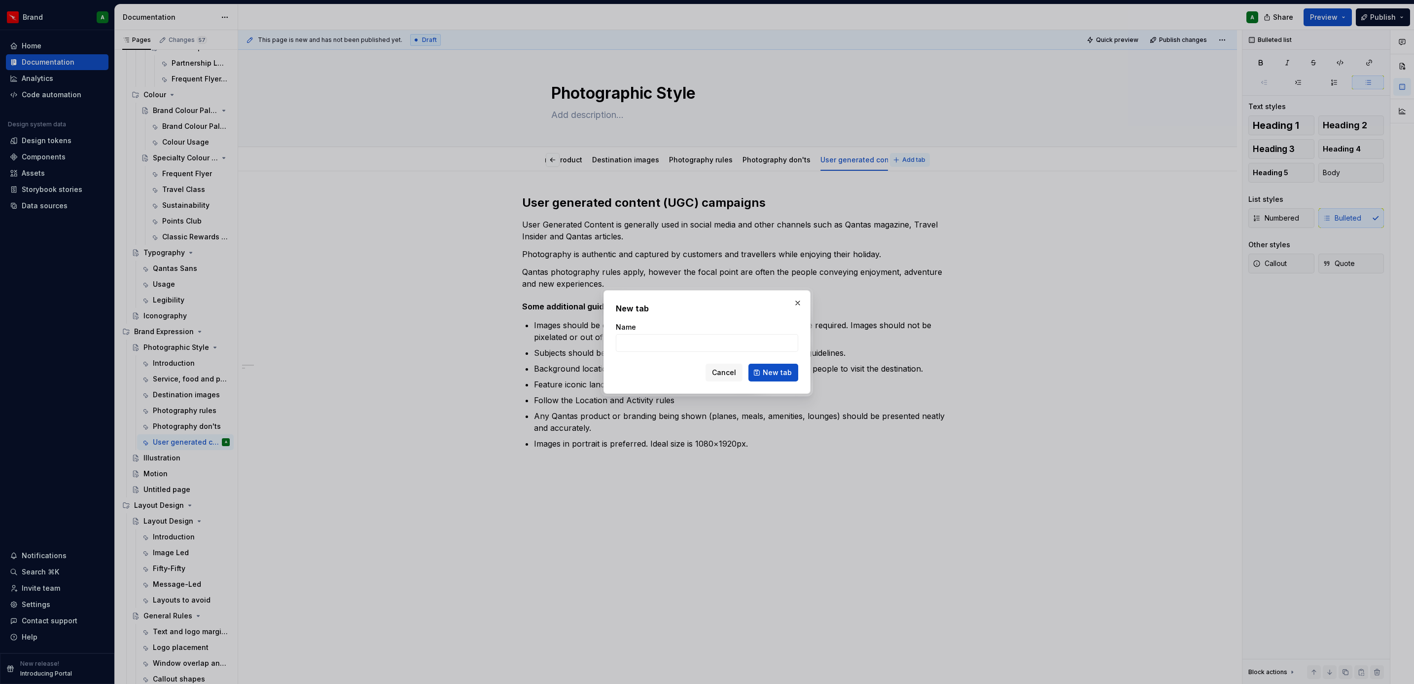
type textarea "*"
type input "AI generated content"
click button "New tab" at bounding box center [774, 372] width 50 height 18
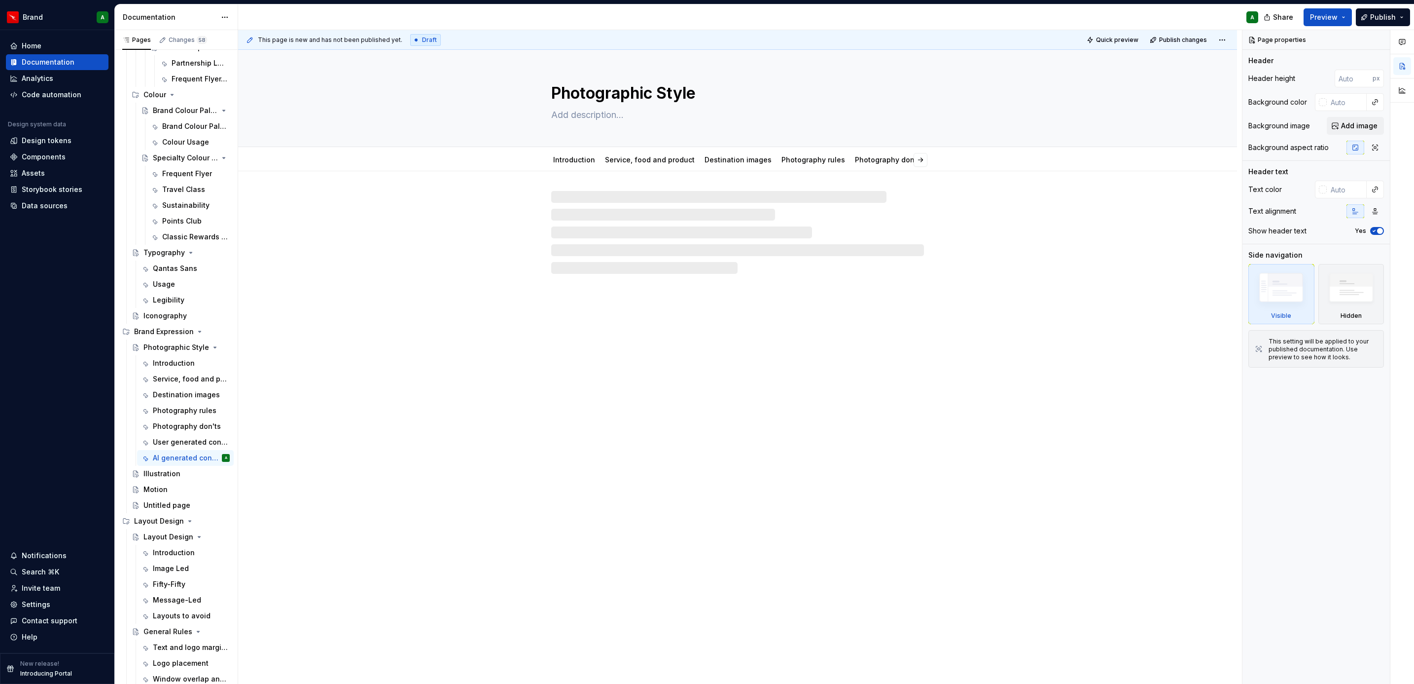
click at [660, 299] on div "Photographic Style Introduction Service, food and product Destination images Ph…" at bounding box center [737, 367] width 999 height 634
click at [691, 230] on div at bounding box center [737, 232] width 373 height 83
type textarea "*"
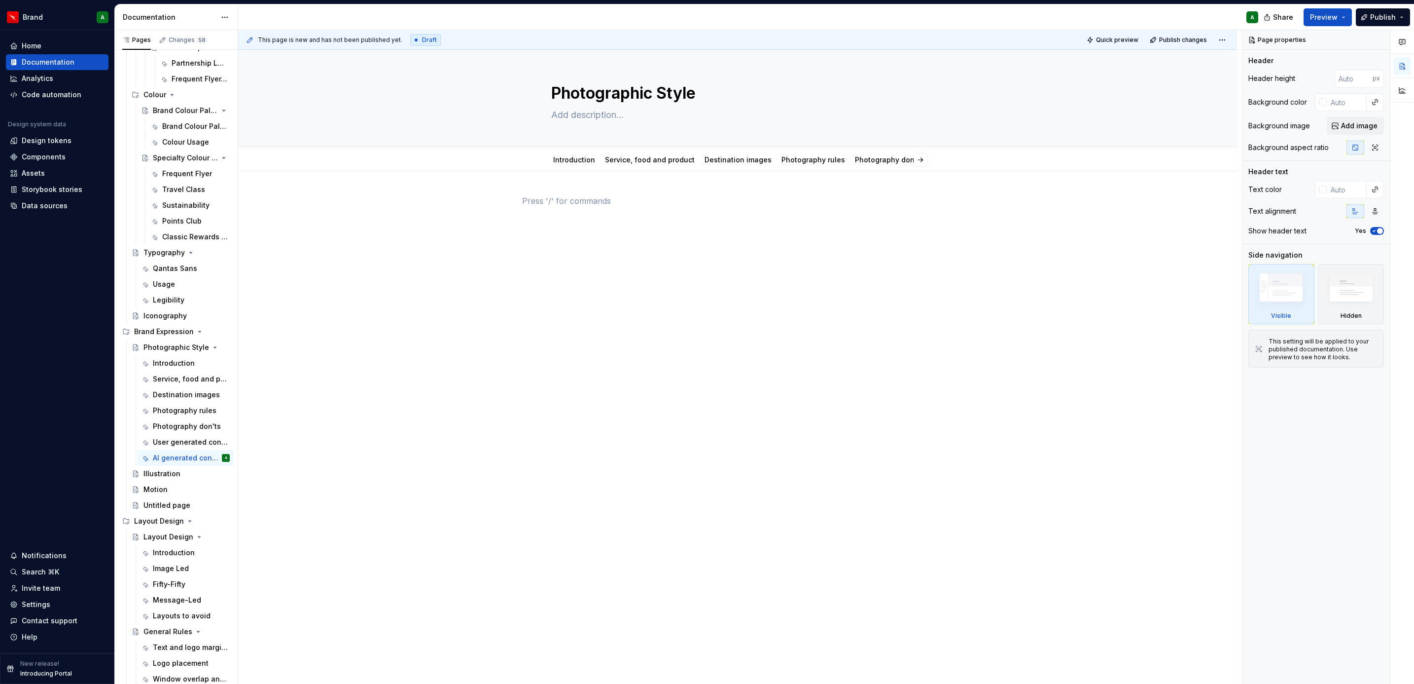
click at [691, 230] on div at bounding box center [737, 213] width 431 height 37
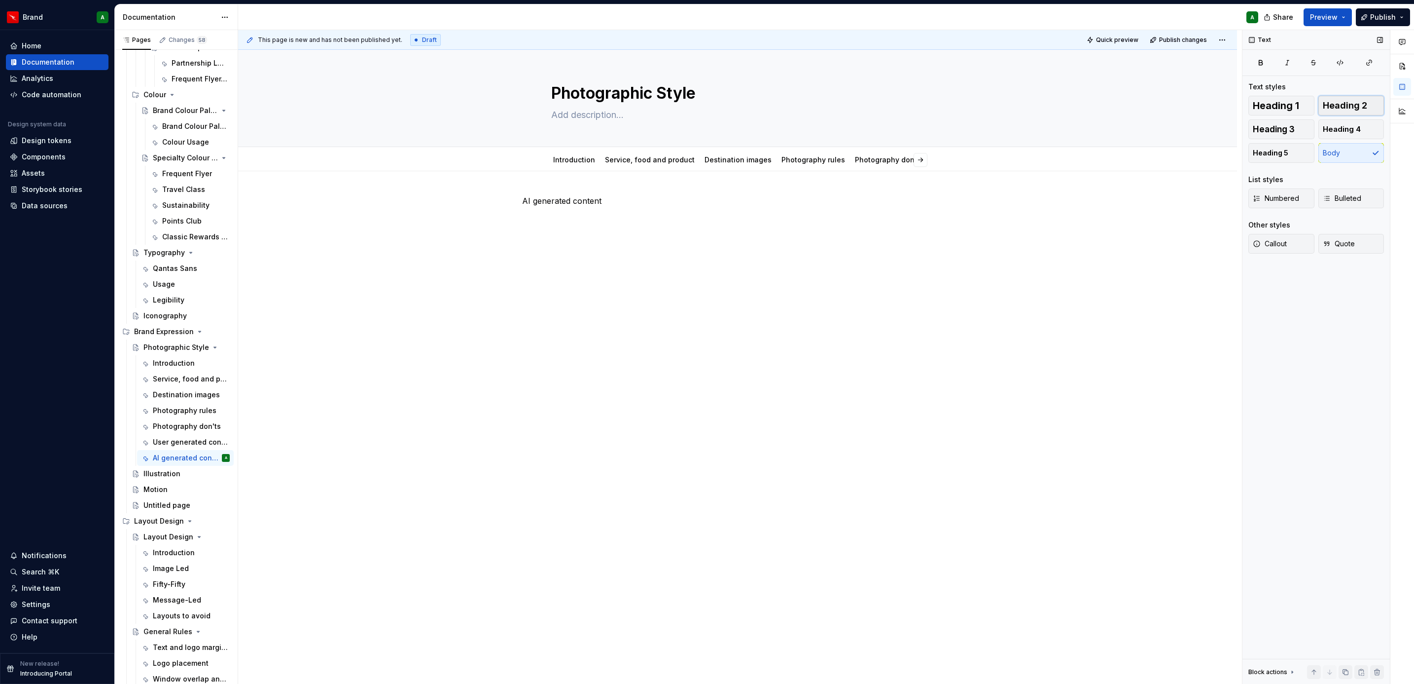
click at [1360, 103] on span "Heading 2" at bounding box center [1345, 106] width 44 height 10
click at [755, 269] on div "AI generated content" at bounding box center [737, 310] width 999 height 278
click at [1340, 197] on span "Bulleted" at bounding box center [1342, 198] width 38 height 10
click at [1362, 197] on button "Bulleted" at bounding box center [1352, 198] width 66 height 20
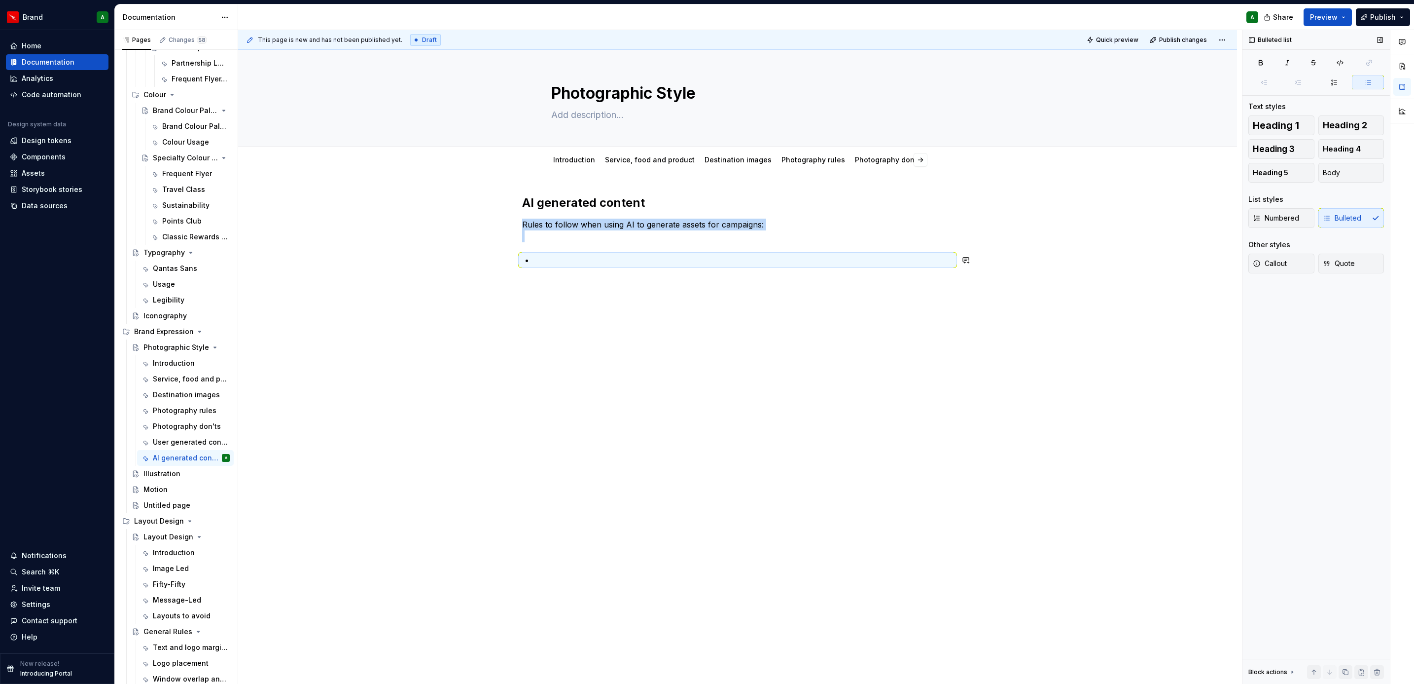
click at [776, 249] on div "AI generated content Rules to follow when using AI to generate assets for campa…" at bounding box center [737, 230] width 431 height 71
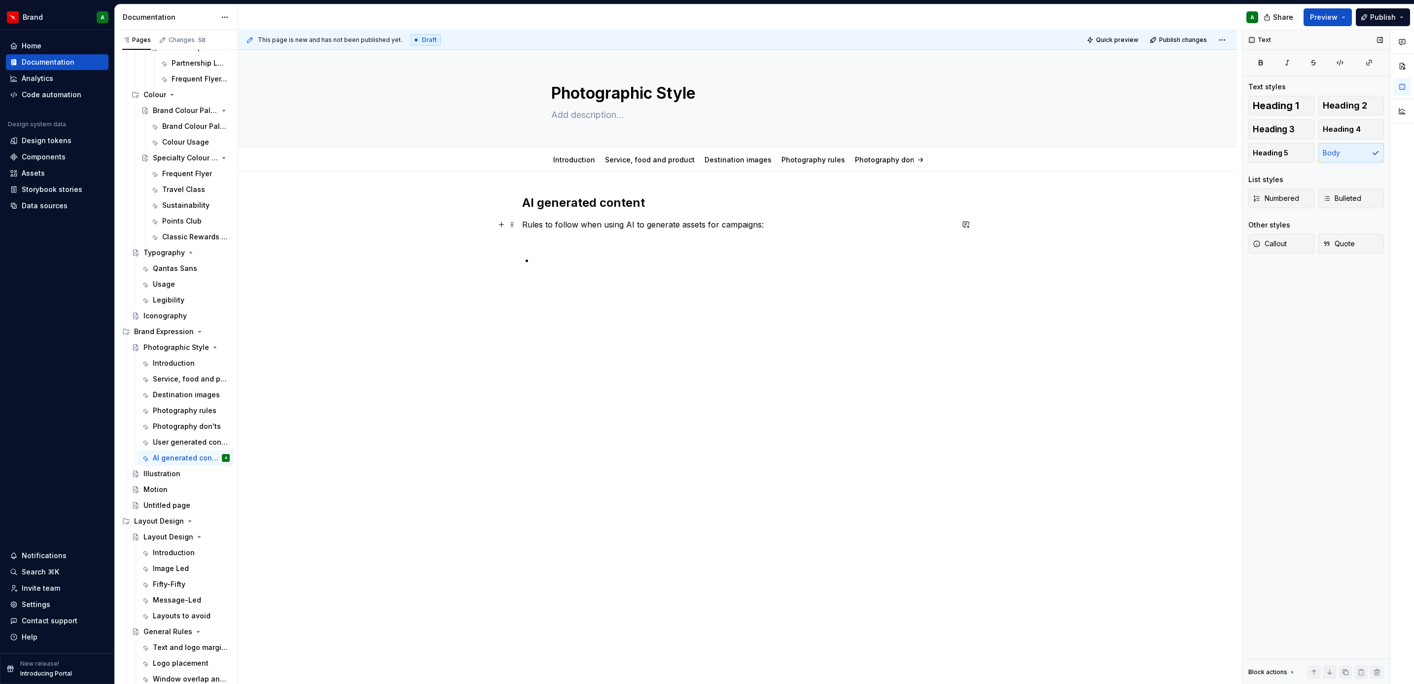
click at [740, 238] on p "Rules to follow when using AI to generate assets for campaigns:" at bounding box center [737, 230] width 431 height 24
click at [706, 243] on p at bounding box center [743, 248] width 419 height 12
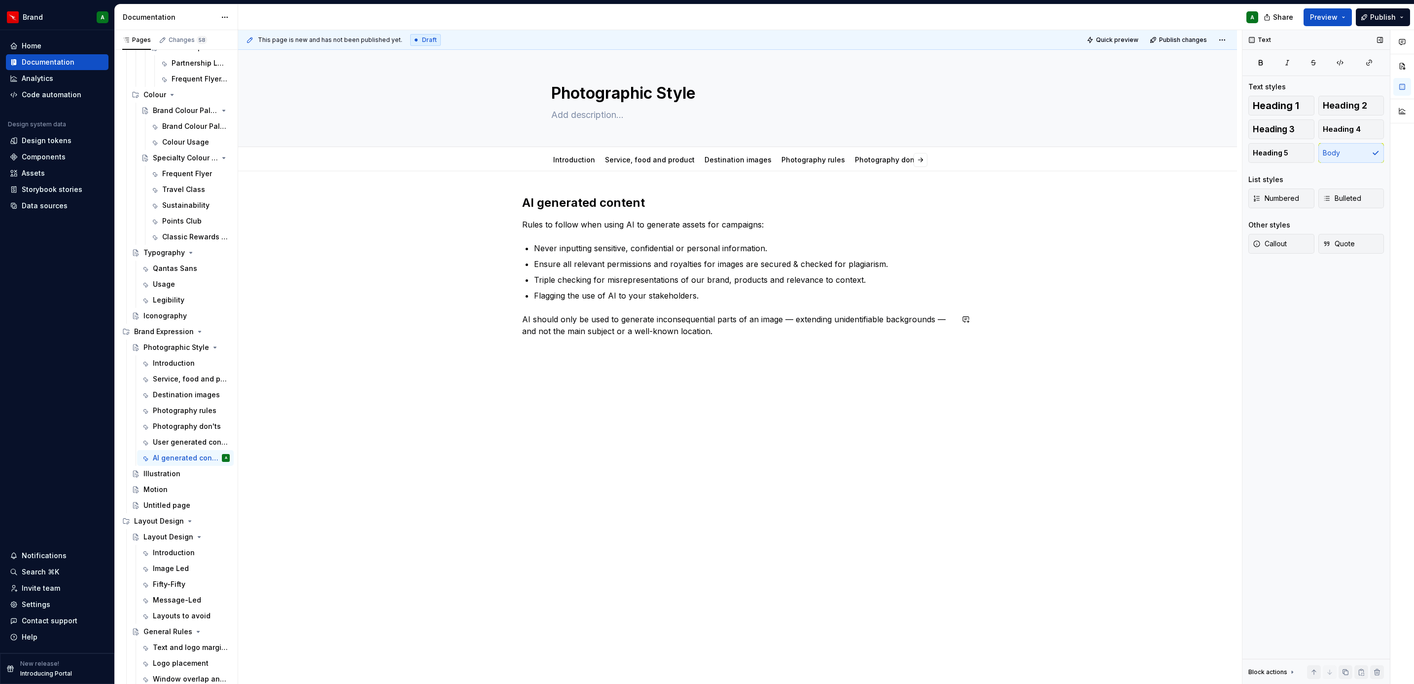
click at [572, 398] on div "AI generated content Rules to follow when using AI to generate assets for campa…" at bounding box center [737, 362] width 999 height 383
click at [502, 351] on button "button" at bounding box center [502, 349] width 14 height 14
drag, startPoint x: 596, startPoint y: 468, endPoint x: 595, endPoint y: 422, distance: 45.4
click at [595, 422] on div "Text Text Plain text Heading 1 Main sections within the page Heading 2 Section …" at bounding box center [605, 585] width 164 height 1114
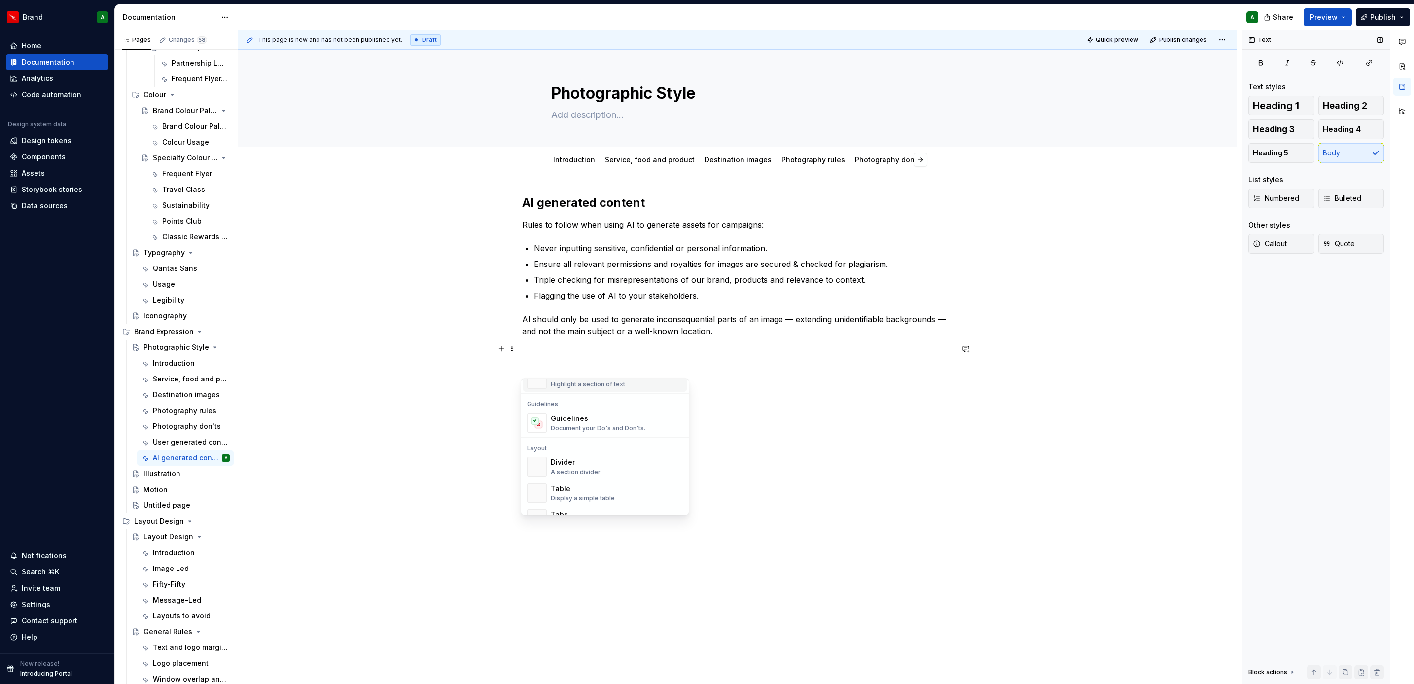
scroll to position [266, 0]
click at [596, 465] on div "Divider" at bounding box center [576, 460] width 50 height 10
click at [566, 355] on p at bounding box center [737, 349] width 431 height 12
click at [550, 380] on div "AI generated content Rules to follow when using AI to generate assets for campa…" at bounding box center [737, 293] width 431 height 196
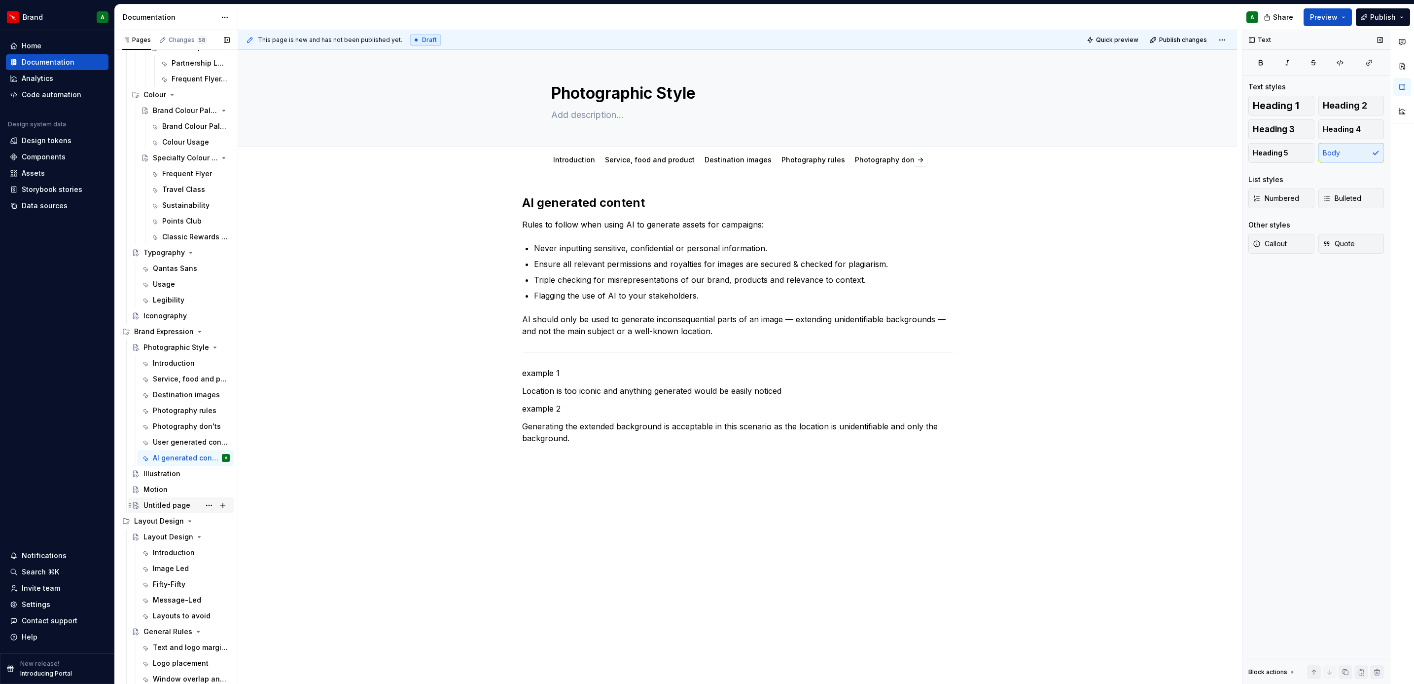
click at [169, 502] on div "Untitled page" at bounding box center [167, 505] width 47 height 10
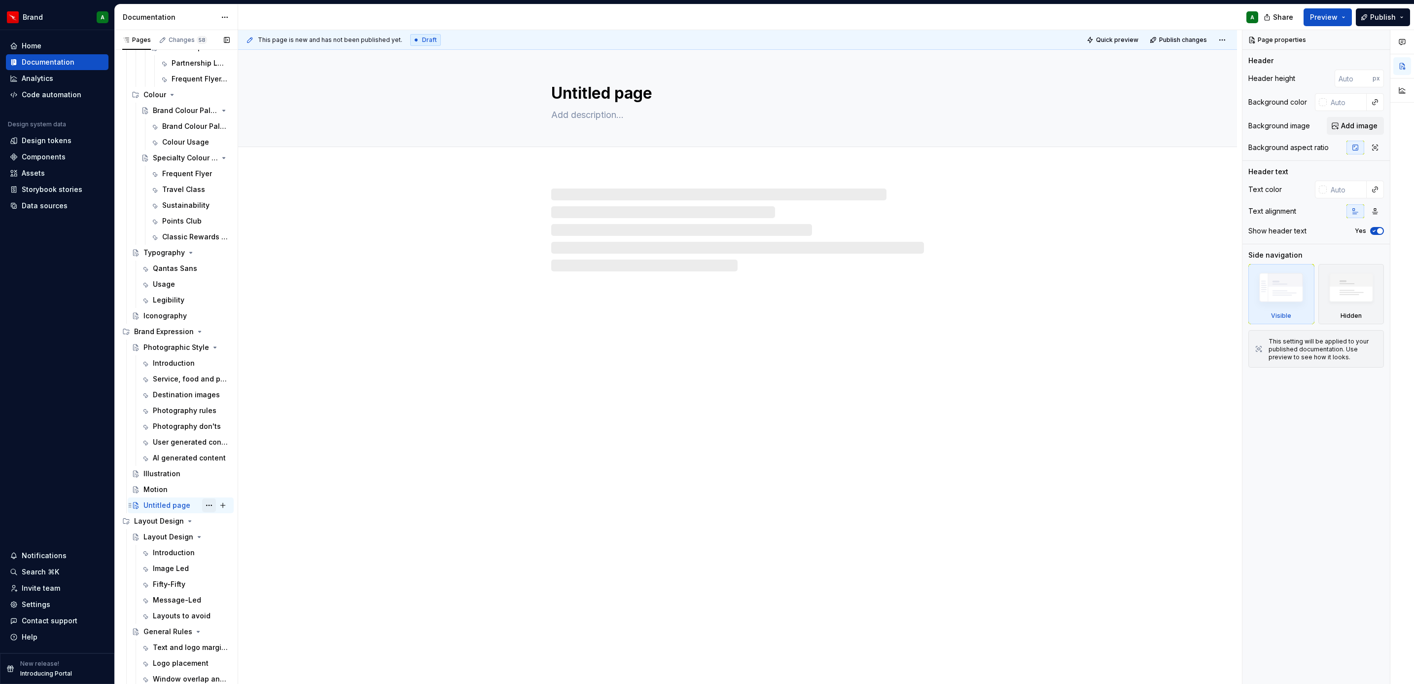
click at [204, 504] on button "Page tree" at bounding box center [209, 505] width 14 height 14
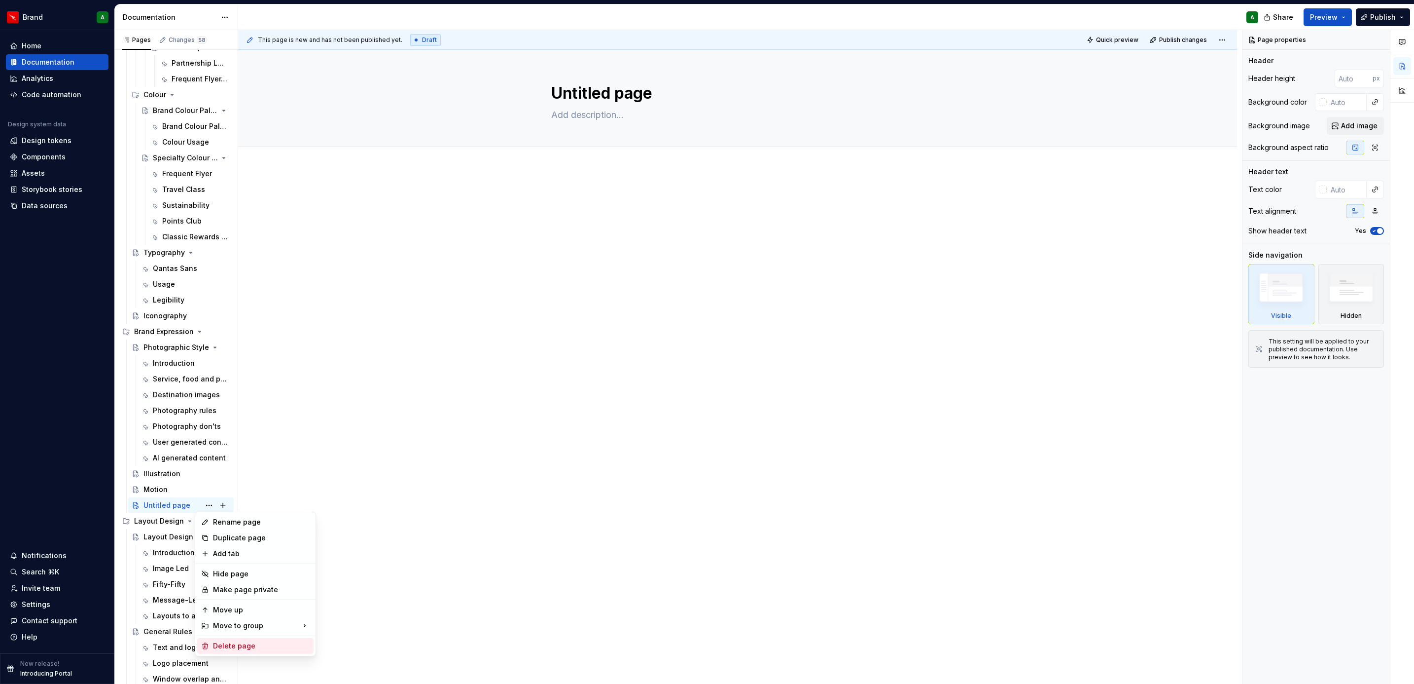
click at [259, 644] on div "Delete page" at bounding box center [261, 646] width 97 height 10
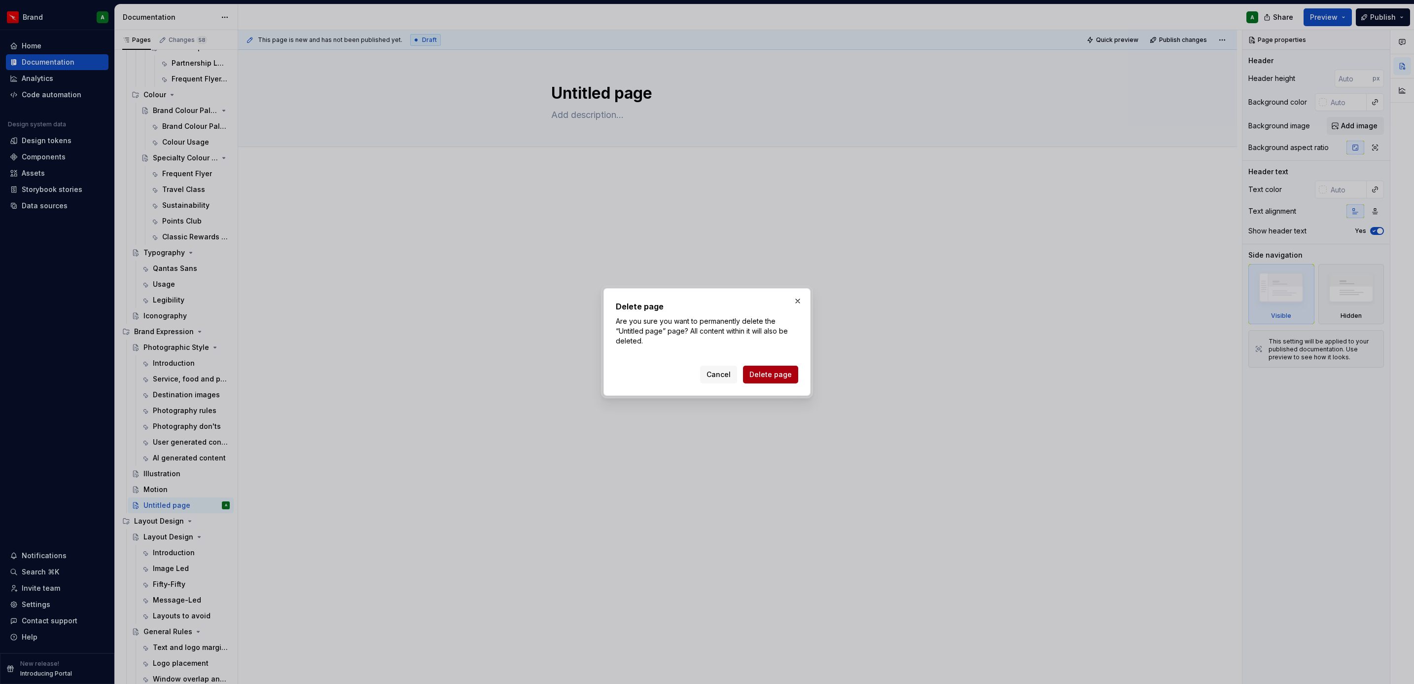
click at [771, 373] on span "Delete page" at bounding box center [771, 374] width 42 height 10
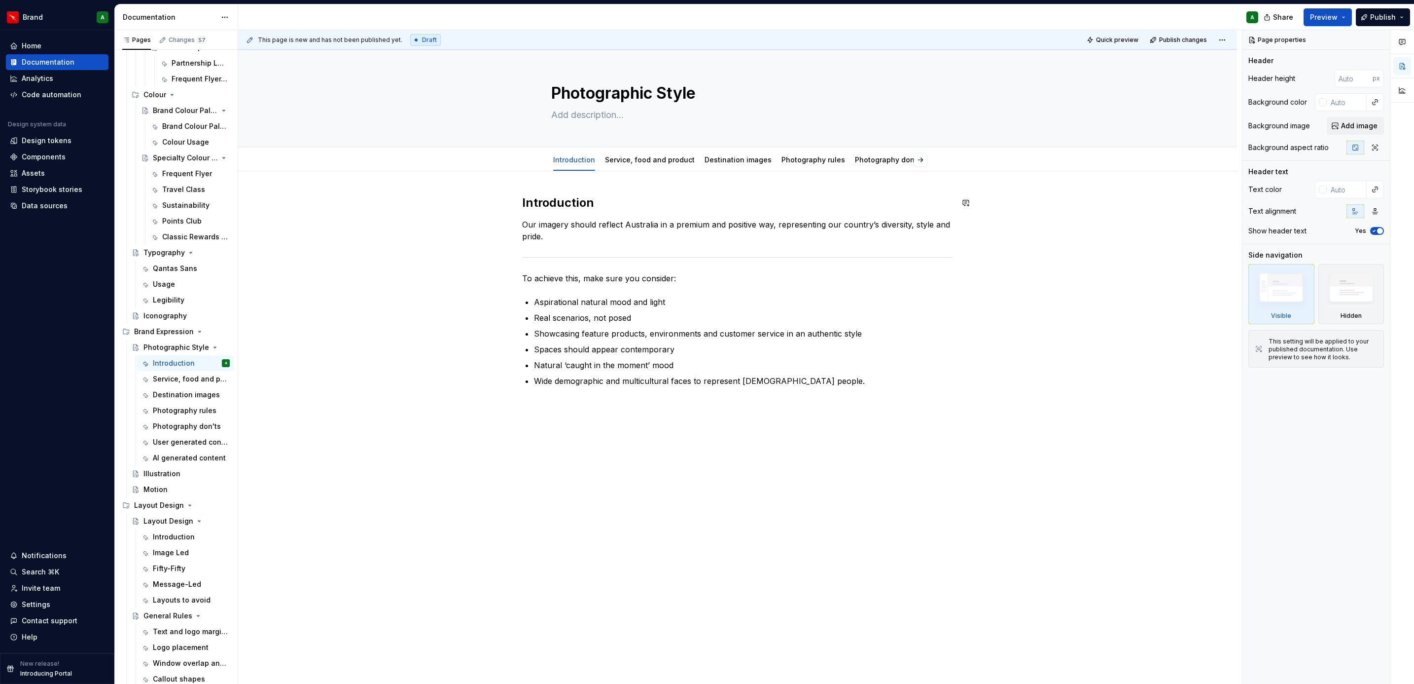
drag, startPoint x: 833, startPoint y: 213, endPoint x: 857, endPoint y: 219, distance: 23.9
click at [833, 213] on div "Introduction Our imagery should reflect Australia in a premium and positive way…" at bounding box center [737, 303] width 431 height 216
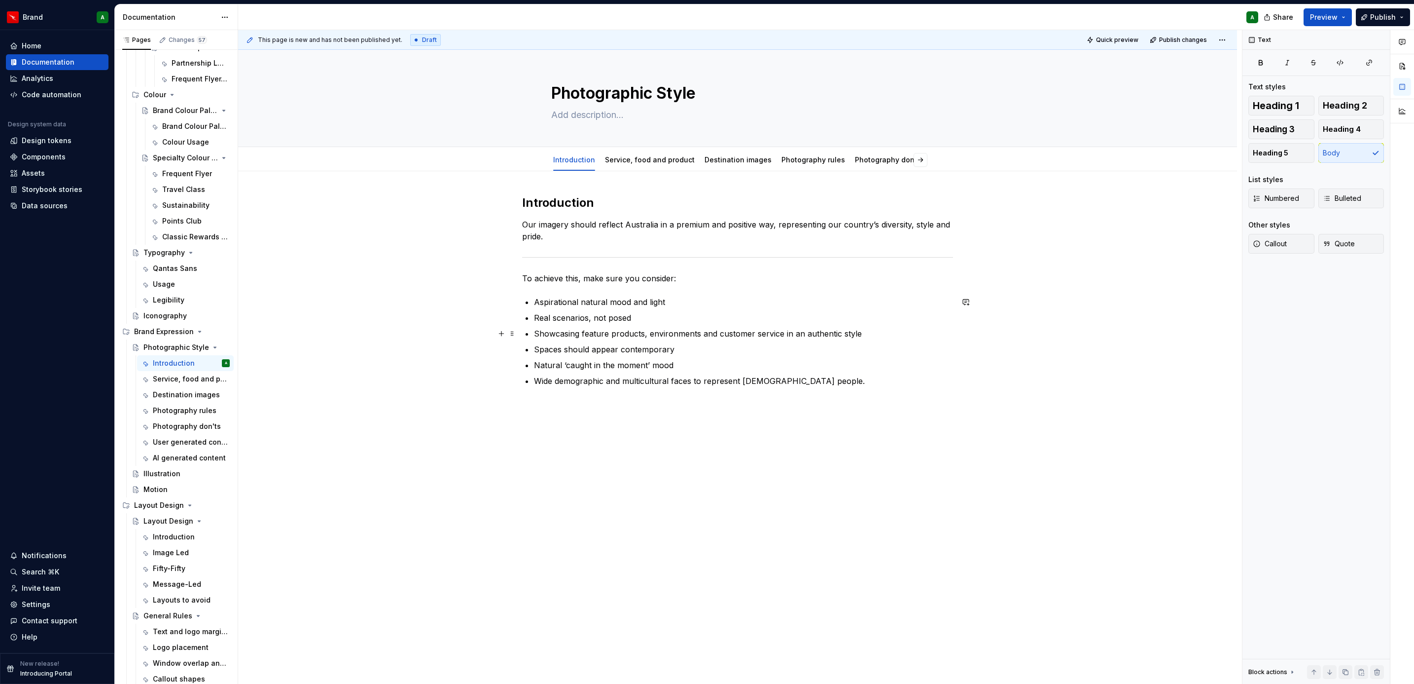
click at [819, 337] on p "Showcasing feature products, environments and customer service in an authentic …" at bounding box center [743, 333] width 419 height 12
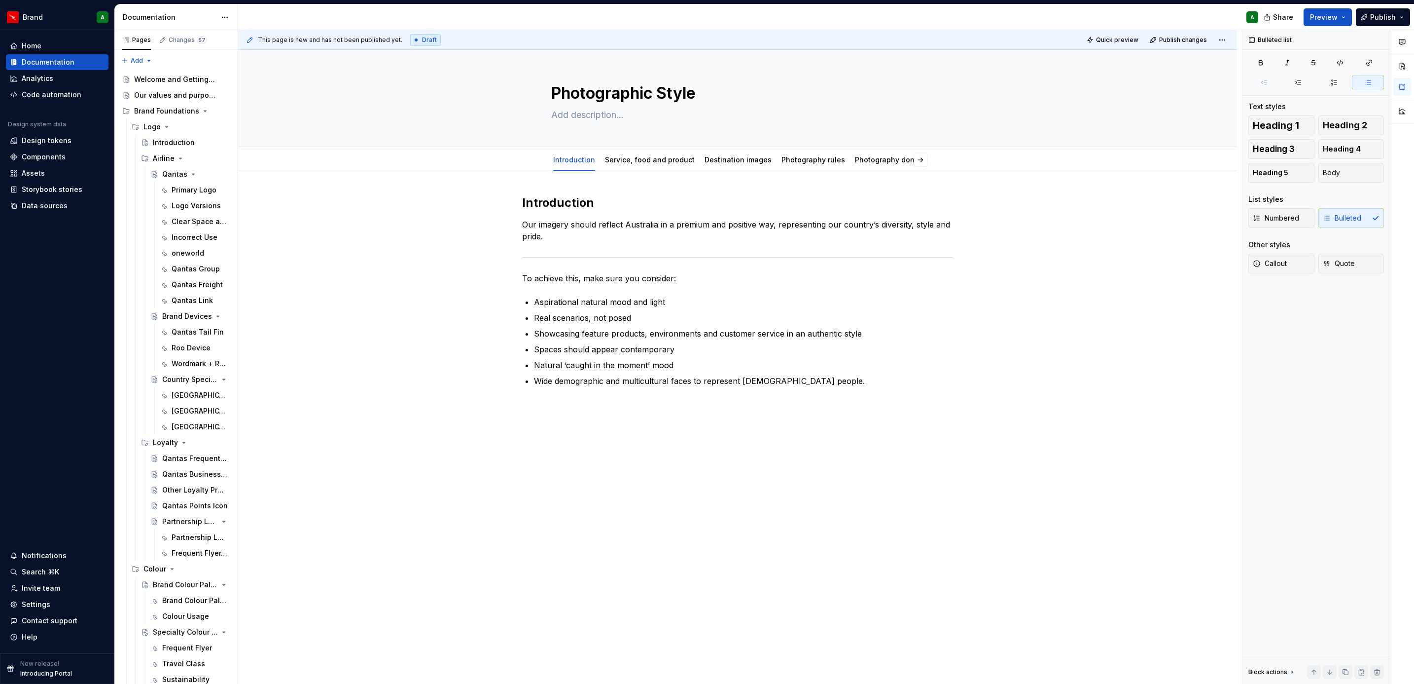
click at [278, 270] on div "Introduction Our imagery should reflect Australia in a premium and positive way…" at bounding box center [737, 399] width 999 height 456
click at [191, 394] on div "[GEOGRAPHIC_DATA]" at bounding box center [186, 395] width 29 height 10
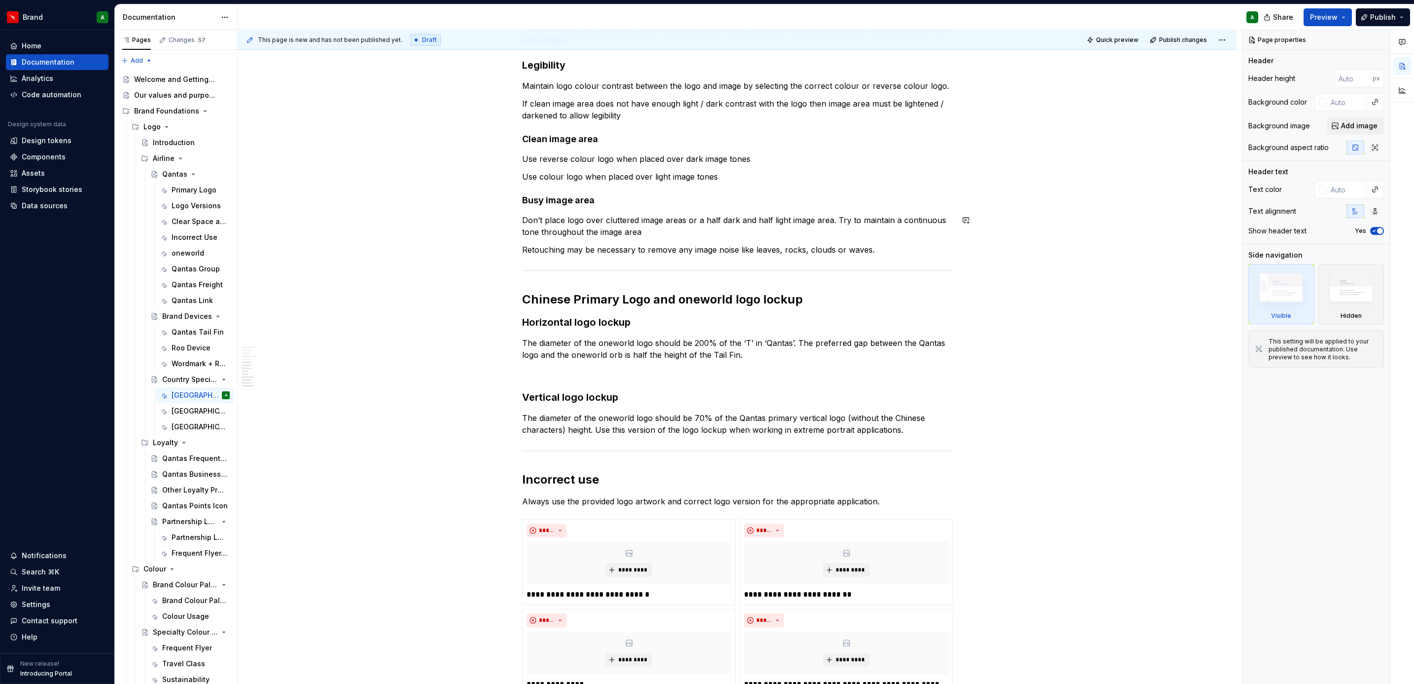
scroll to position [450, 0]
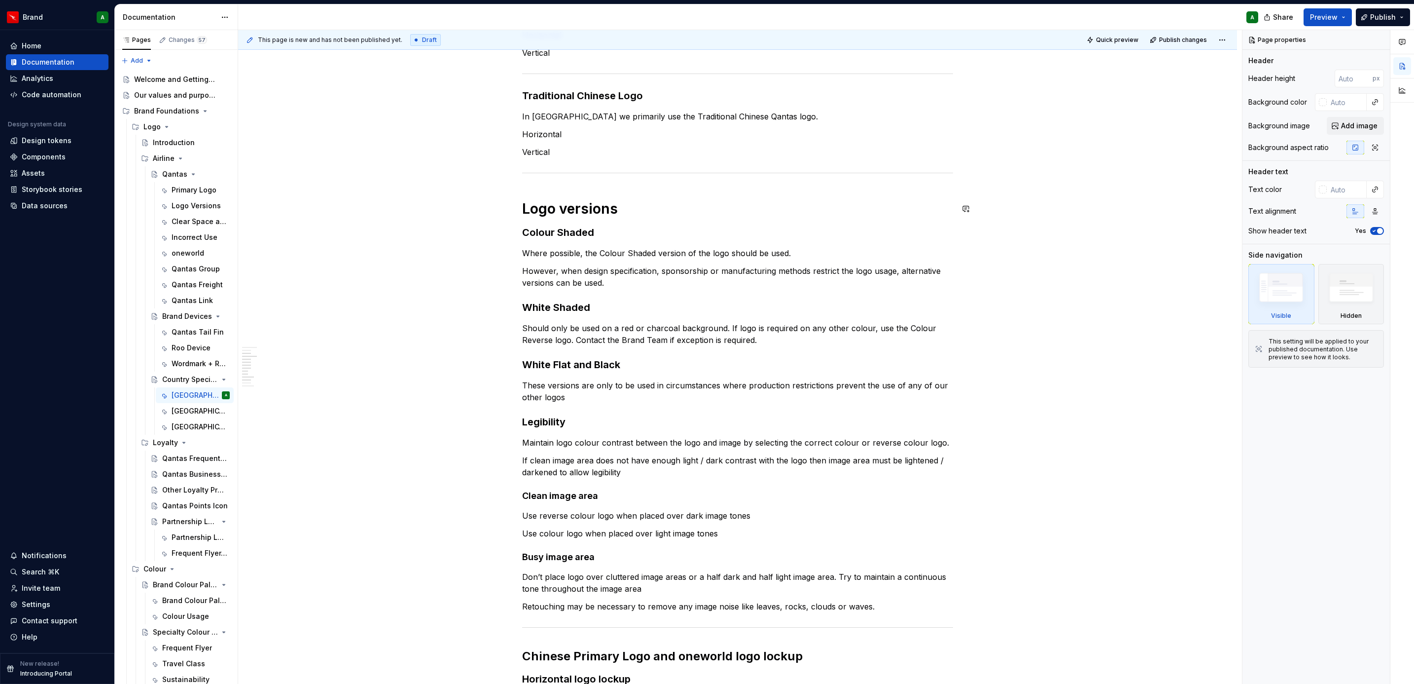
click at [527, 182] on div "Chinese Logos Chinese versions of the Primary Logo have been created for use in…" at bounding box center [737, 550] width 431 height 1588
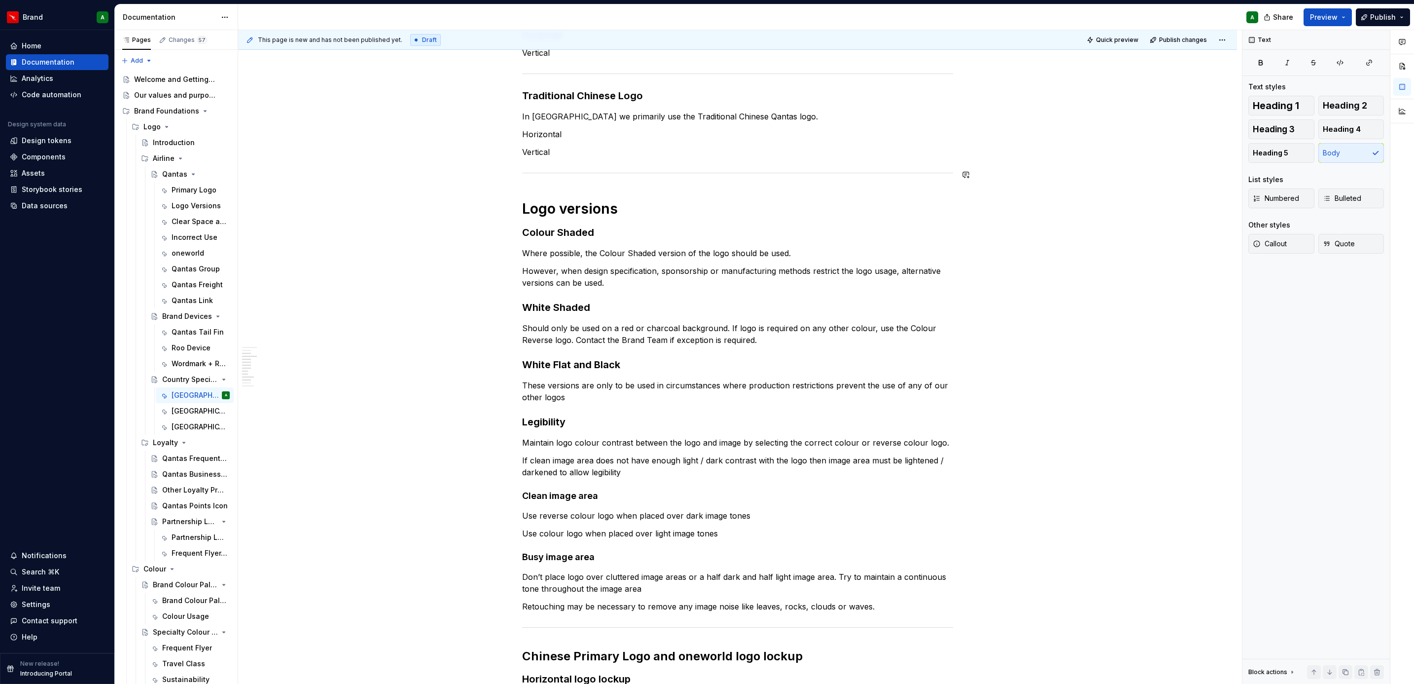
click at [629, 165] on div "Chinese Logos Chinese versions of the Primary Logo have been created for use in…" at bounding box center [737, 550] width 431 height 1588
click at [180, 462] on div "Qantas Frequent Flyer logo" at bounding box center [181, 458] width 38 height 10
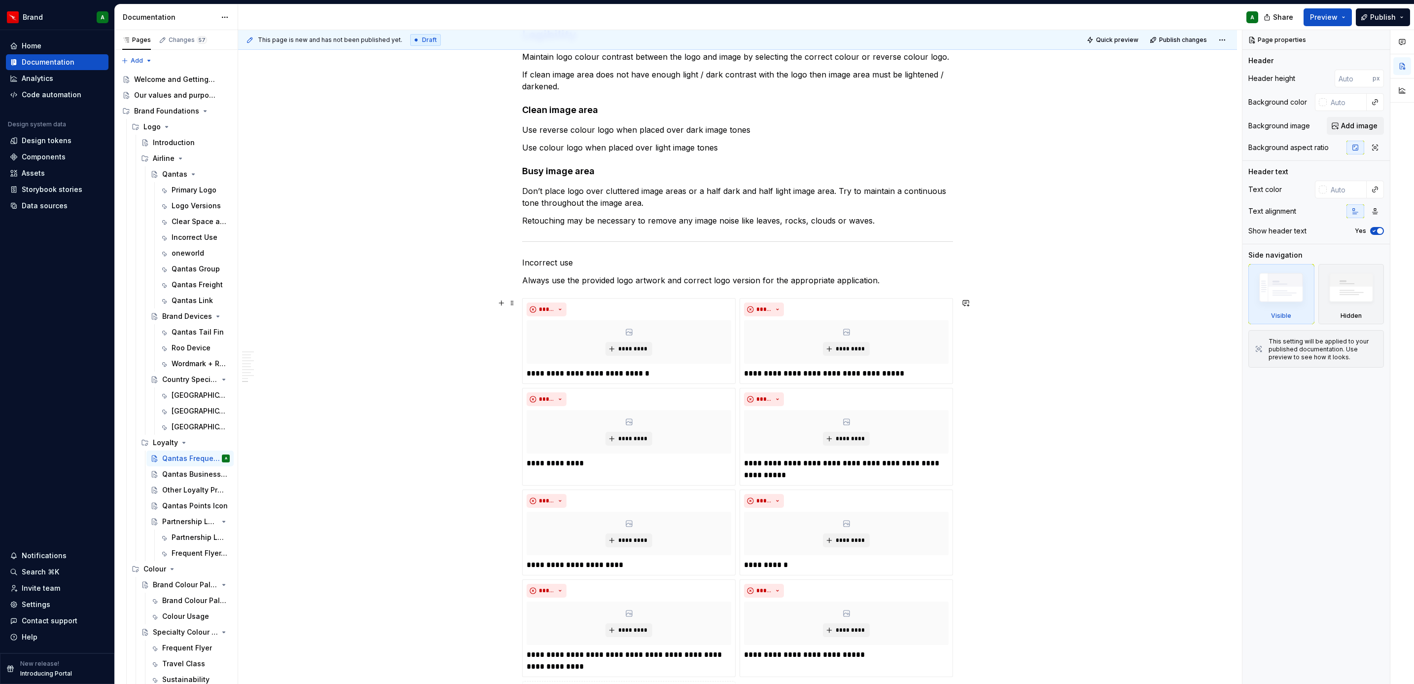
scroll to position [954, 0]
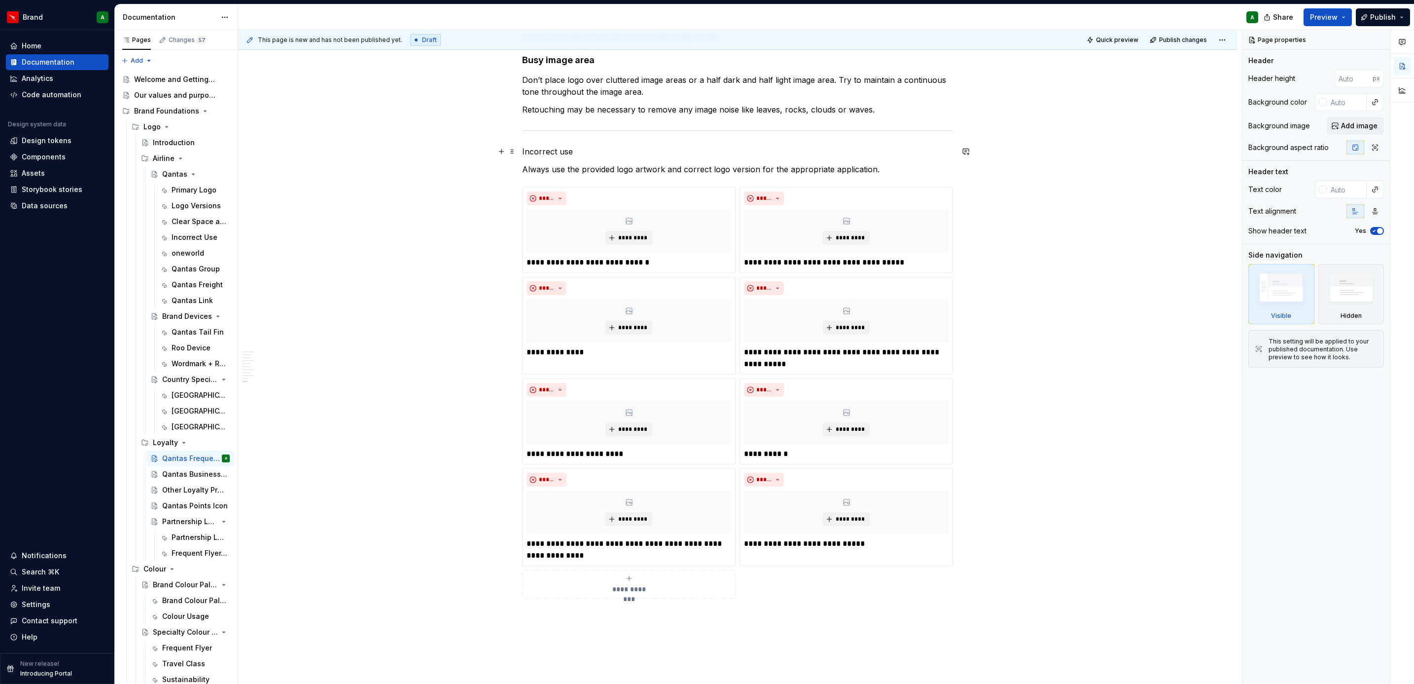
click at [557, 150] on p "Incorrect use" at bounding box center [737, 151] width 431 height 12
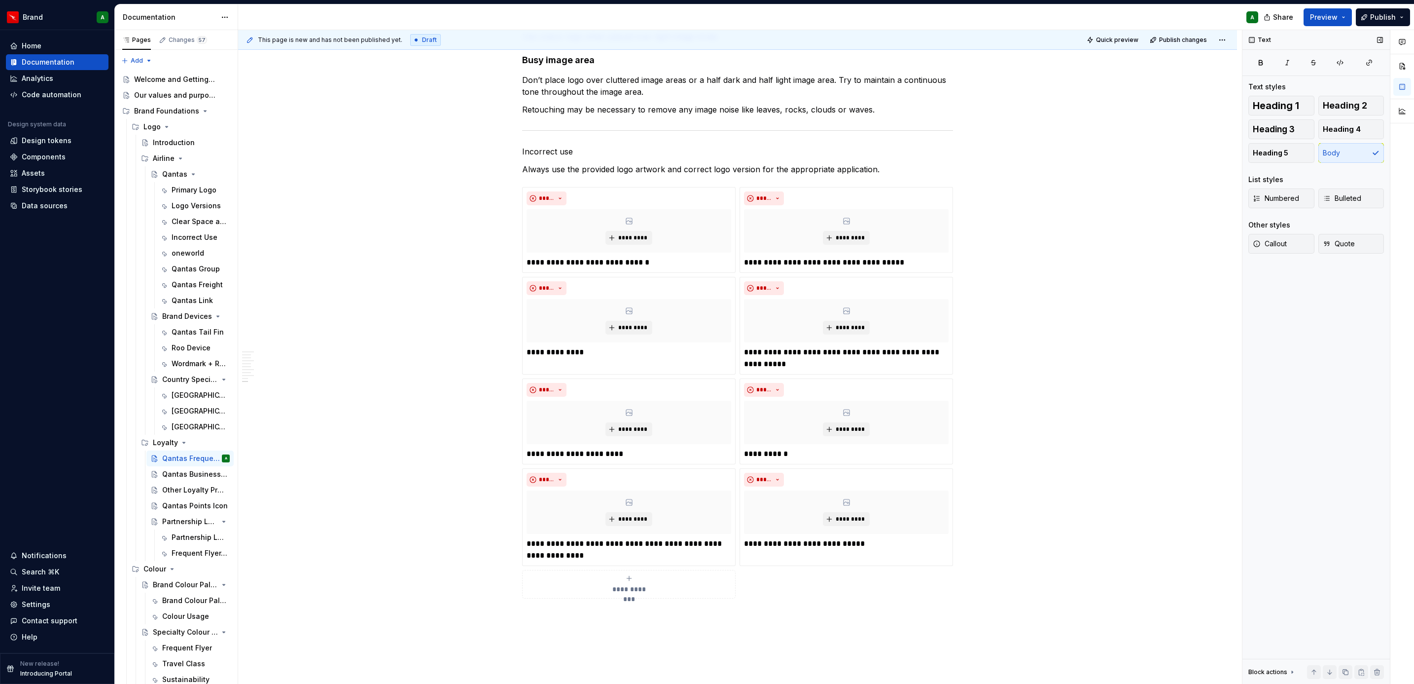
click at [1349, 92] on div "Text styles Heading 1 Heading 2 Heading 3 Heading 4 Heading 5 Body List styles …" at bounding box center [1317, 173] width 136 height 183
click at [1348, 98] on button "Heading 2" at bounding box center [1352, 106] width 66 height 20
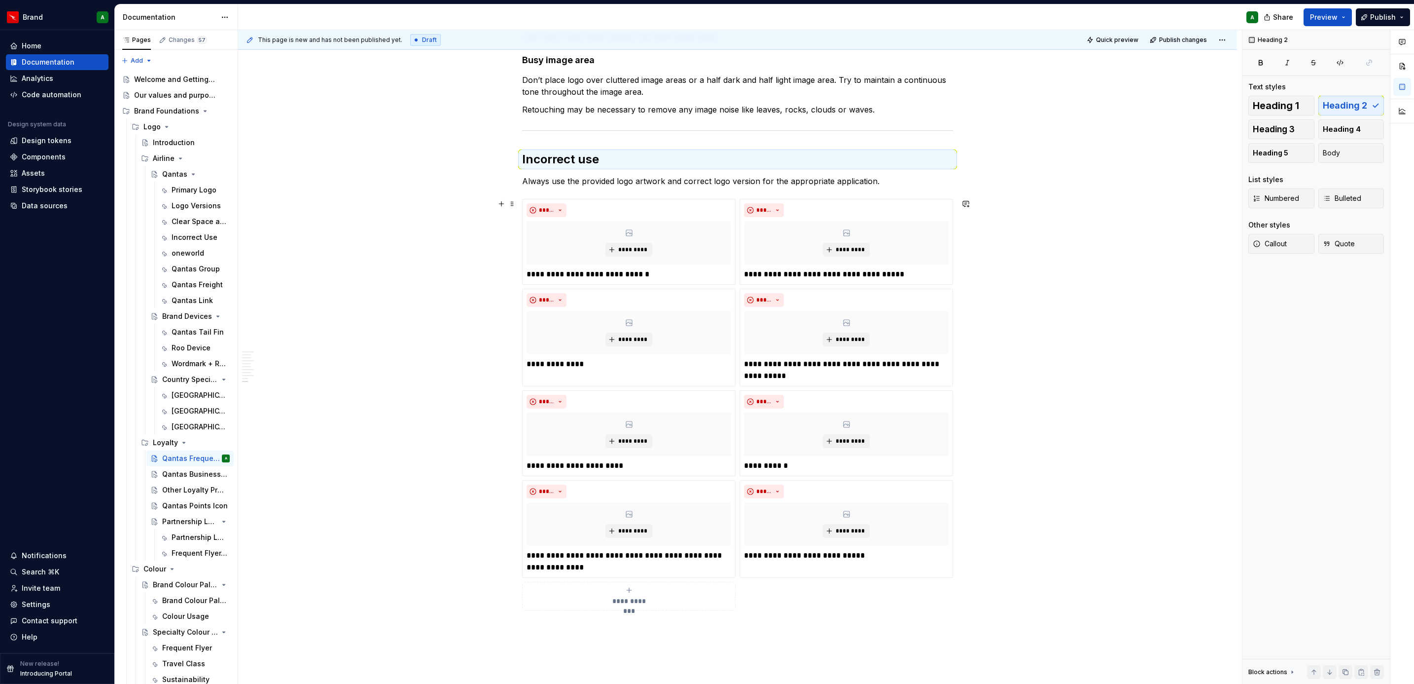
click at [1104, 261] on div "Frequent Flyer logo The Frequent Flyer logo is the main Frequent Flyer logo and…" at bounding box center [737, 26] width 999 height 1601
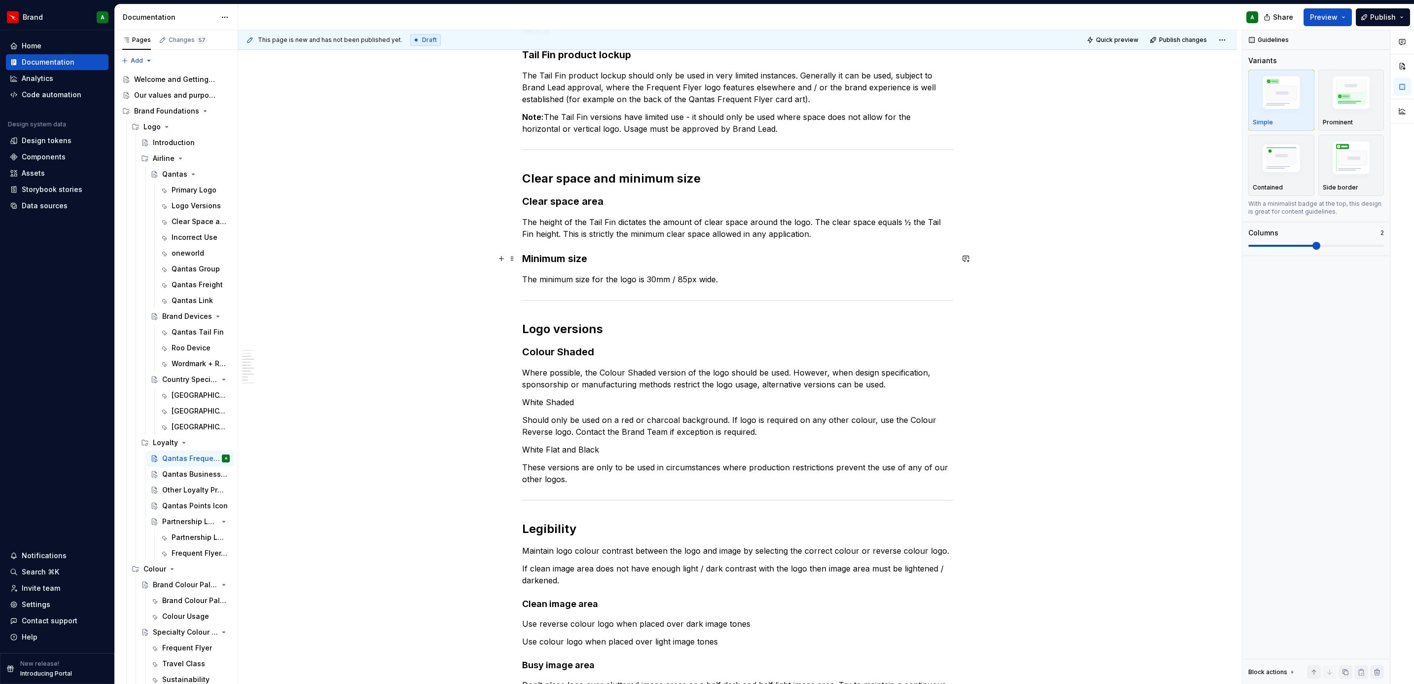
scroll to position [0, 0]
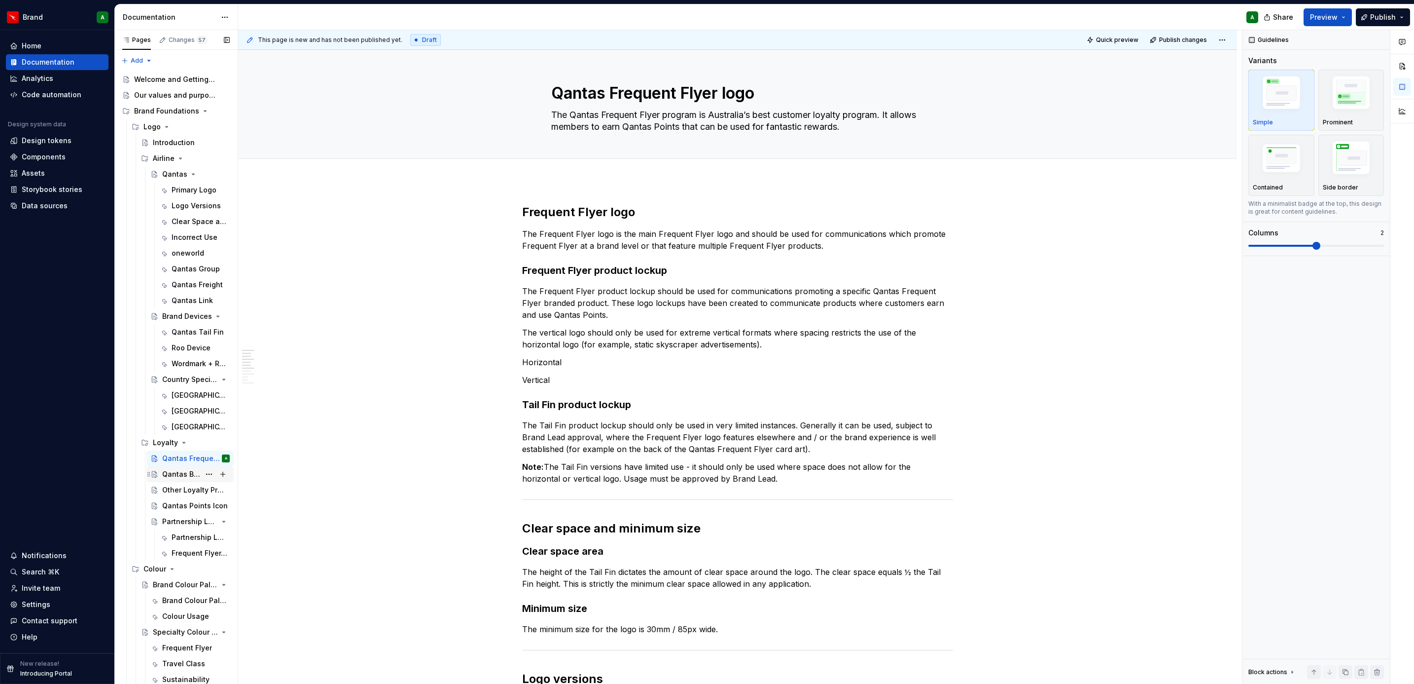
click at [187, 473] on div "Qantas Business Rewards" at bounding box center [181, 474] width 38 height 10
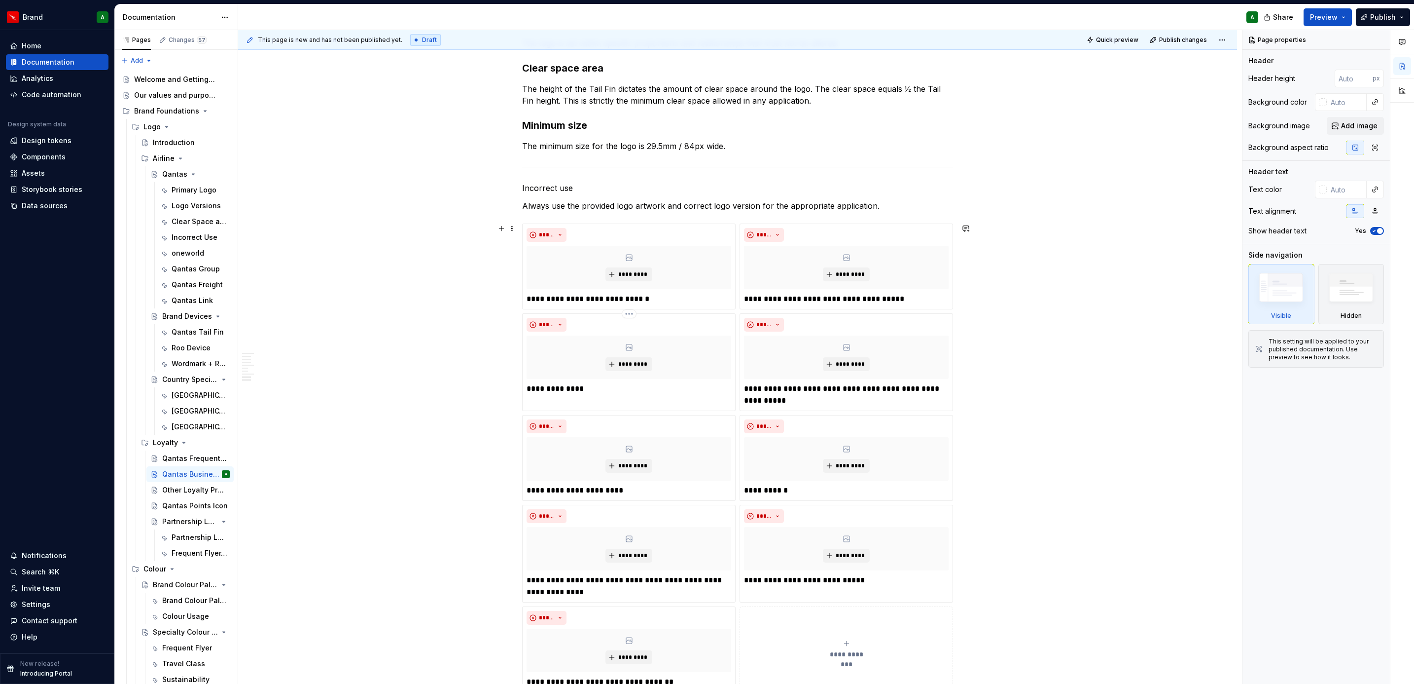
scroll to position [687, 0]
click at [533, 183] on p "Incorrect use" at bounding box center [737, 187] width 431 height 12
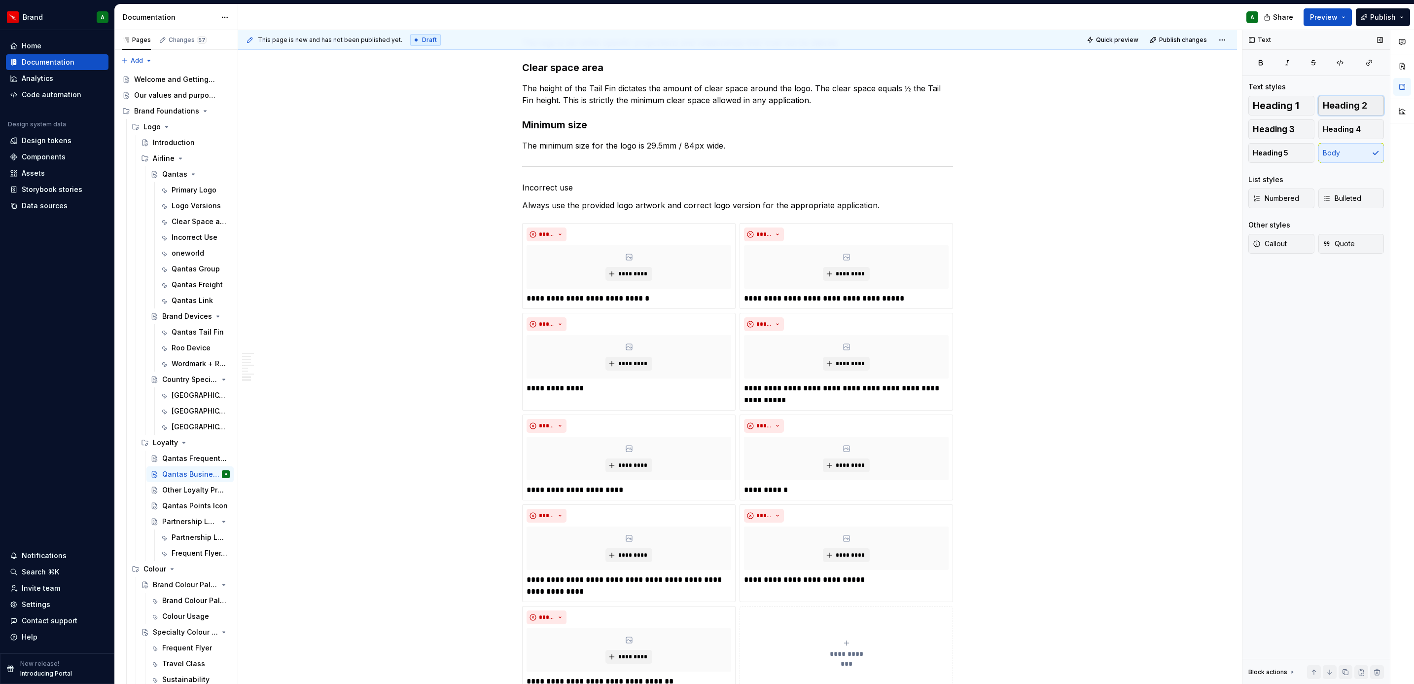
click at [1342, 105] on span "Heading 2" at bounding box center [1345, 106] width 44 height 10
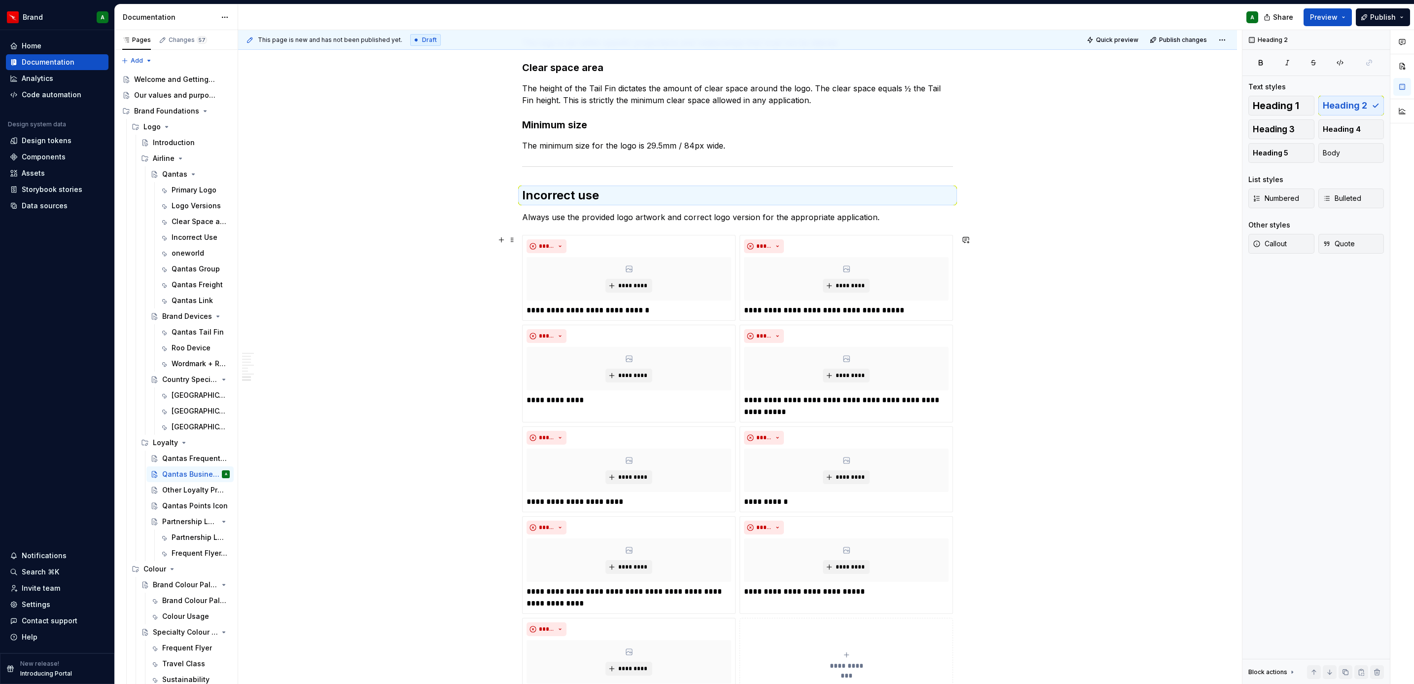
scroll to position [925, 0]
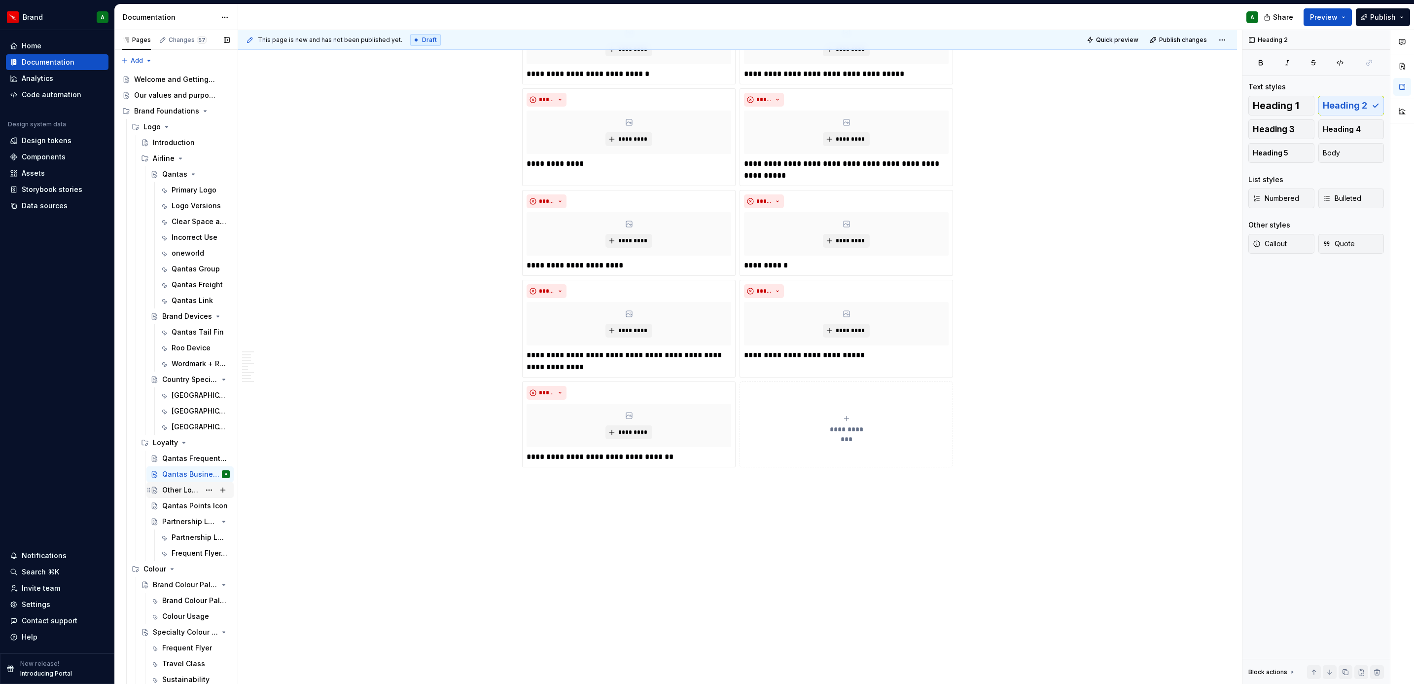
click at [174, 493] on div "Other Loyalty Products" at bounding box center [181, 490] width 38 height 10
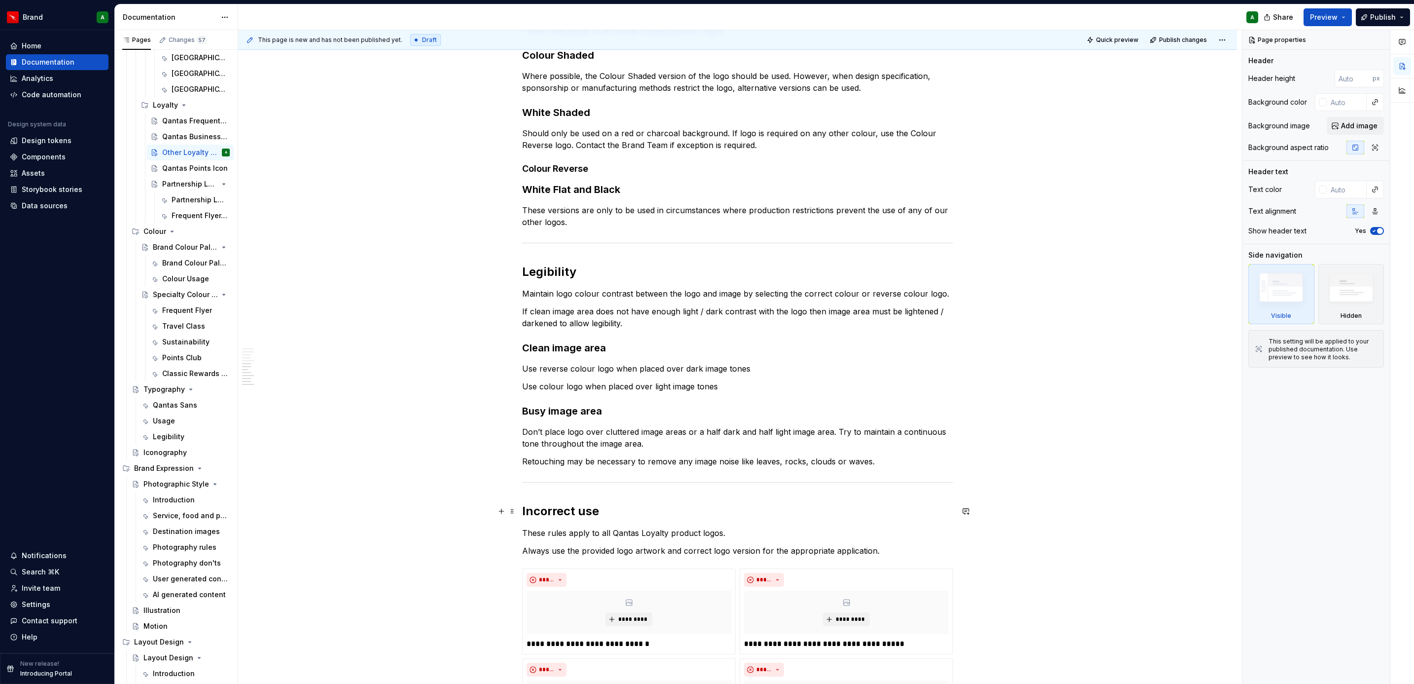
scroll to position [484, 0]
click at [177, 169] on div "Qantas Points Icon" at bounding box center [181, 168] width 38 height 10
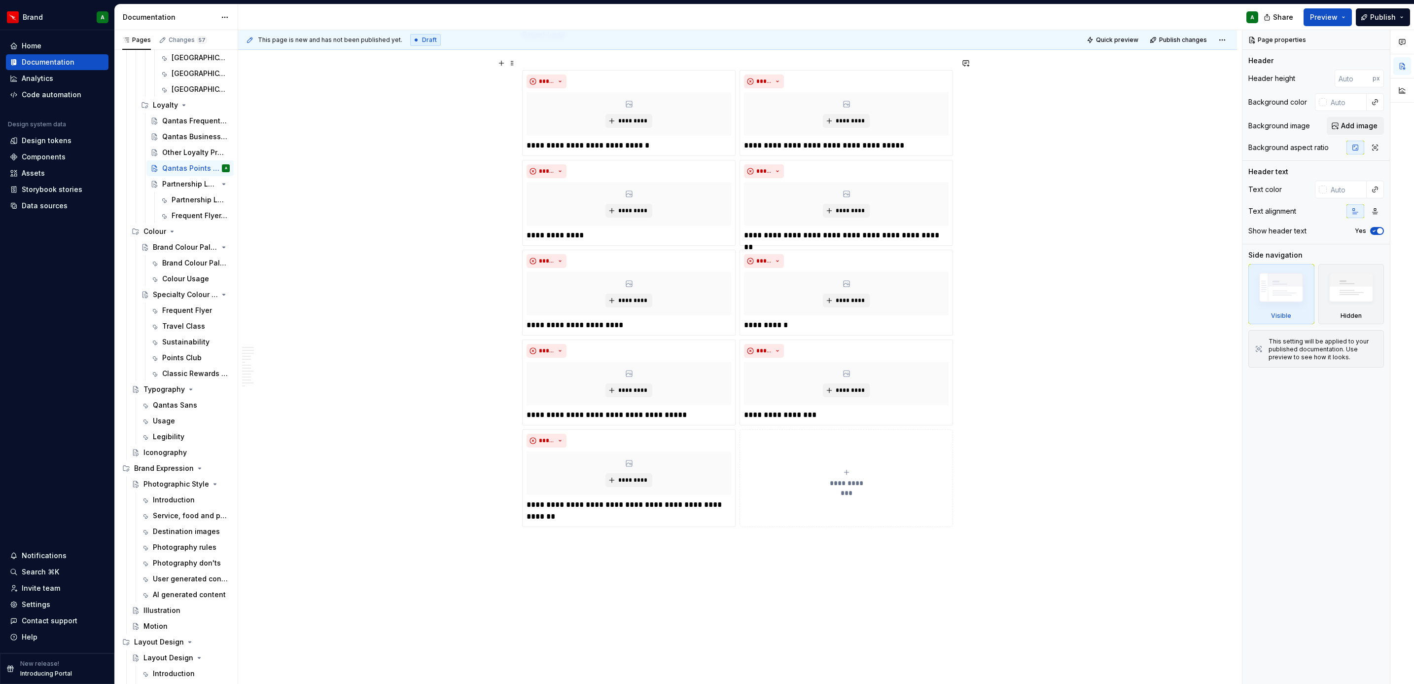
scroll to position [1440, 0]
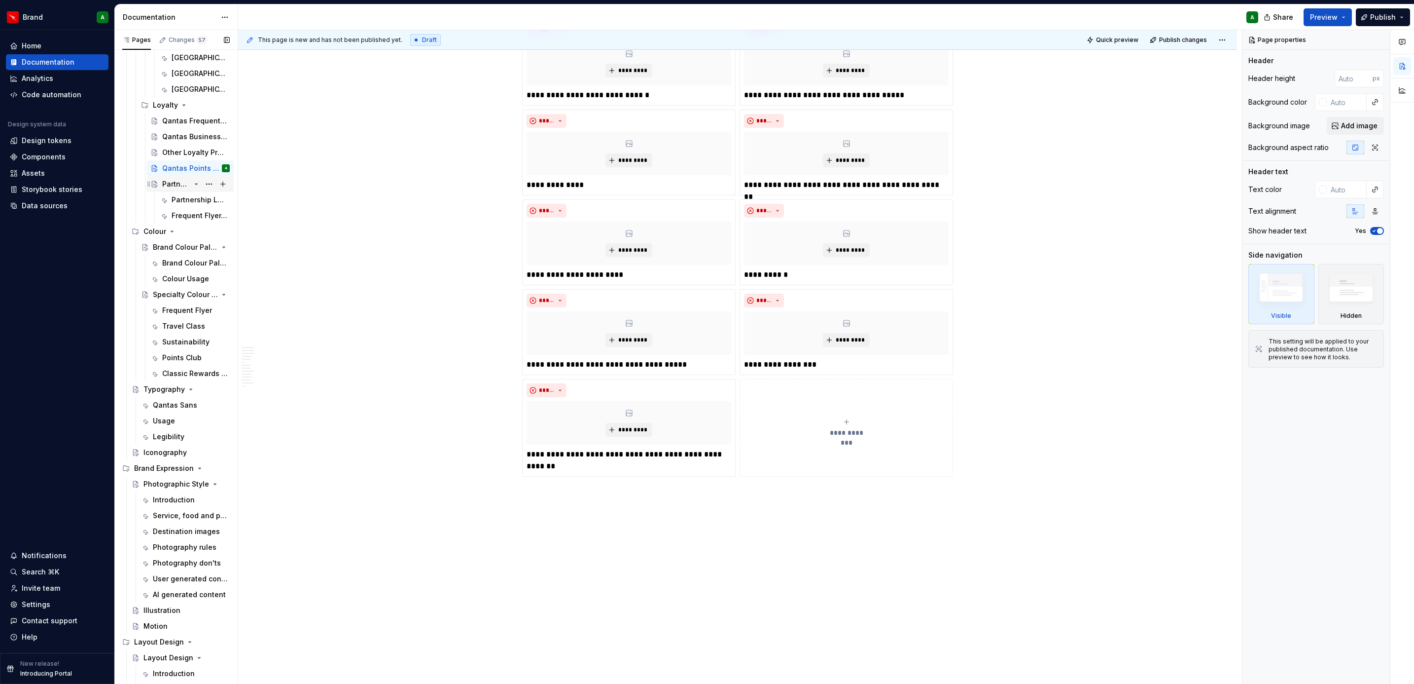
click at [181, 181] on div "Partnership Lockups" at bounding box center [176, 184] width 28 height 10
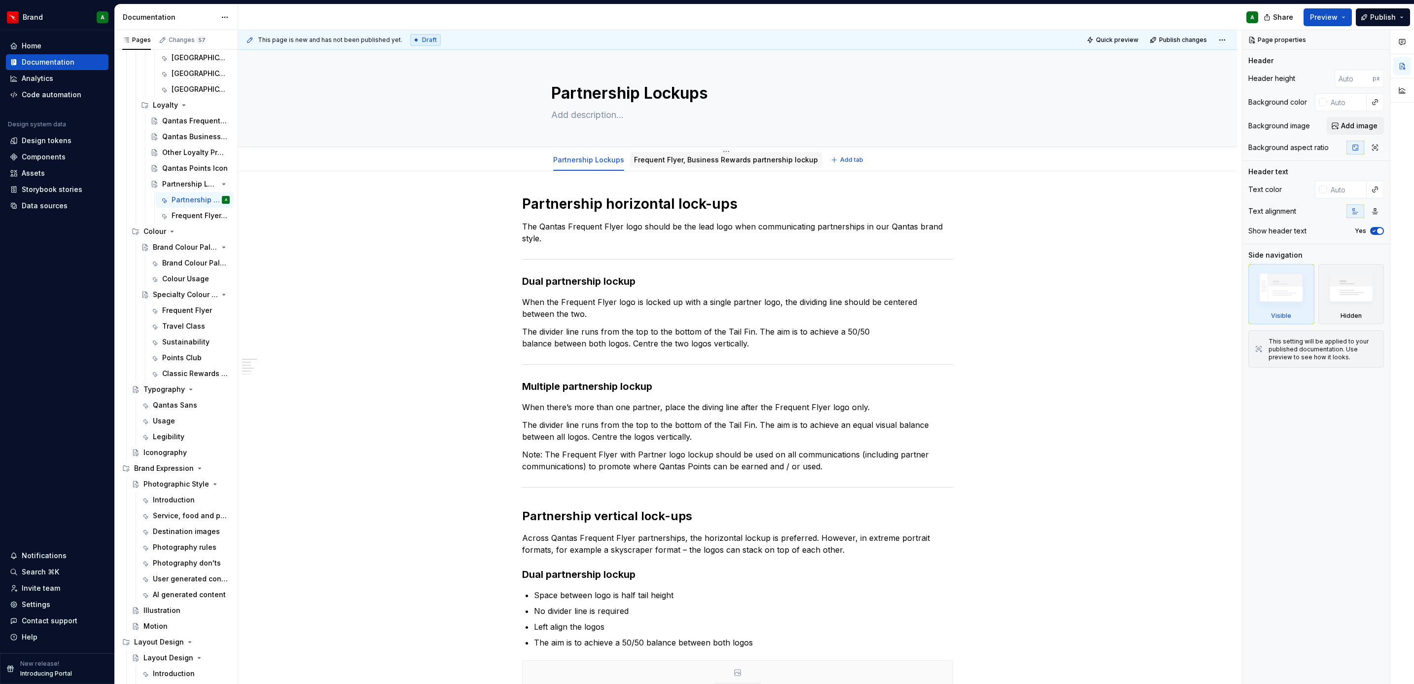
click at [675, 155] on link "Frequent Flyer, Business Rewards partnership lockup" at bounding box center [726, 159] width 184 height 8
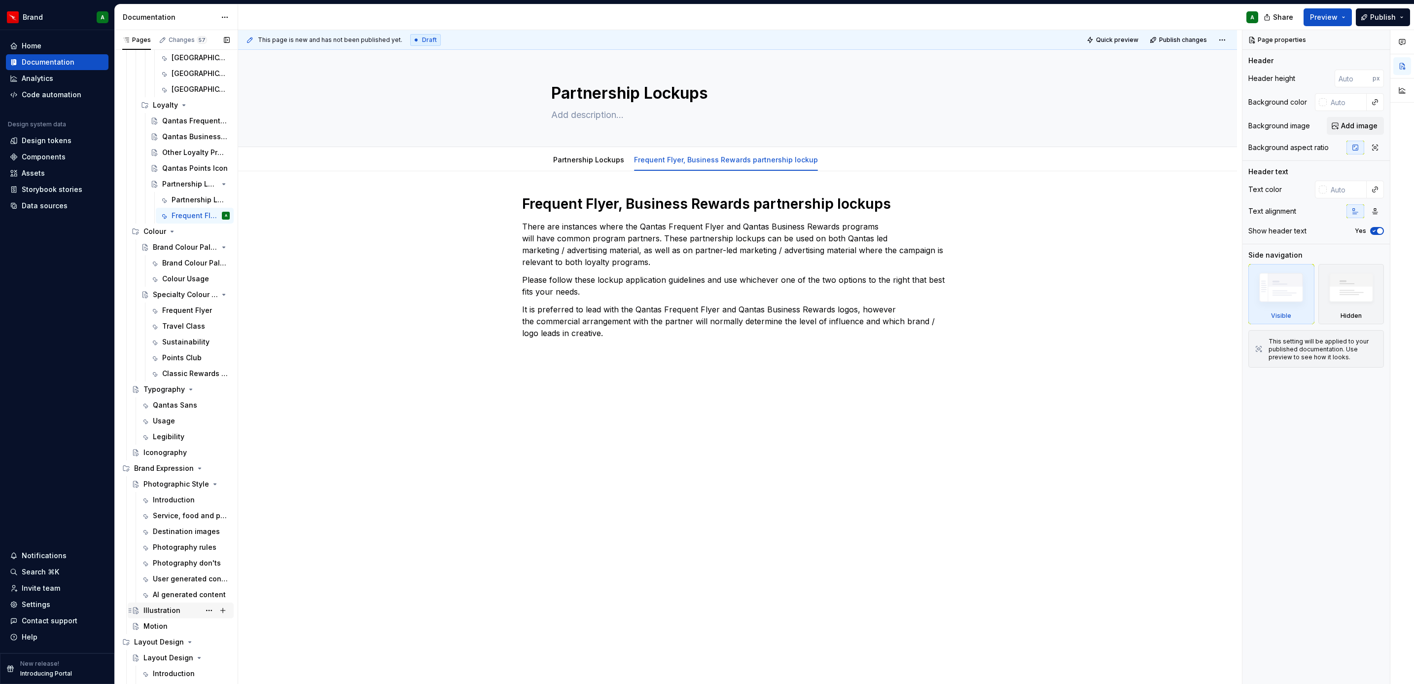
click at [160, 606] on div "Illustration" at bounding box center [162, 610] width 37 height 10
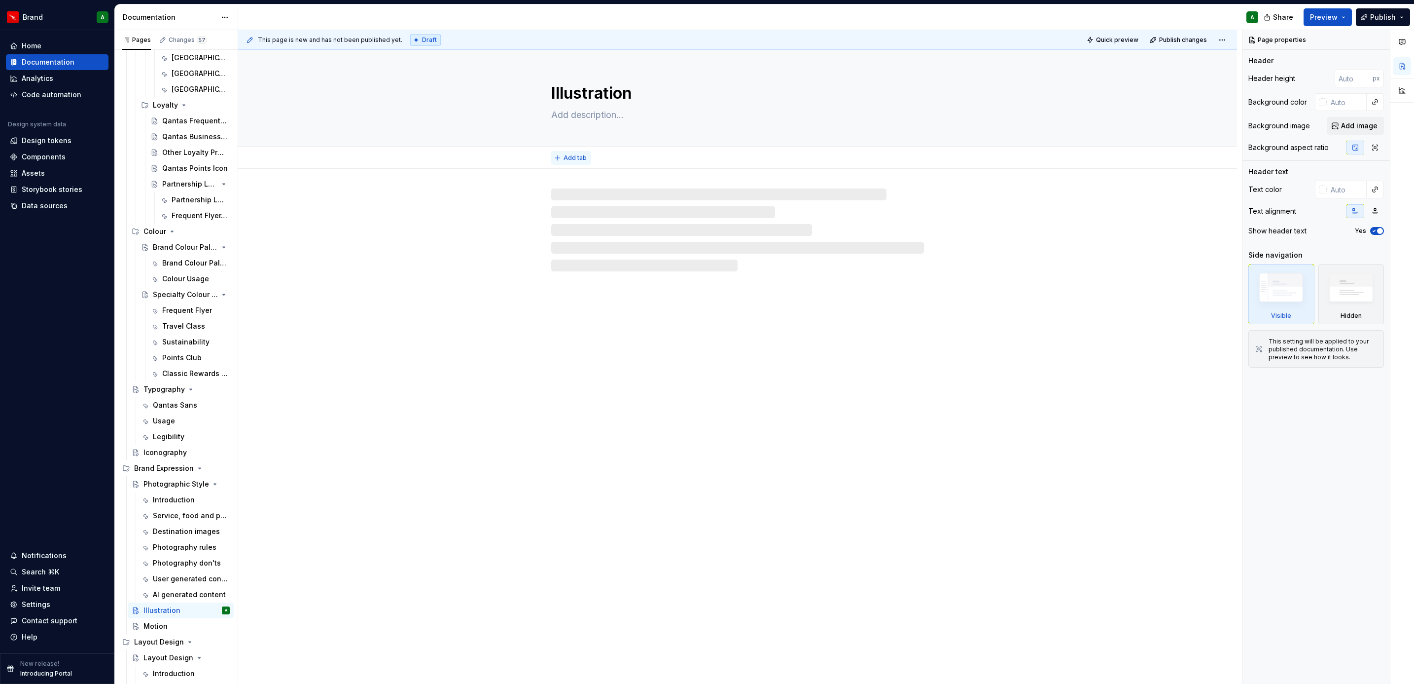
type textarea "*"
click at [575, 156] on span "Add tab" at bounding box center [575, 158] width 23 height 8
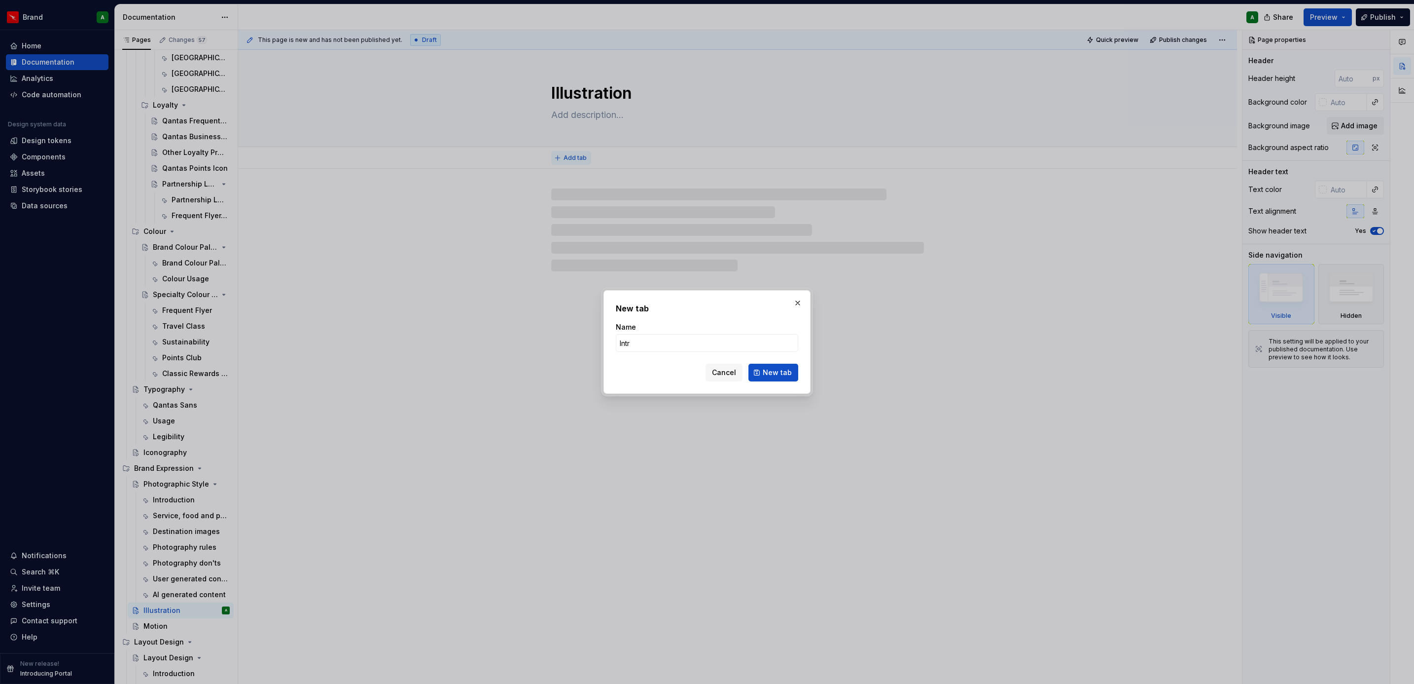
type input "Intro"
type textarea "*"
type input "Introdu"
type textarea "*"
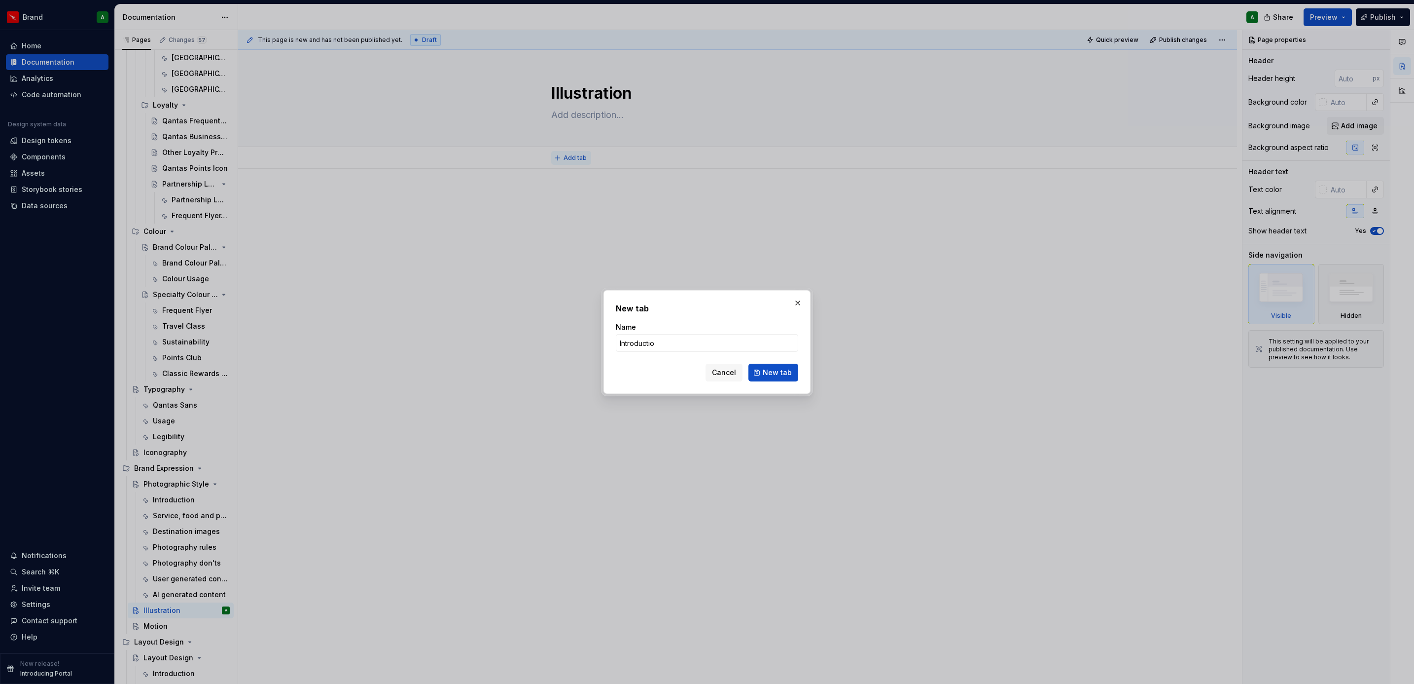
type input "Introduction"
click button "New tab" at bounding box center [774, 372] width 50 height 18
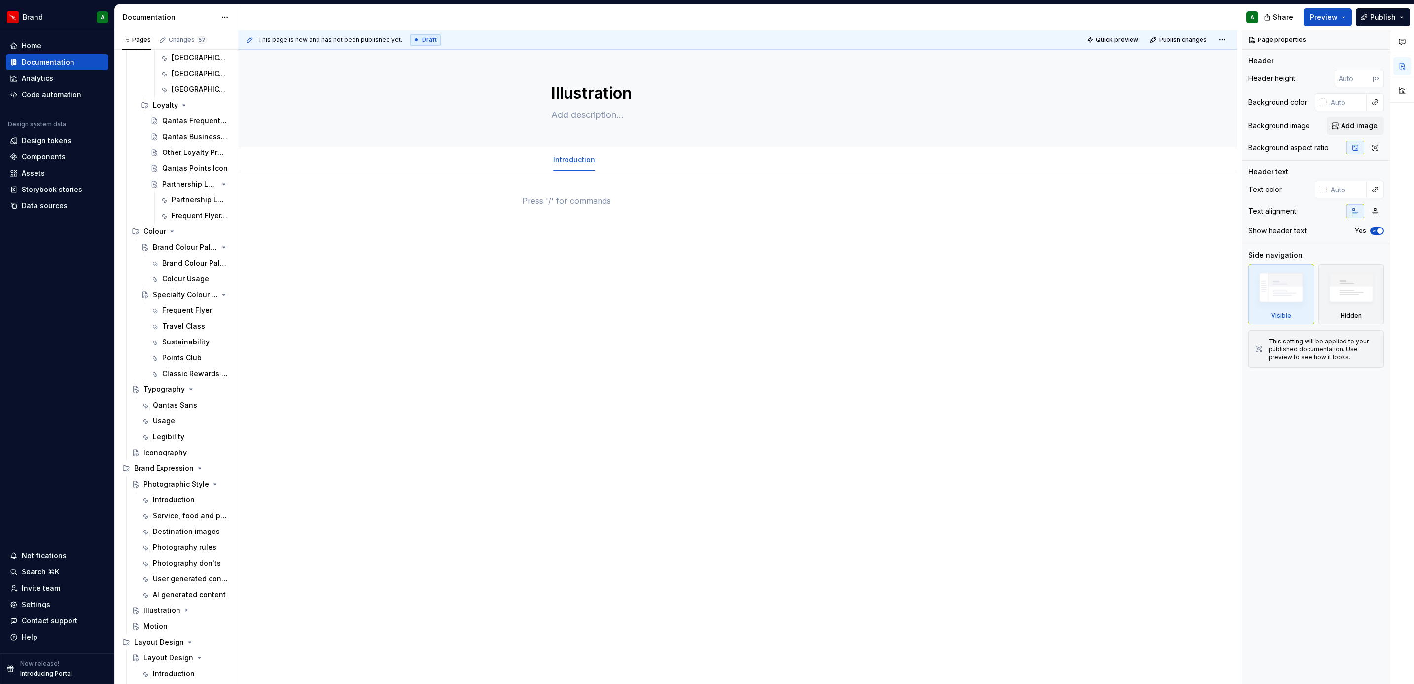
click at [580, 197] on p at bounding box center [737, 201] width 431 height 12
type textarea "*"
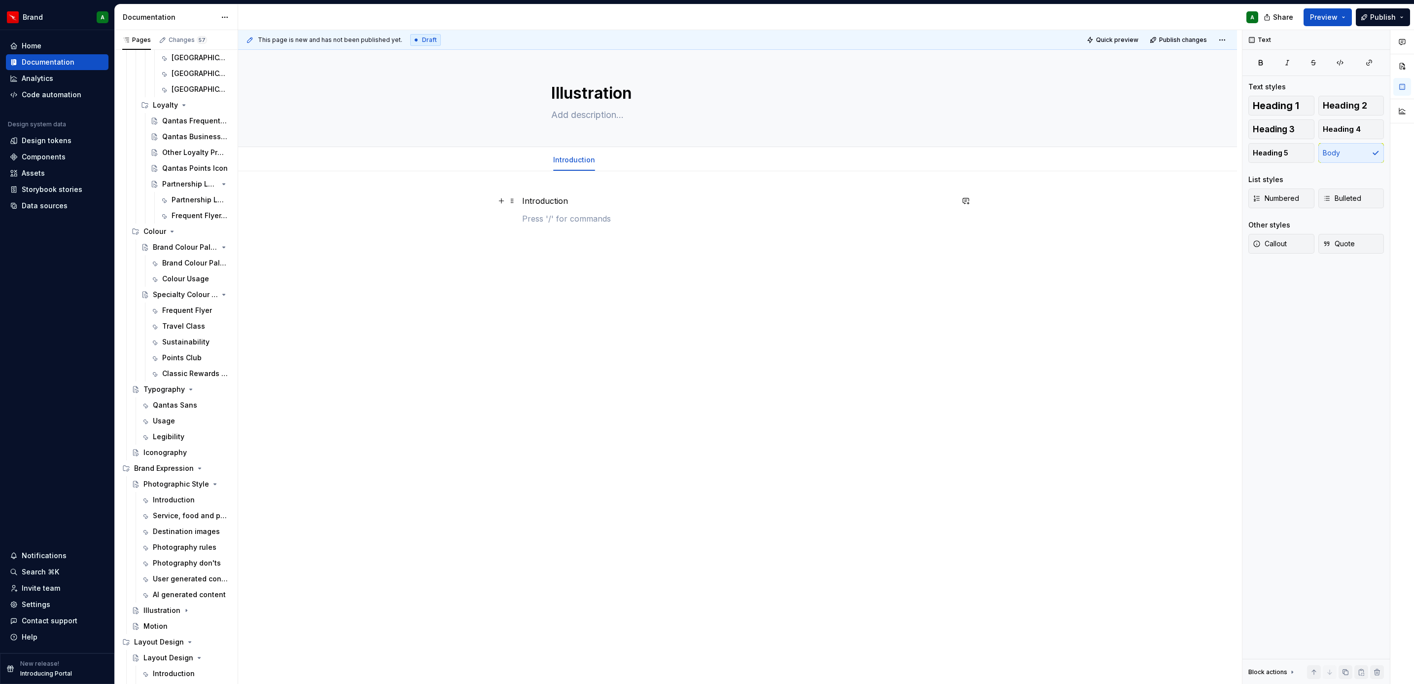
click at [562, 206] on p "Introduction" at bounding box center [737, 201] width 431 height 12
click at [1331, 98] on button "Heading 2" at bounding box center [1352, 106] width 66 height 20
click at [779, 259] on div "Introduction" at bounding box center [737, 310] width 999 height 278
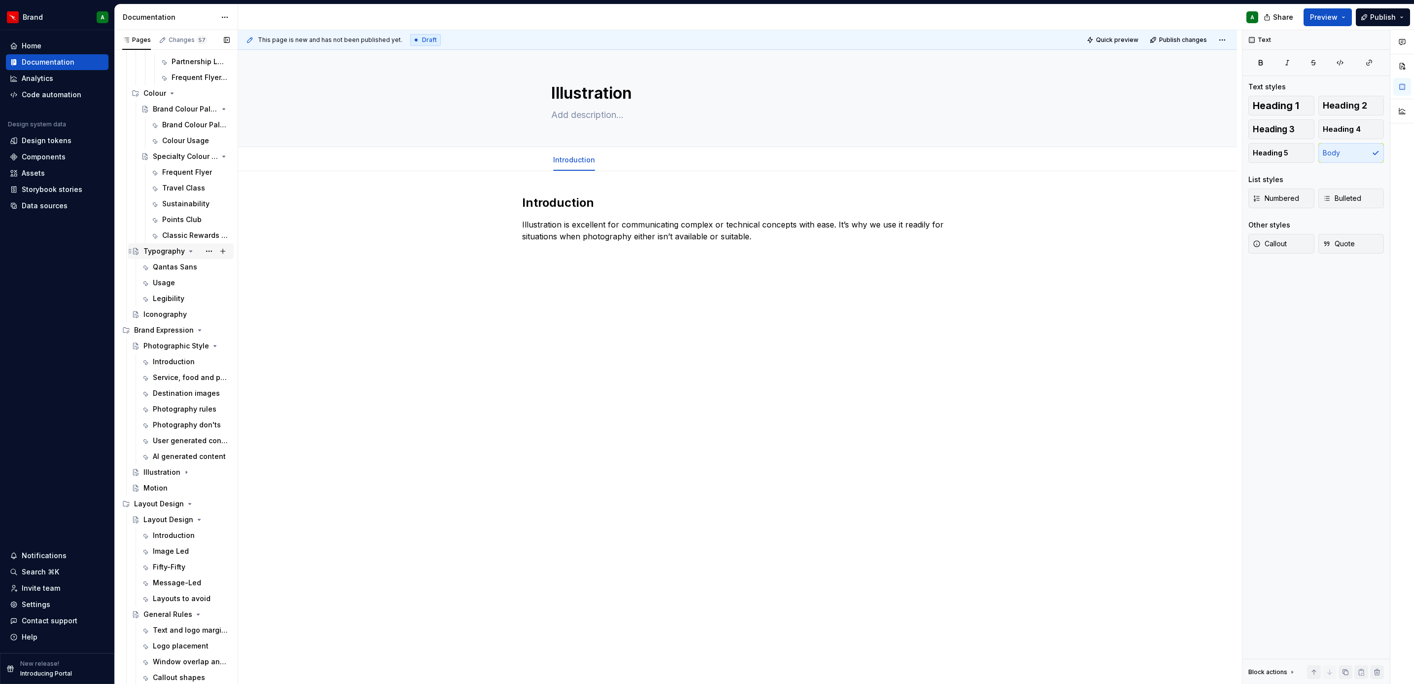
scroll to position [569, 0]
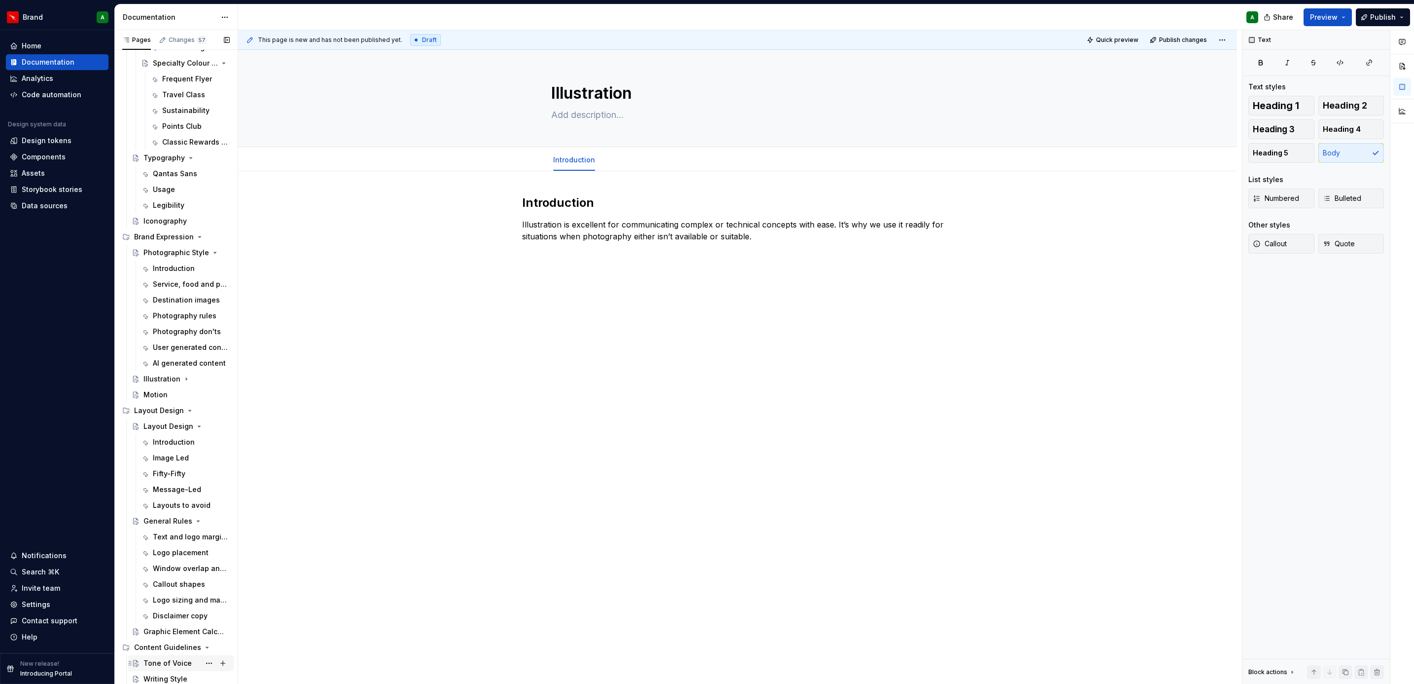
click at [154, 661] on div "Tone of Voice" at bounding box center [168, 663] width 48 height 10
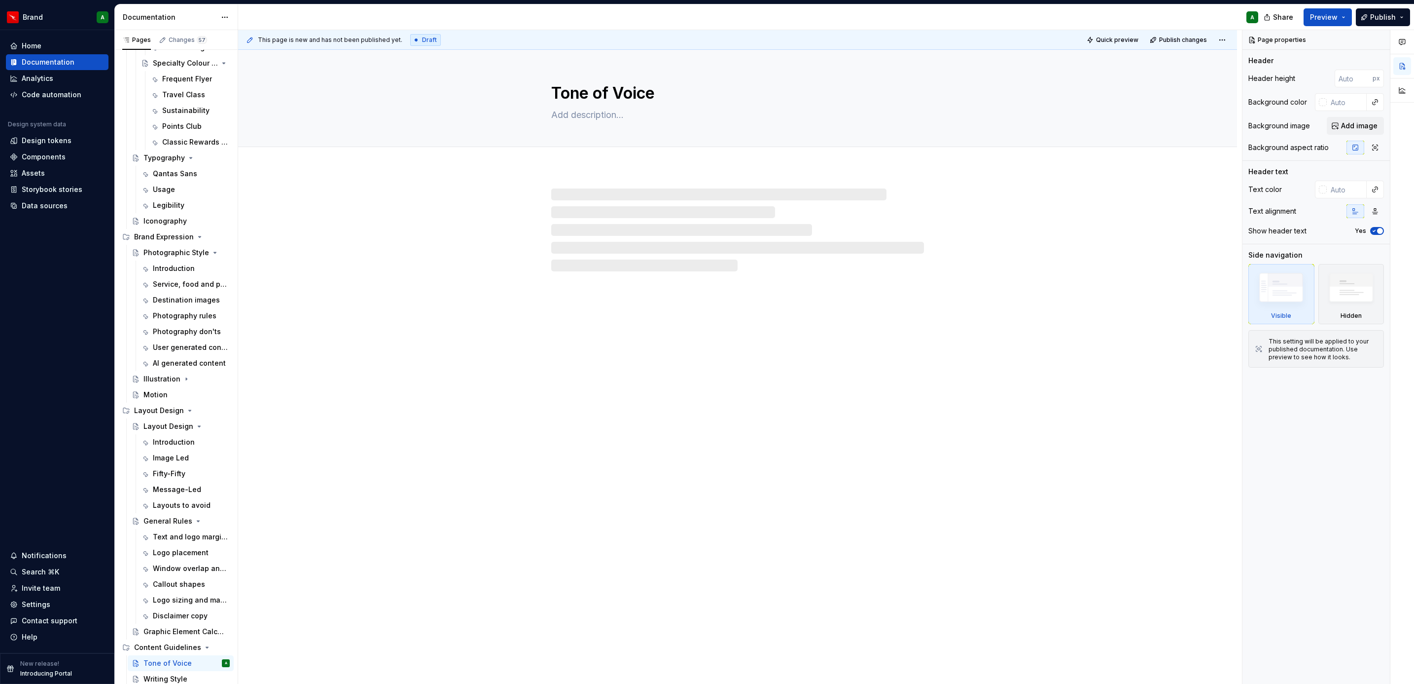
type textarea "*"
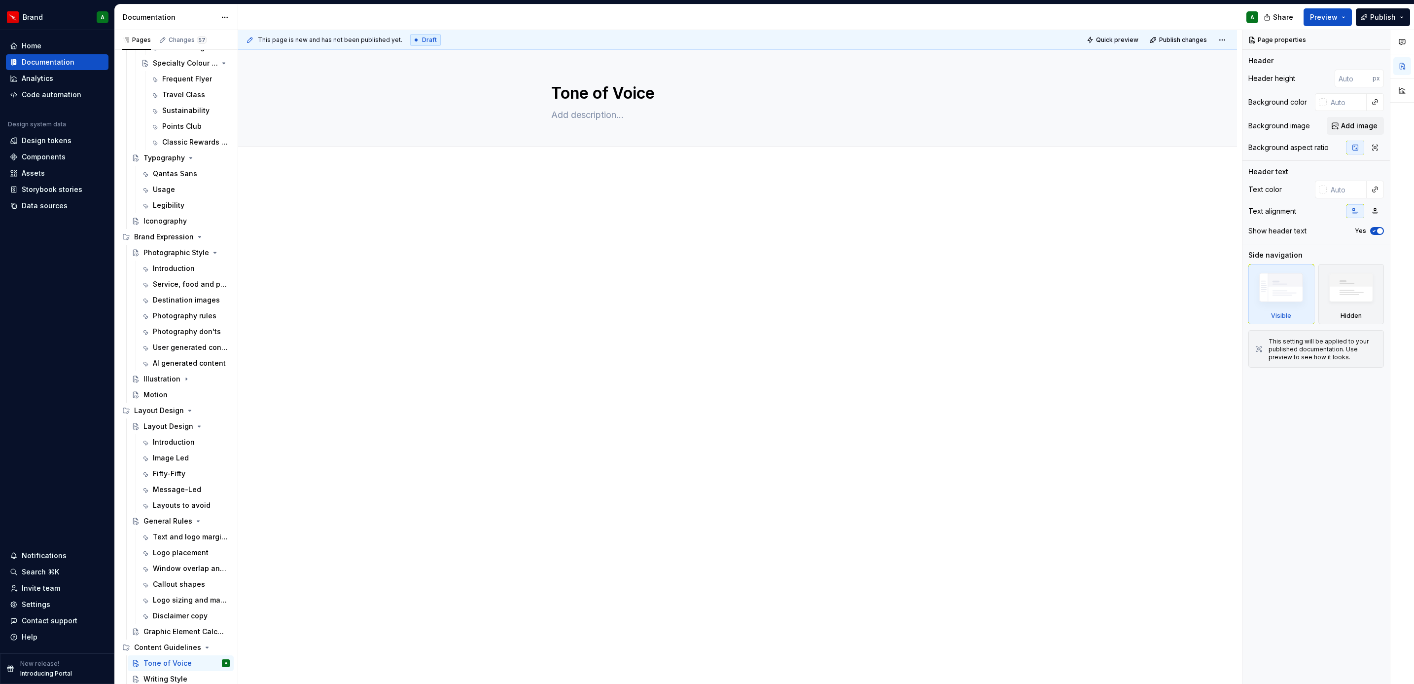
click at [597, 209] on div at bounding box center [737, 210] width 431 height 37
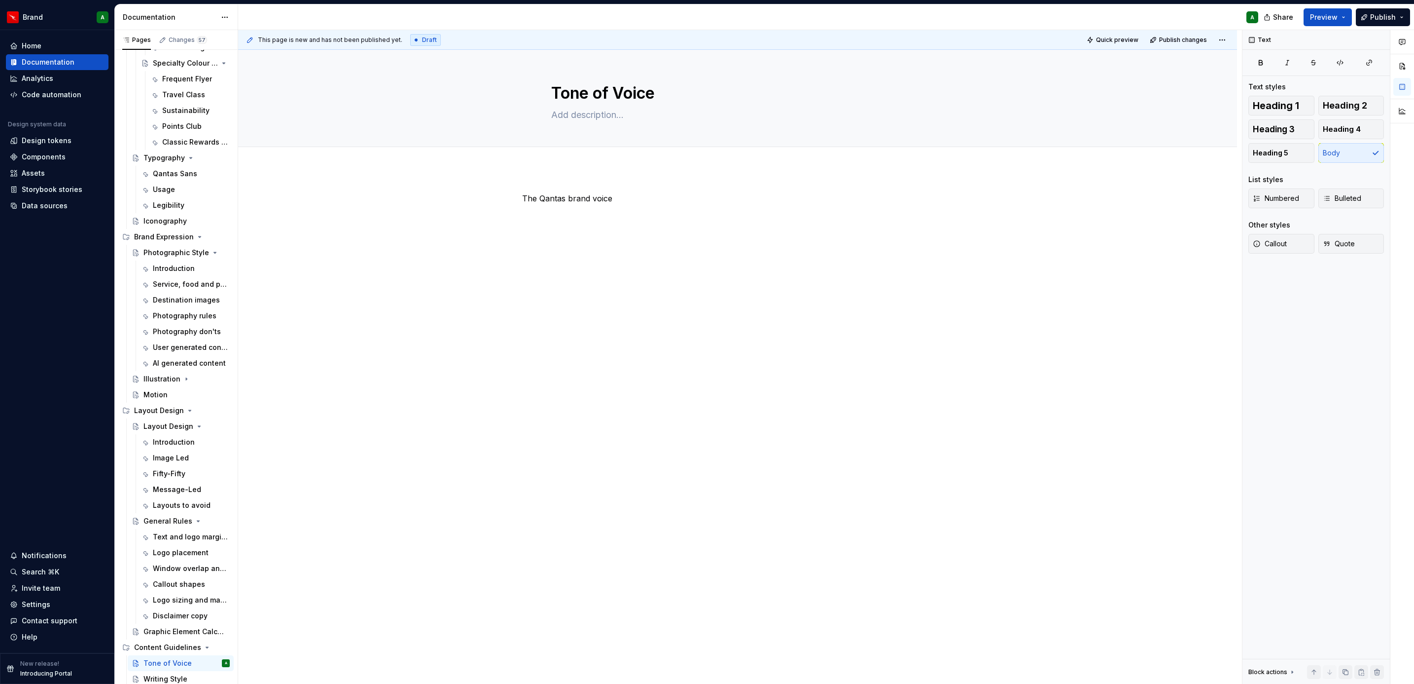
type textarea "*"
drag, startPoint x: 567, startPoint y: 155, endPoint x: 553, endPoint y: 161, distance: 14.6
click at [553, 161] on button "Add tab" at bounding box center [571, 158] width 40 height 14
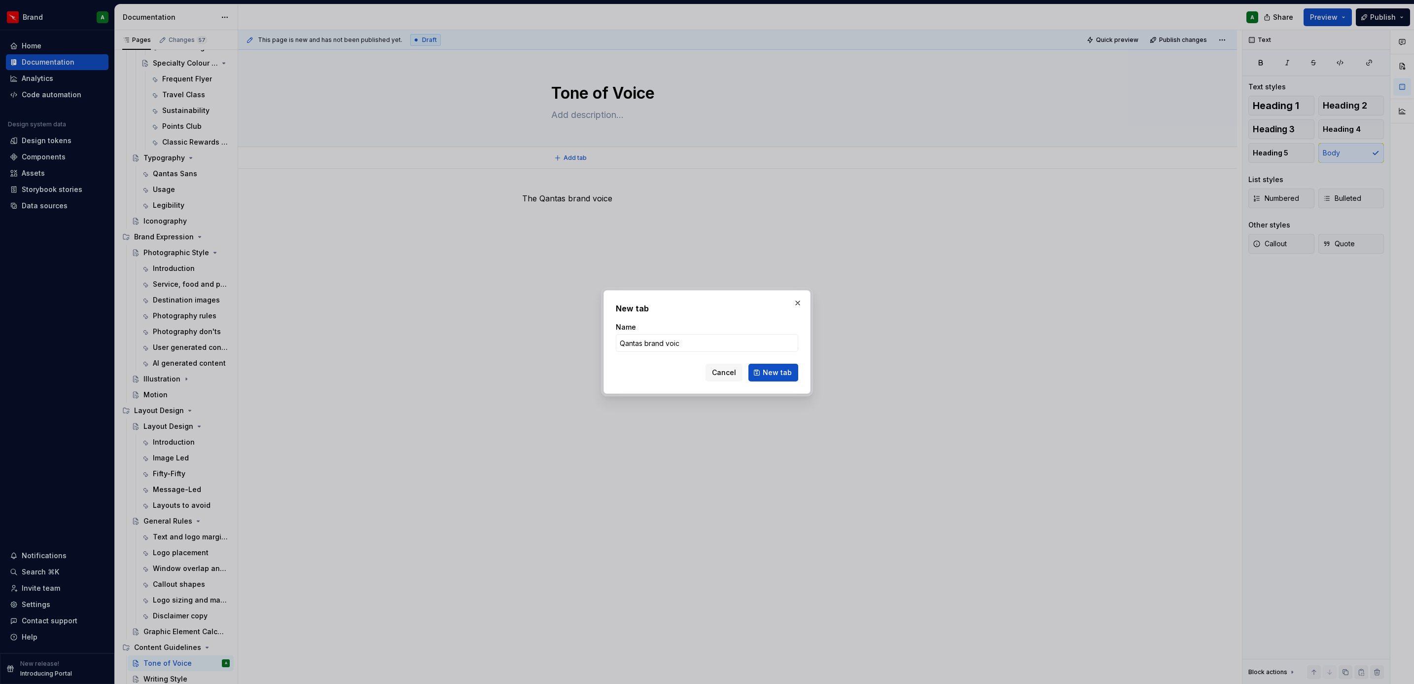
type input "Qantas brand voice"
click button "New tab" at bounding box center [774, 372] width 50 height 18
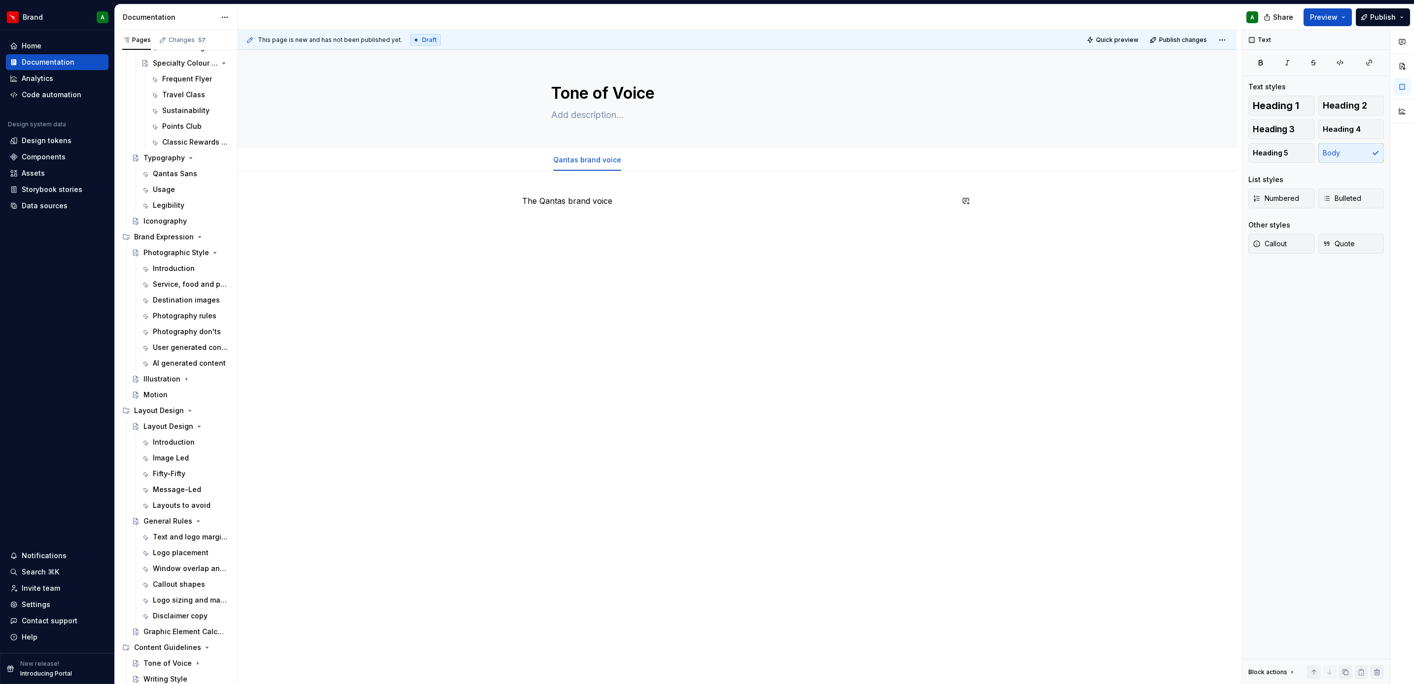
click at [622, 209] on div "The Qantas brand voice" at bounding box center [737, 213] width 431 height 37
click at [1336, 102] on span "Heading 2" at bounding box center [1345, 106] width 44 height 10
click at [932, 205] on h2 "The Qantas brand voice" at bounding box center [737, 203] width 431 height 16
click at [899, 217] on div "The Qantas brand voice" at bounding box center [737, 213] width 431 height 37
click at [843, 243] on div "The Qantas brand voice" at bounding box center [737, 219] width 431 height 49
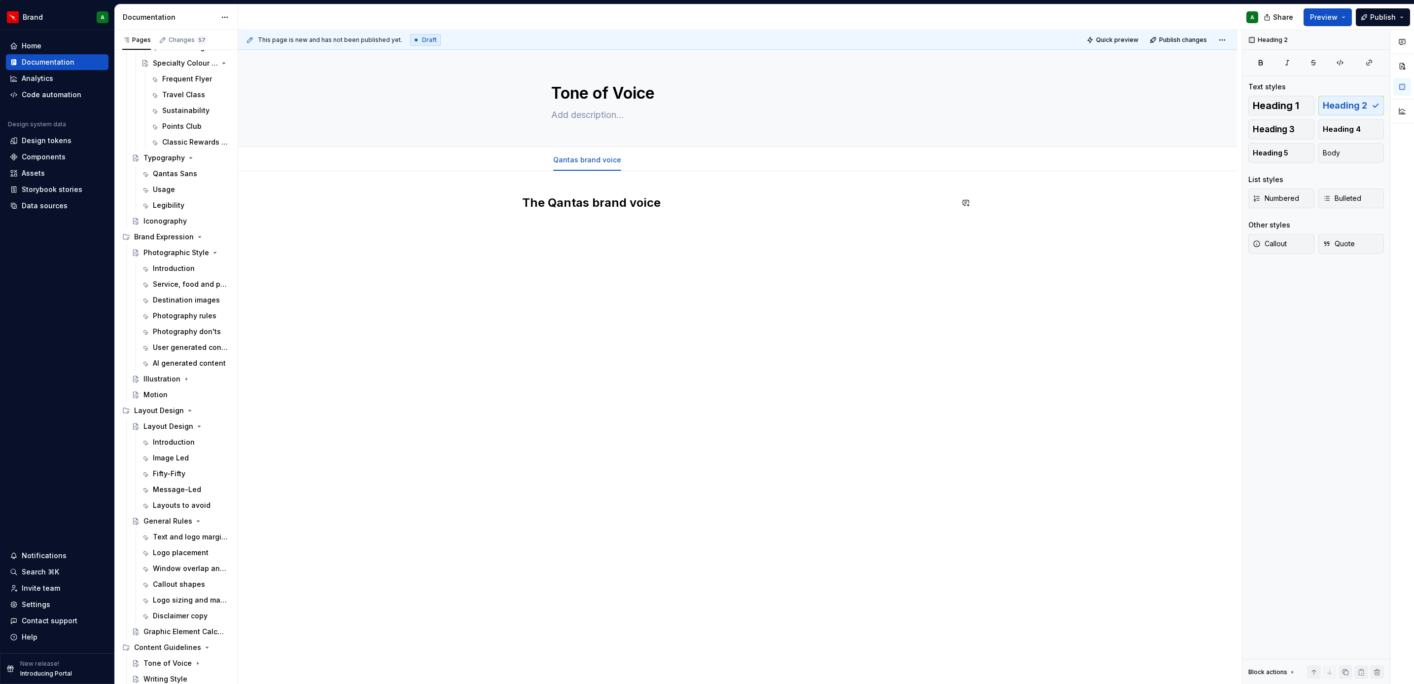
click at [843, 243] on div "The Qantas brand voice" at bounding box center [737, 219] width 431 height 49
click at [771, 200] on h2 "The Qantas brand voice" at bounding box center [737, 203] width 431 height 16
click at [572, 256] on p "Our voice is unique" at bounding box center [737, 254] width 431 height 12
click at [1286, 136] on button "Heading 3" at bounding box center [1282, 129] width 66 height 20
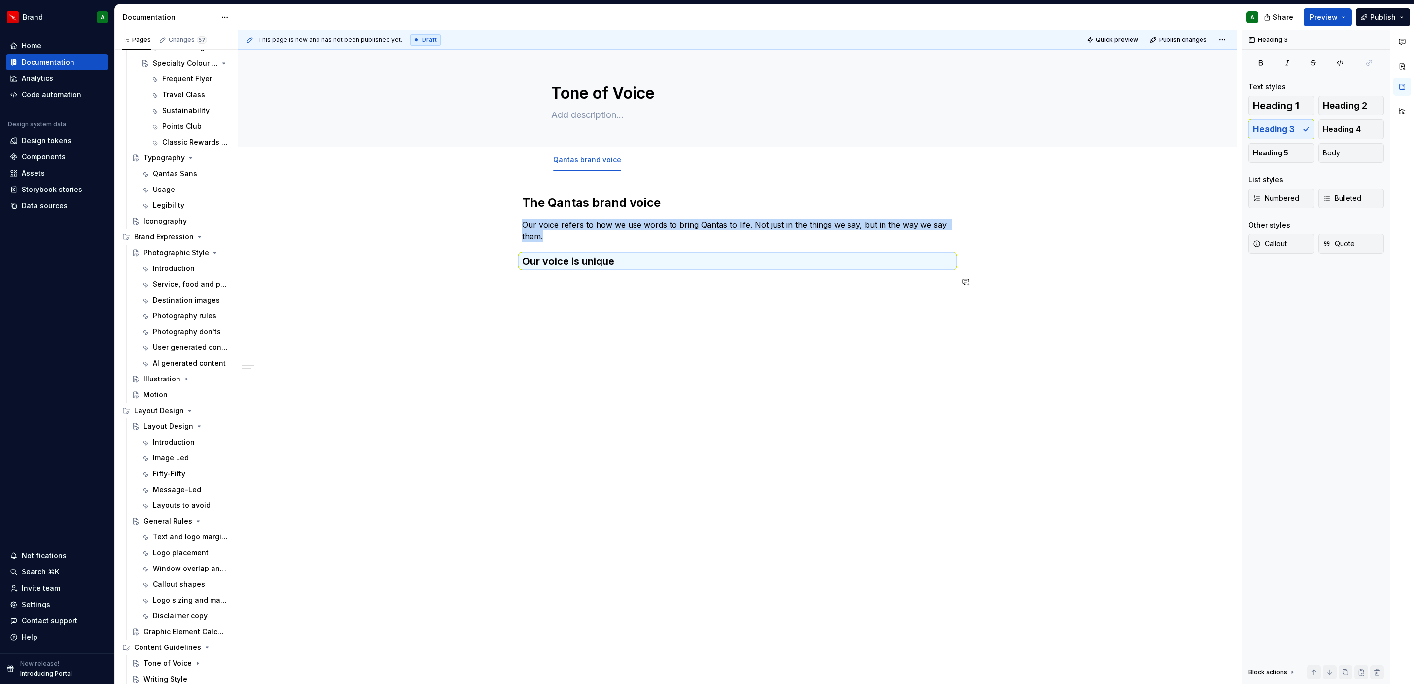
click at [788, 318] on div "The Qantas brand voice Our voice refers to how we use words to bring Qantas to …" at bounding box center [737, 337] width 999 height 333
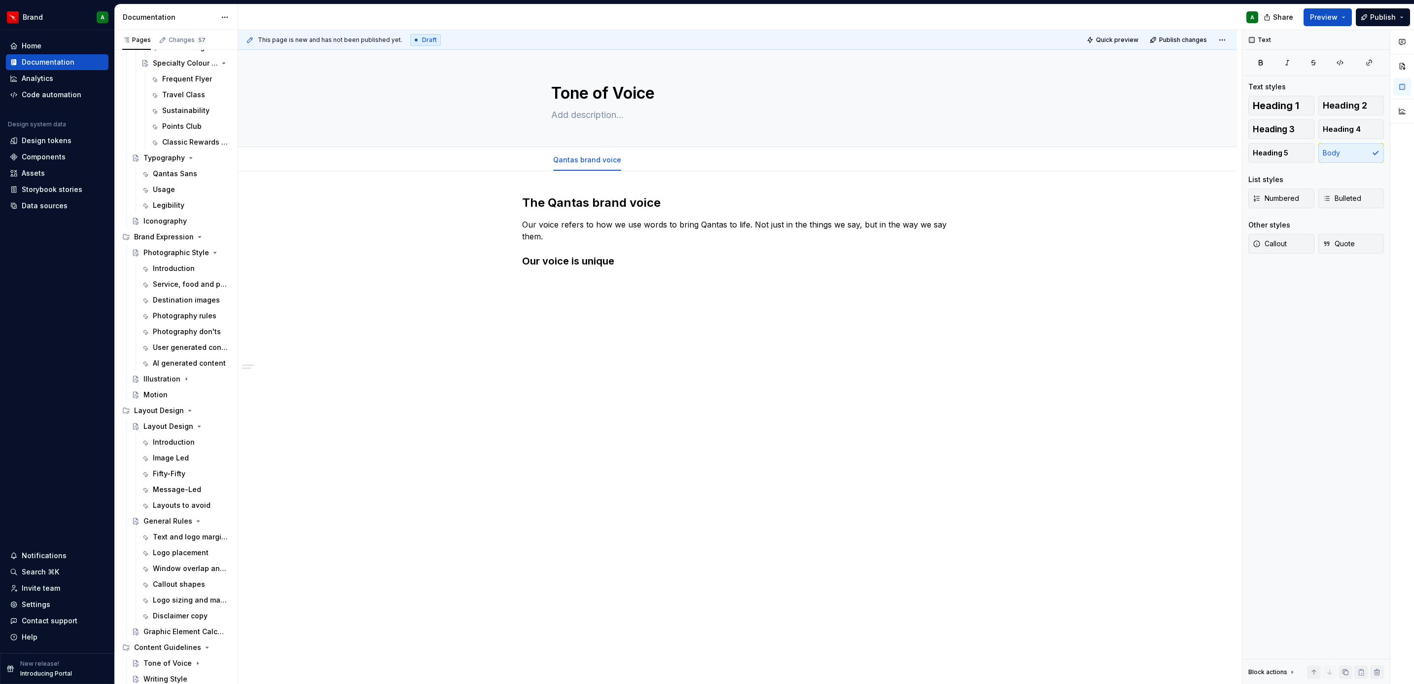
click at [571, 347] on div "The Qantas brand voice Our voice refers to how we use words to bring Qantas to …" at bounding box center [737, 337] width 999 height 333
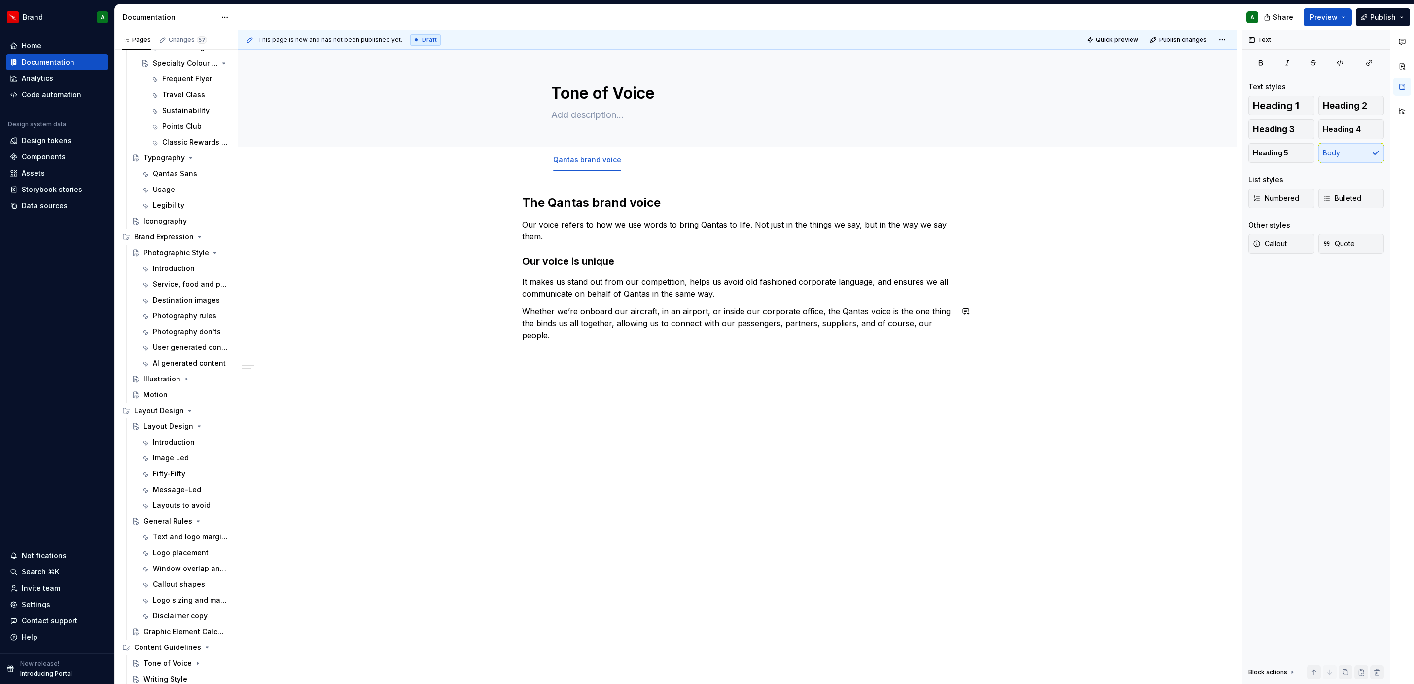
click at [854, 357] on div "The Qantas brand voice Our voice refers to how we use words to bring Qantas to …" at bounding box center [737, 364] width 999 height 387
click at [778, 347] on div "The Qantas brand voice Our voice refers to how we use words to bring Qantas to …" at bounding box center [737, 274] width 431 height 158
click at [1344, 200] on span "Bulleted" at bounding box center [1342, 198] width 38 height 10
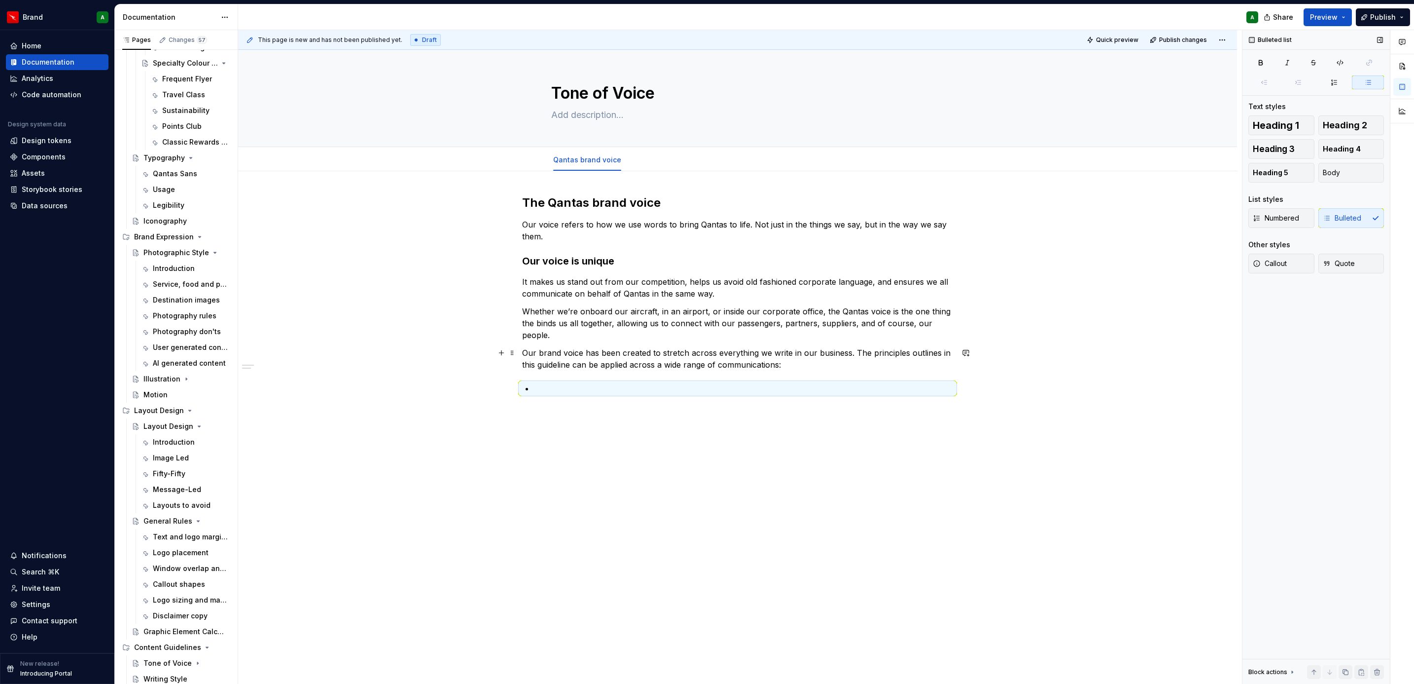
click at [633, 357] on p "Our brand voice has been created to stretch across everything we write in our b…" at bounding box center [737, 359] width 431 height 24
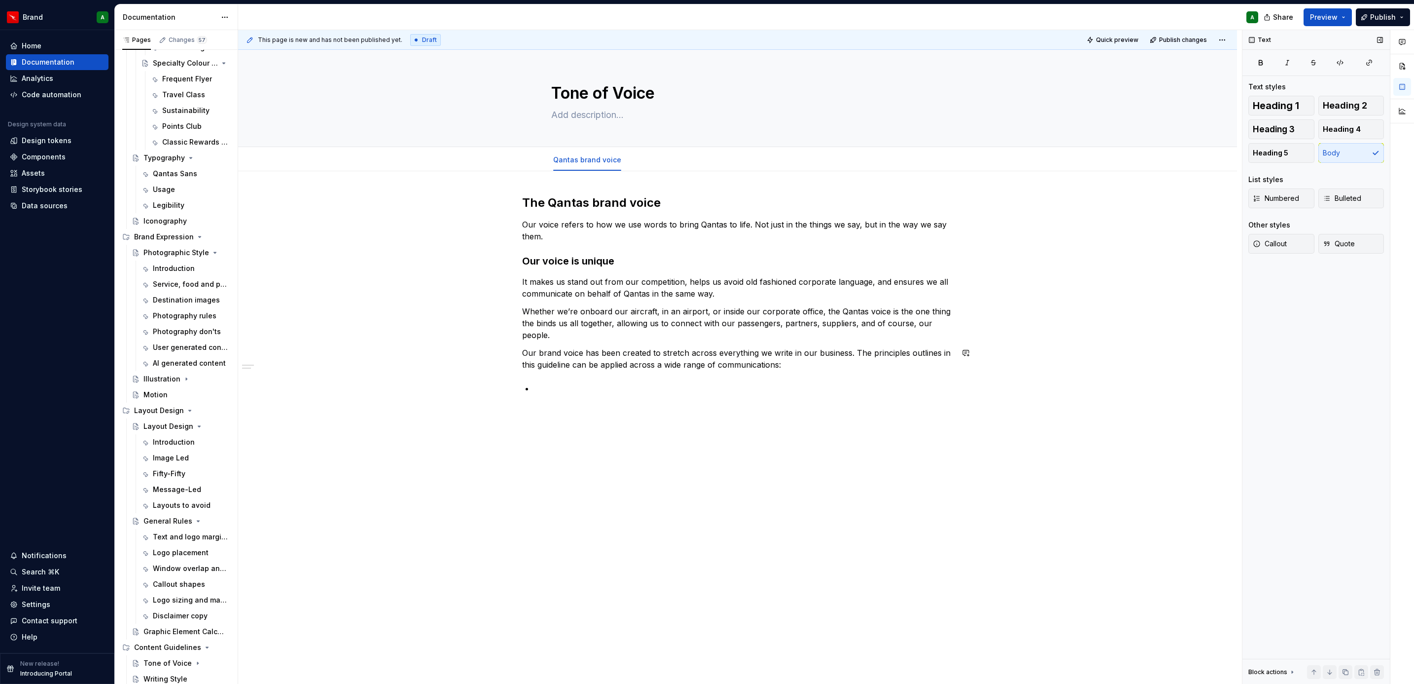
click at [678, 377] on div "The Qantas brand voice Our voice refers to how we use words to bring Qantas to …" at bounding box center [737, 294] width 431 height 199
click at [848, 389] on p at bounding box center [743, 388] width 419 height 12
click at [928, 355] on p "Our brand voice has been created to stretch across everything we write in our b…" at bounding box center [737, 359] width 431 height 24
click at [931, 355] on p "Our brand voice has been created to stretch across everything we write in our b…" at bounding box center [737, 359] width 431 height 24
click at [878, 382] on div "The Qantas brand voice Our voice refers to how we use words to bring Qantas to …" at bounding box center [737, 294] width 431 height 199
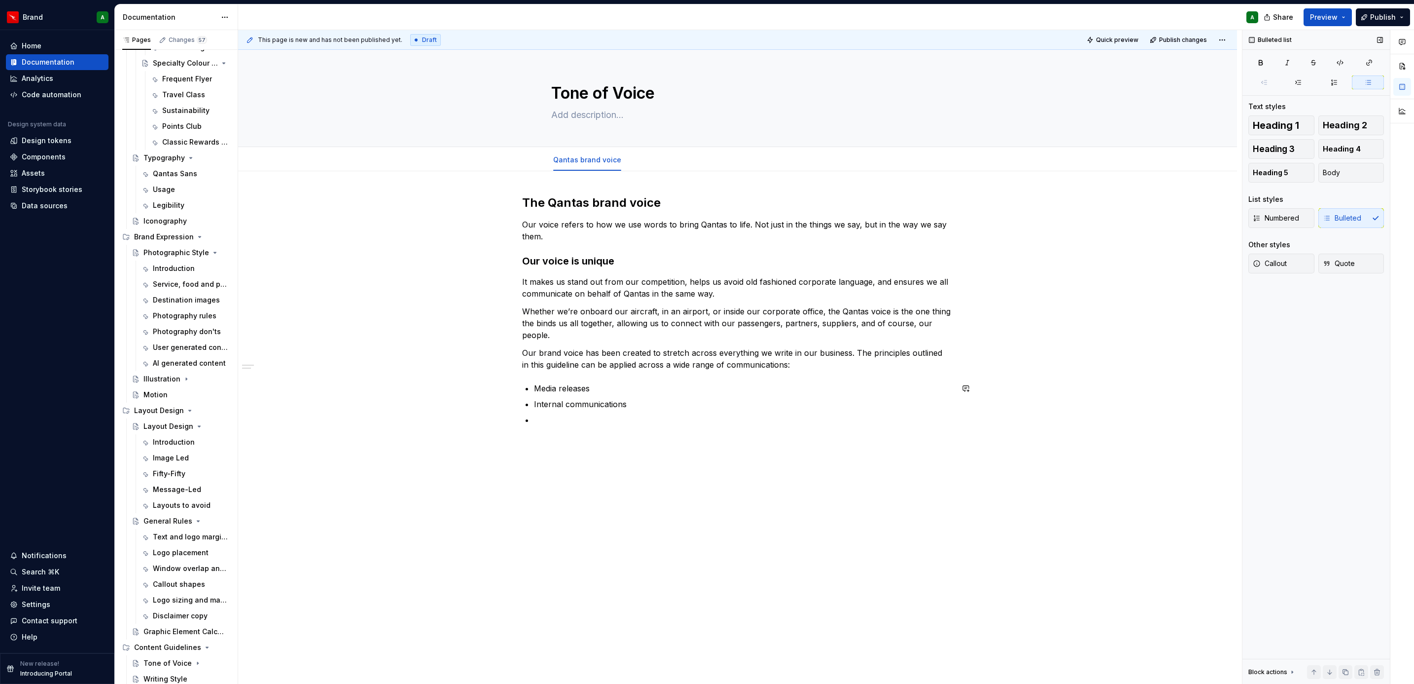
click at [907, 444] on div "The Qantas brand voice Our voice refers to how we use words to bring Qantas to …" at bounding box center [737, 406] width 999 height 471
click at [651, 431] on div "The Qantas brand voice Our voice refers to how we use words to bring Qantas to …" at bounding box center [737, 316] width 431 height 243
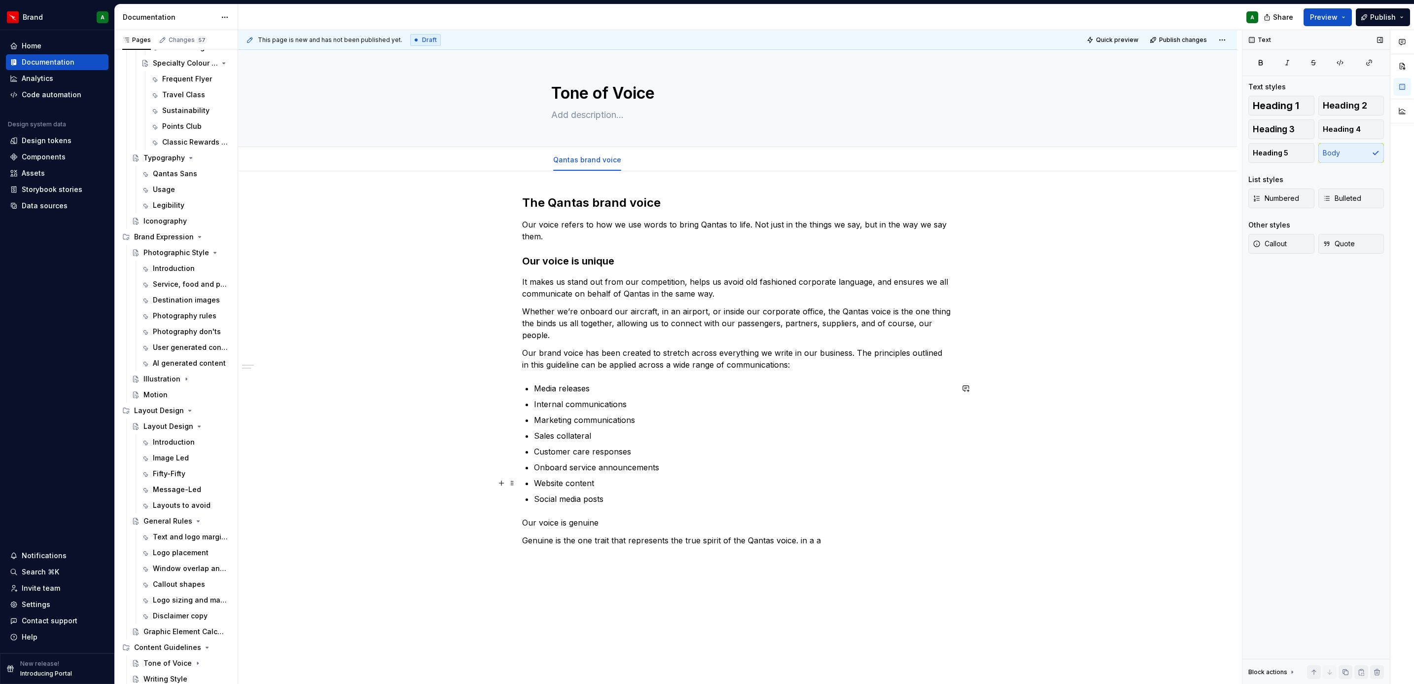
click at [534, 478] on li "Website content" at bounding box center [743, 483] width 419 height 12
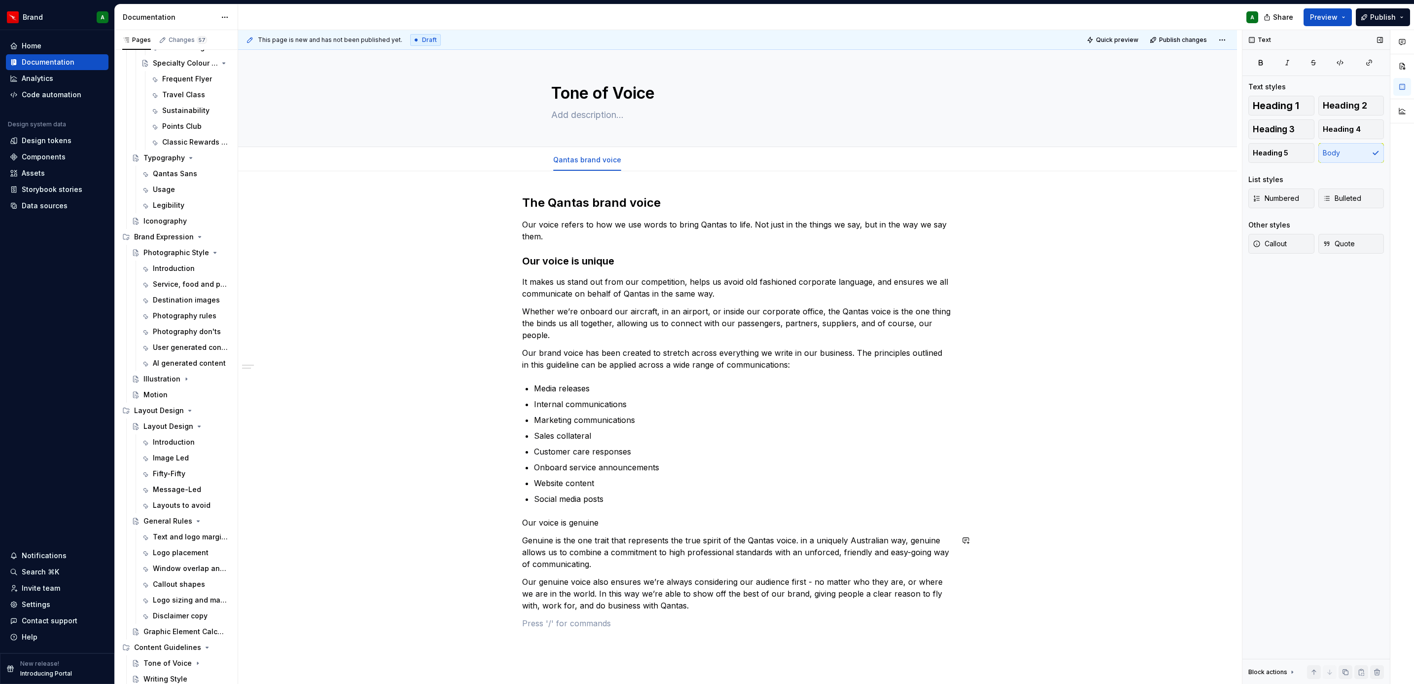
click at [571, 526] on p "Our voice is genuine" at bounding box center [737, 522] width 431 height 12
click at [1289, 130] on span "Heading 3" at bounding box center [1274, 129] width 42 height 10
click at [577, 265] on h3 "Our voice is unique" at bounding box center [737, 261] width 431 height 14
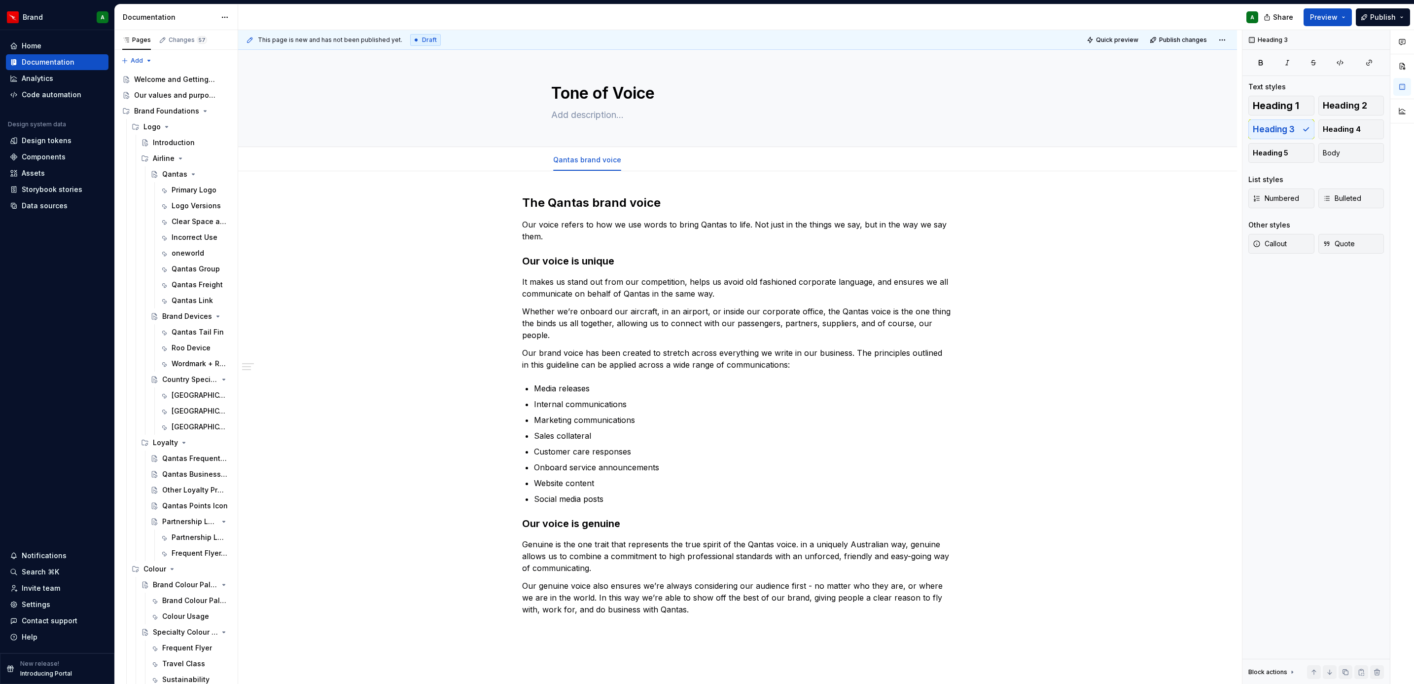
type textarea "*"
